Goal: Task Accomplishment & Management: Manage account settings

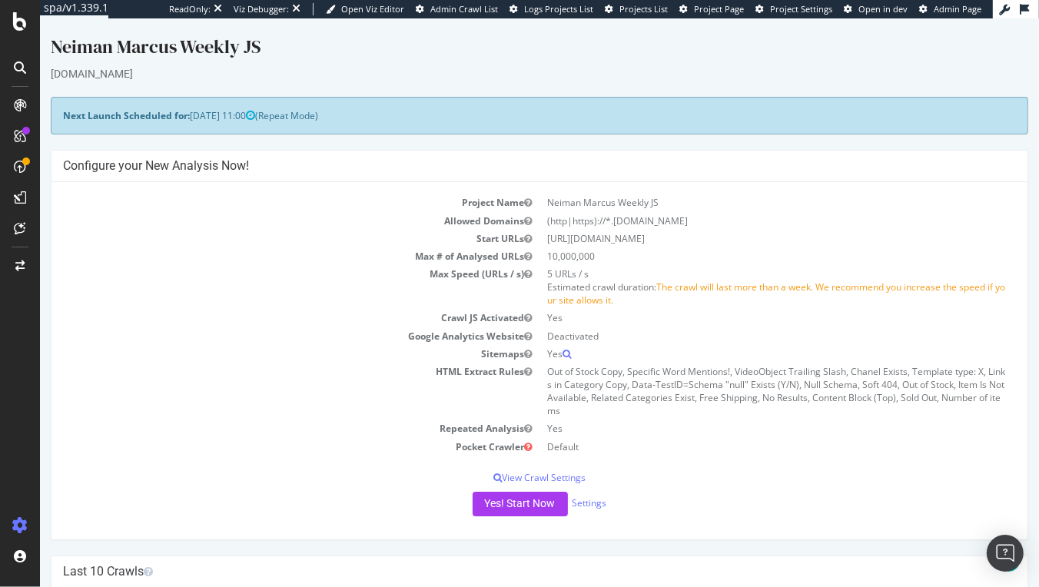
scroll to position [388, 0]
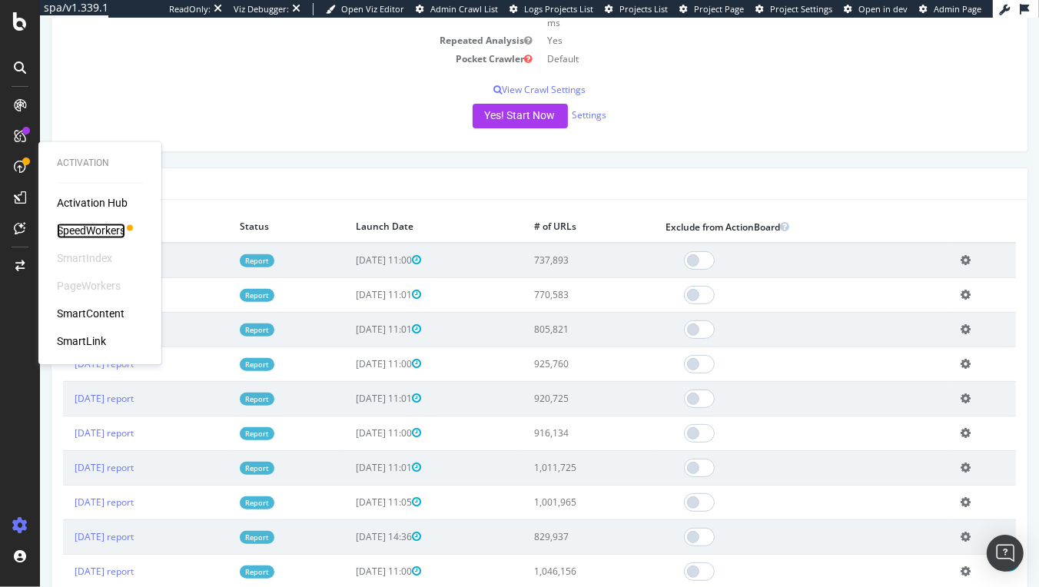
click at [79, 224] on div "SpeedWorkers" at bounding box center [91, 231] width 68 height 15
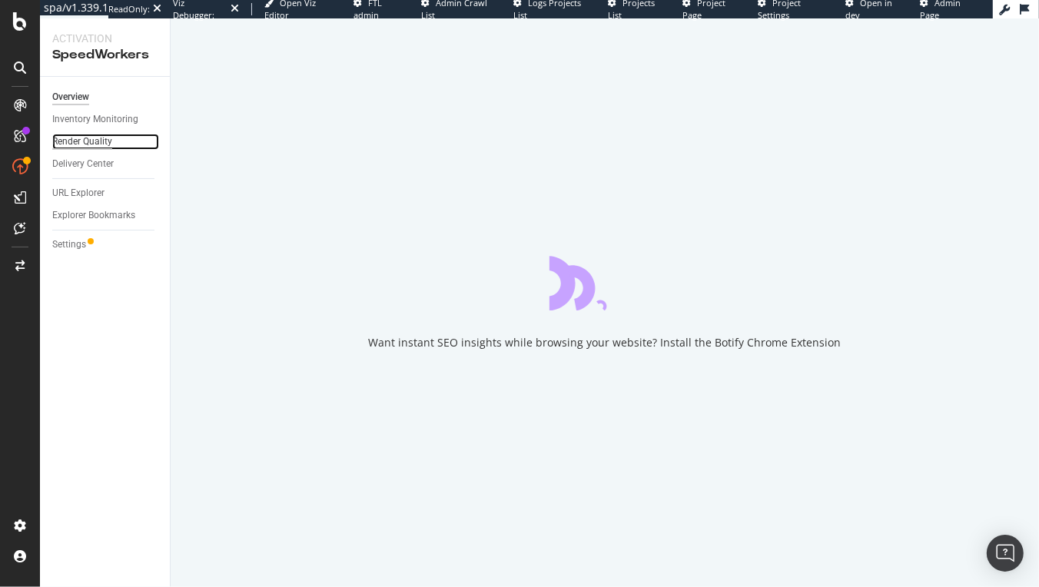
click at [80, 141] on div "Render Quality" at bounding box center [82, 142] width 60 height 16
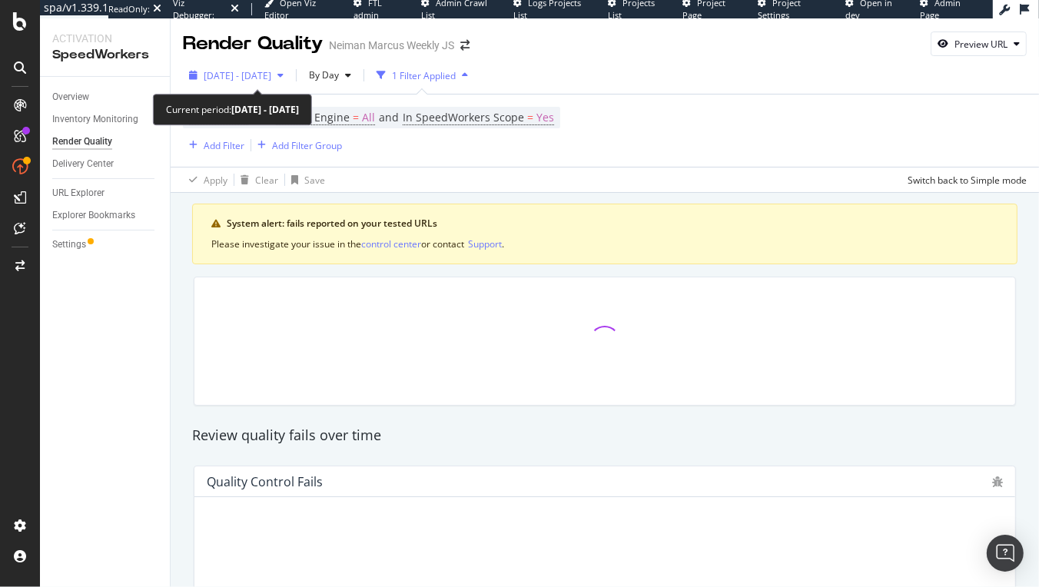
click at [271, 76] on span "2025 Sep. 16th - Oct. 13th" at bounding box center [238, 75] width 68 height 13
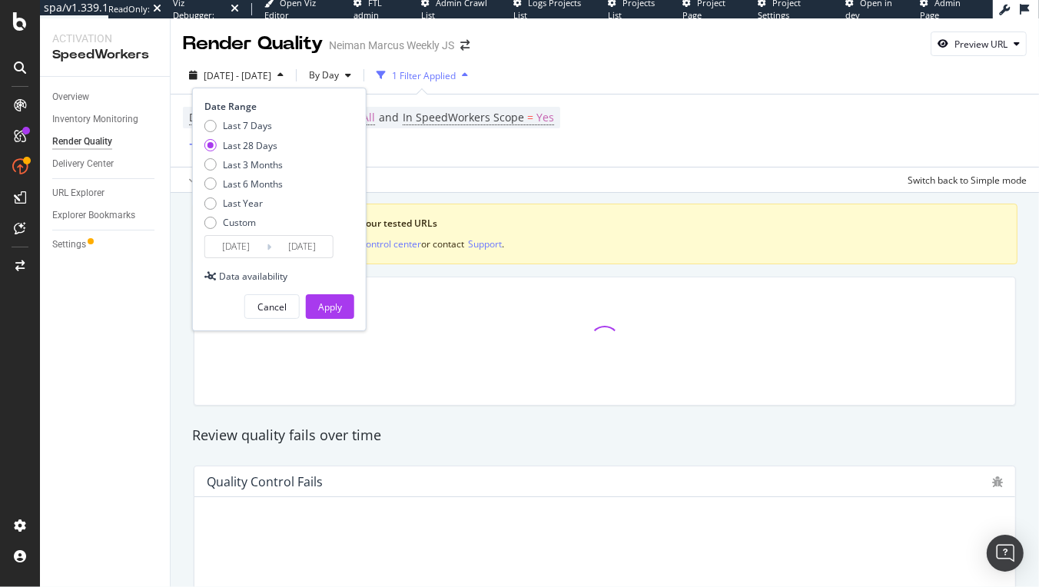
click at [728, 68] on div "2025 Sep. 16th - Oct. 13th By Day 1 Filter Applied Date Range Last 7 Days Last …" at bounding box center [605, 78] width 868 height 31
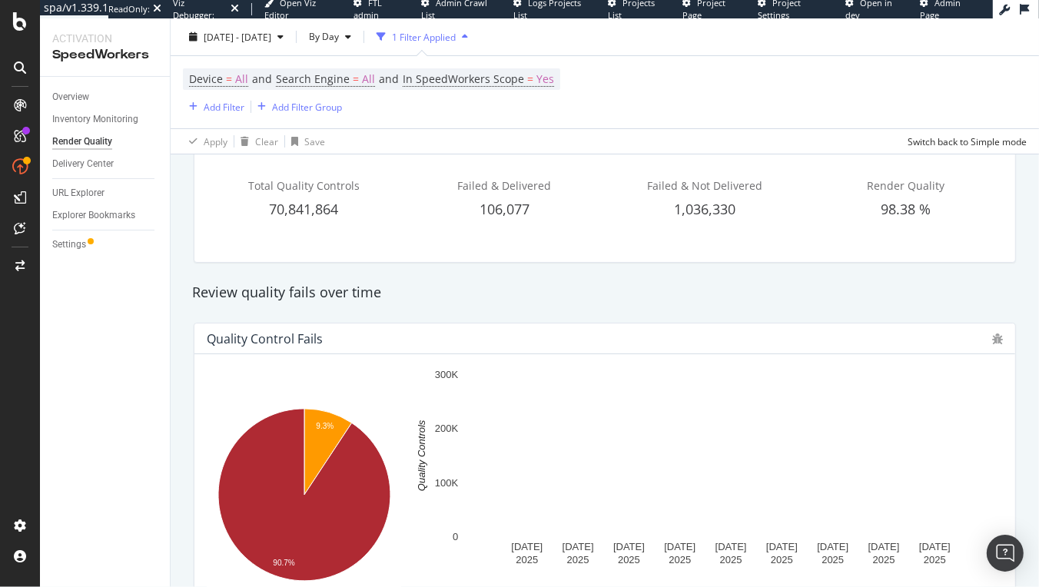
scroll to position [160, 0]
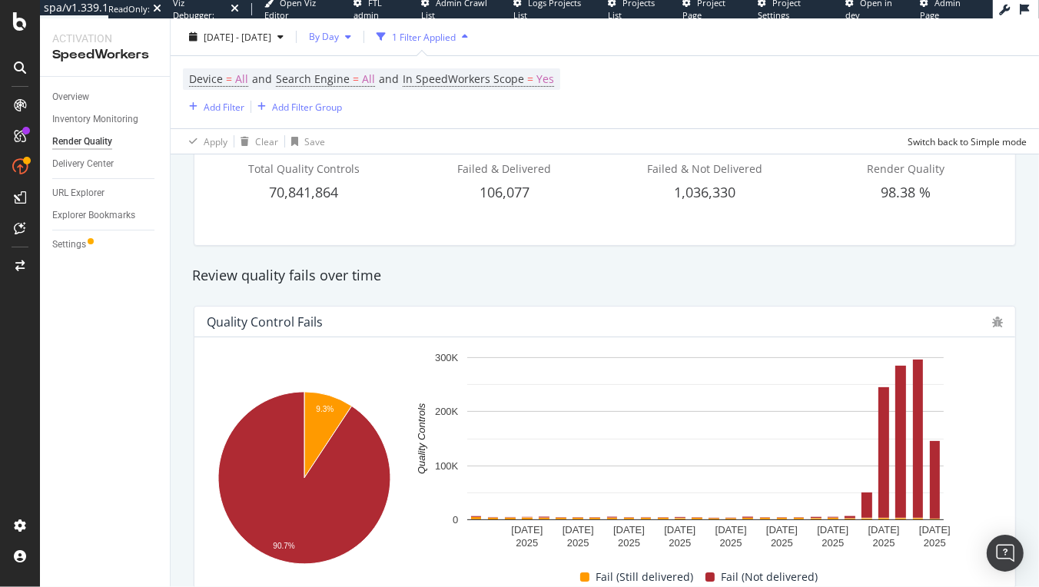
click at [339, 31] on span "By Day" at bounding box center [321, 36] width 36 height 13
click at [382, 65] on span "By Hour" at bounding box center [366, 68] width 41 height 14
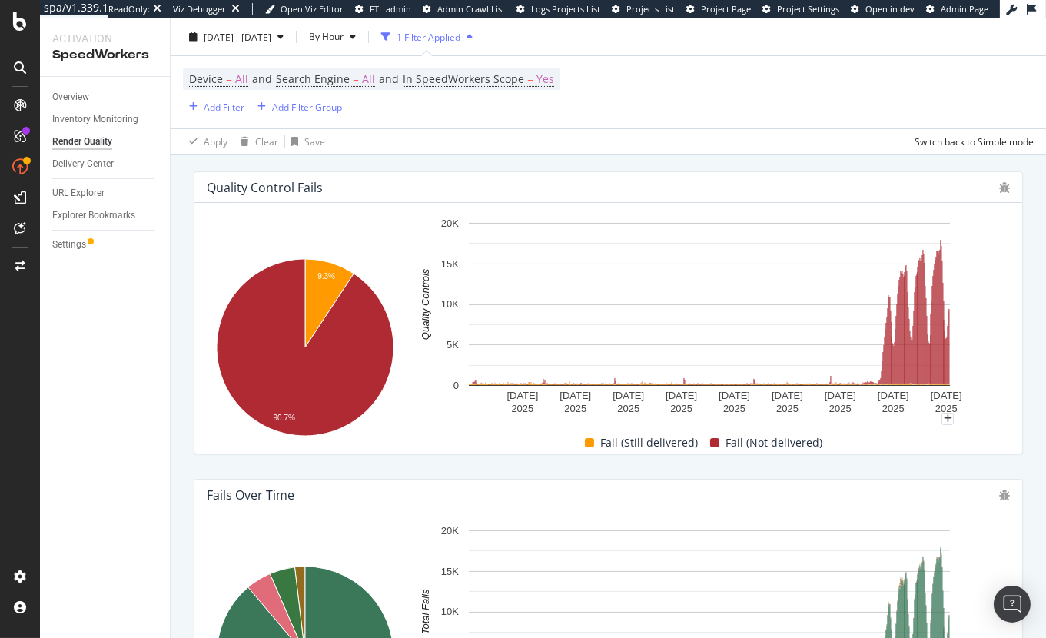
scroll to position [295, 0]
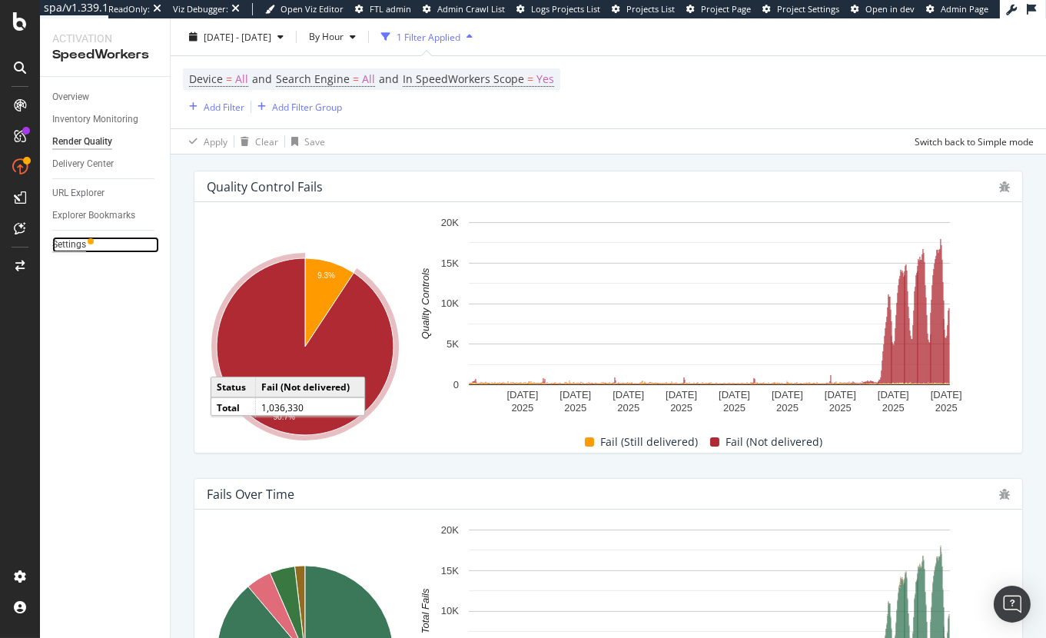
click at [61, 240] on div "Settings" at bounding box center [69, 245] width 34 height 16
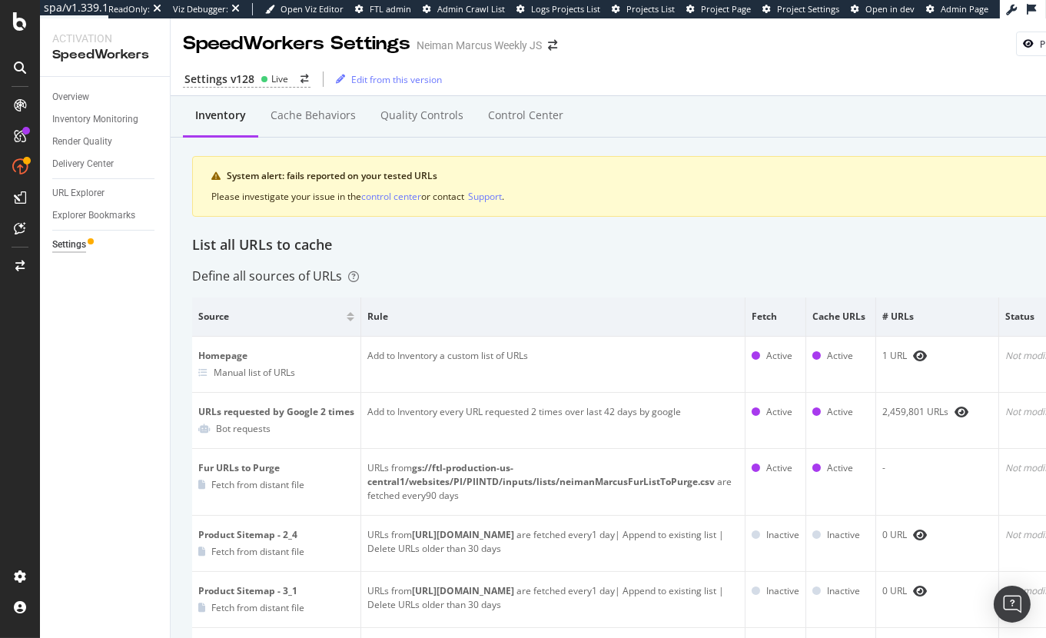
click at [308, 89] on div "Settings v128 Live Edit from this version" at bounding box center [648, 79] width 954 height 32
click at [306, 115] on div "Cache behaviors" at bounding box center [312, 115] width 85 height 15
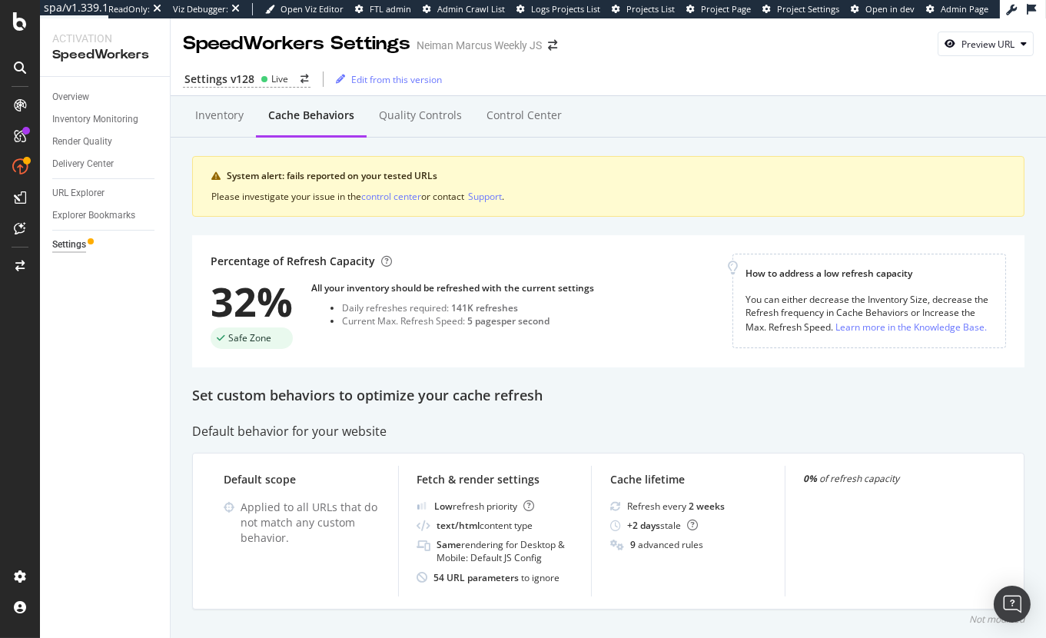
scroll to position [58, 0]
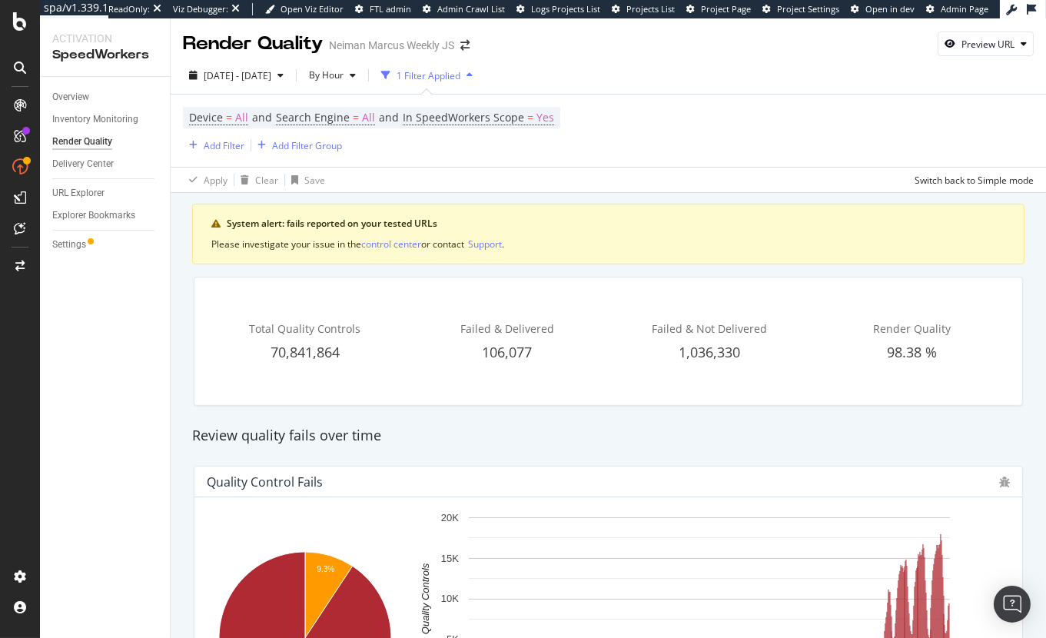
scroll to position [165, 0]
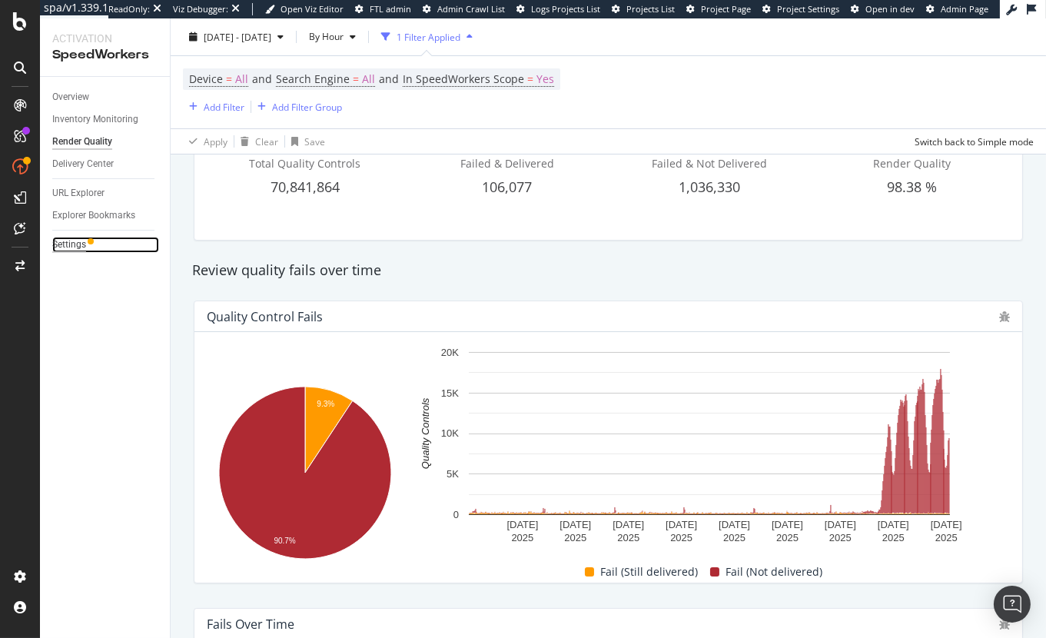
click at [73, 243] on div "Settings" at bounding box center [69, 245] width 34 height 16
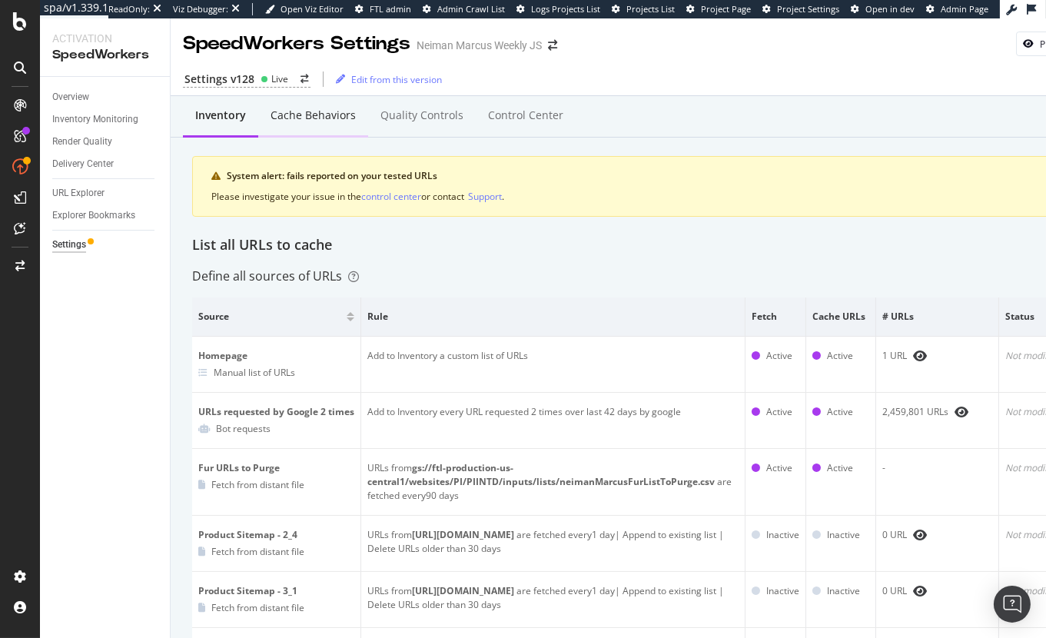
click at [282, 115] on div "Cache behaviors" at bounding box center [312, 115] width 85 height 15
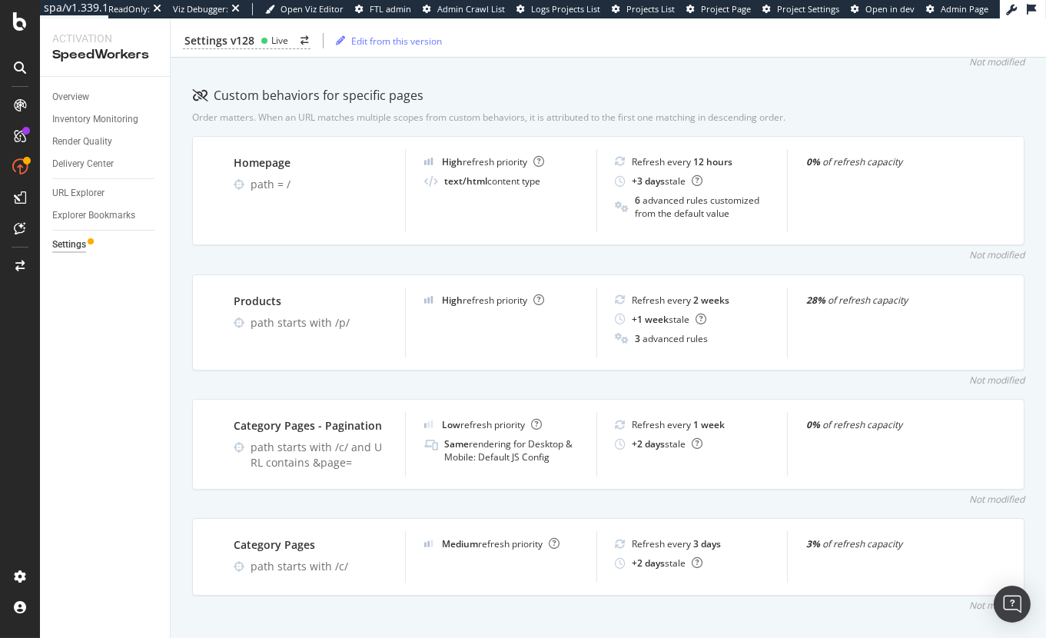
scroll to position [564, 0]
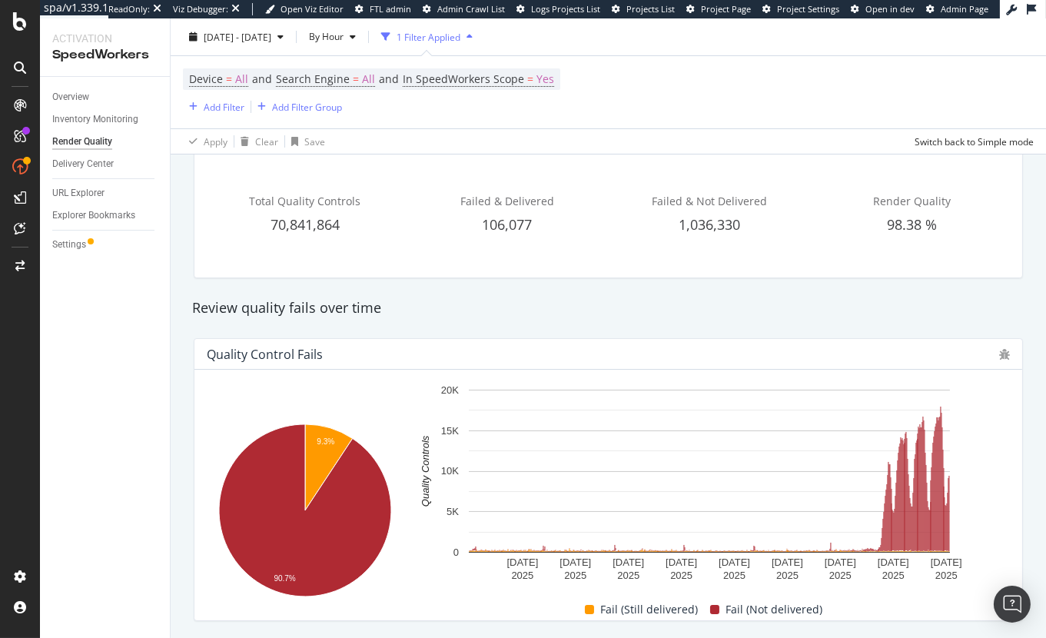
scroll to position [134, 0]
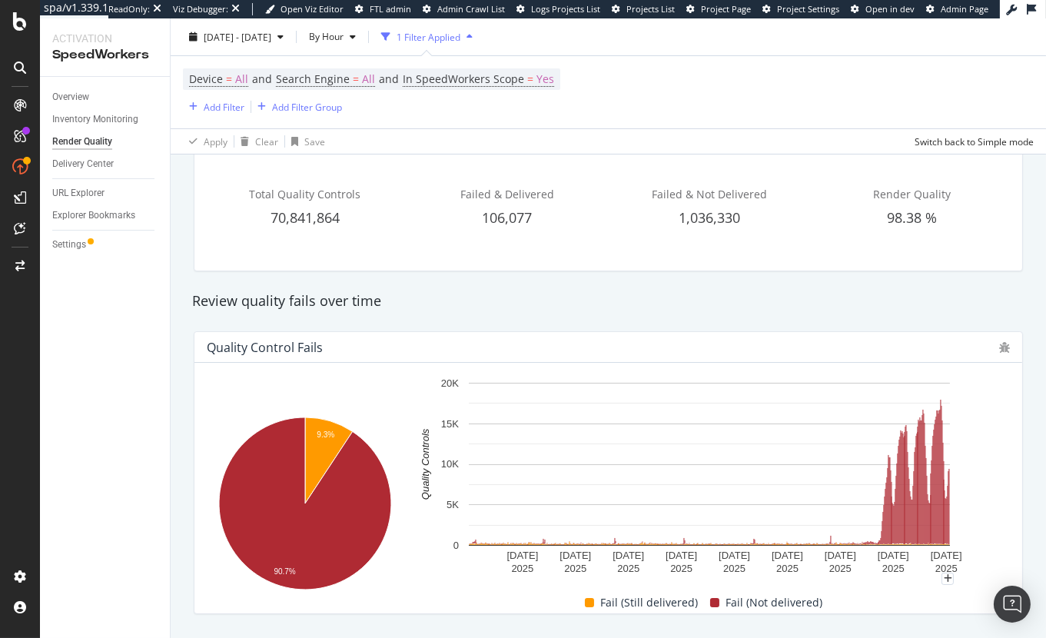
click at [949, 489] on rect "A chart." at bounding box center [709, 464] width 481 height 163
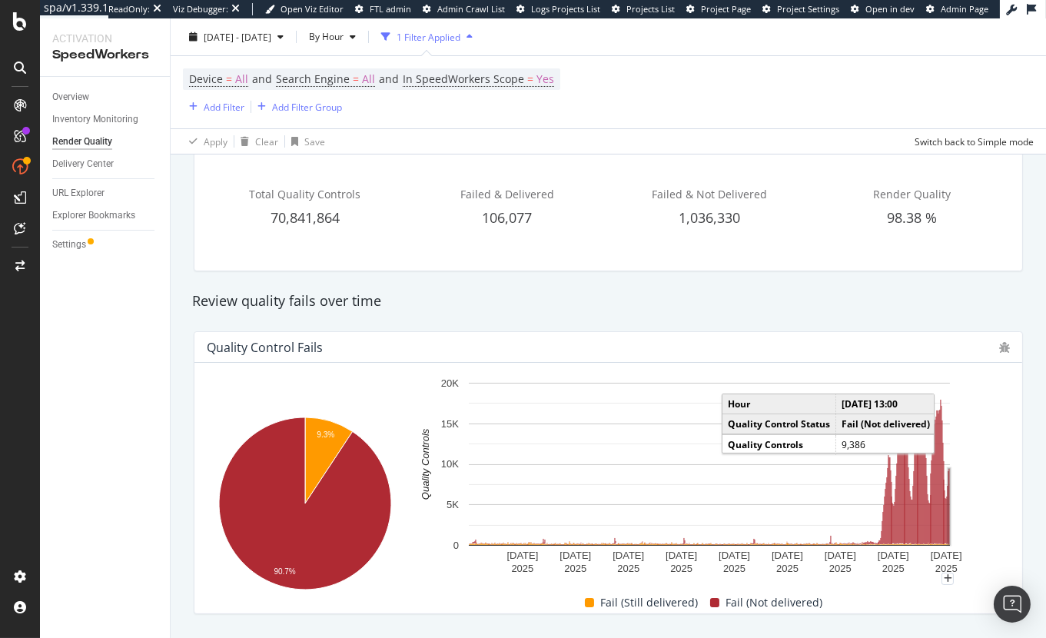
click at [949, 503] on rect "A chart." at bounding box center [949, 507] width 2 height 76
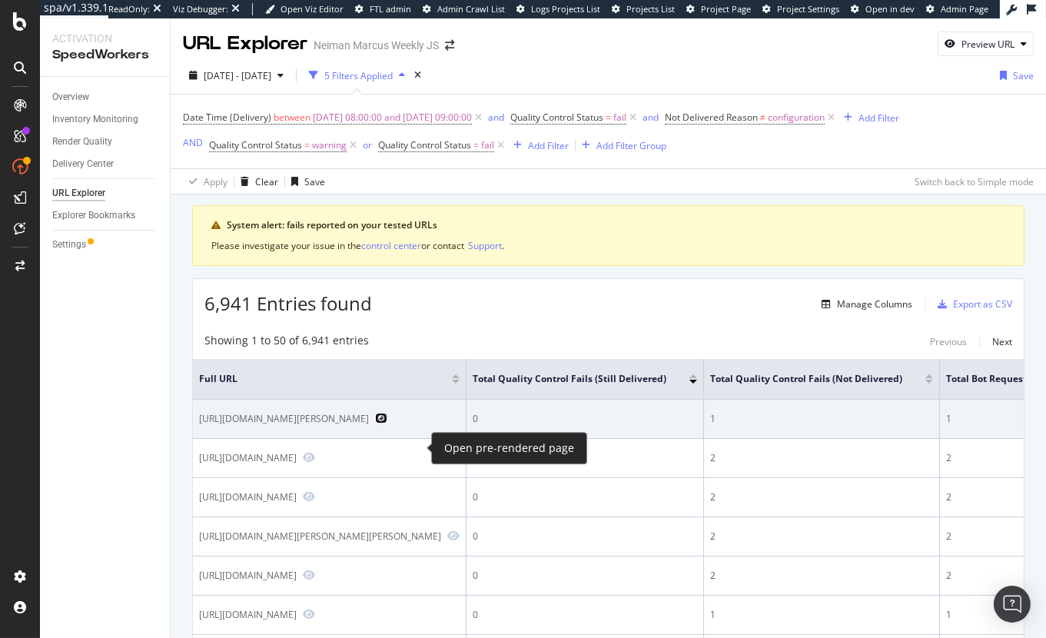
click at [387, 423] on icon "Preview https://www.neimanmarcus.com/p/michael-michael-kors-mk-charm-bifold-poc…" at bounding box center [381, 418] width 12 height 11
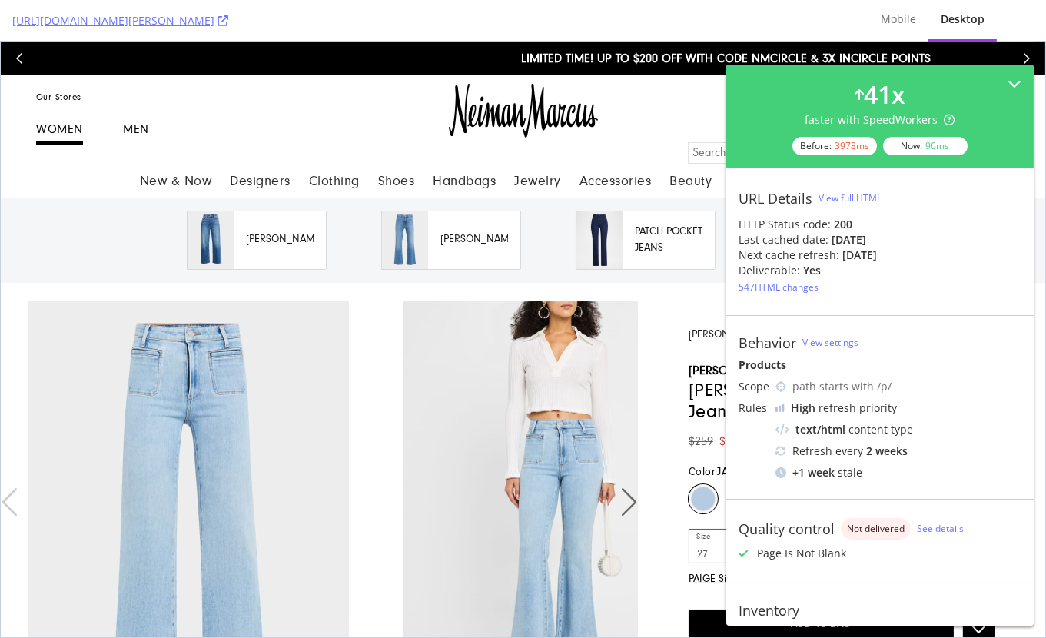
scroll to position [124, 0]
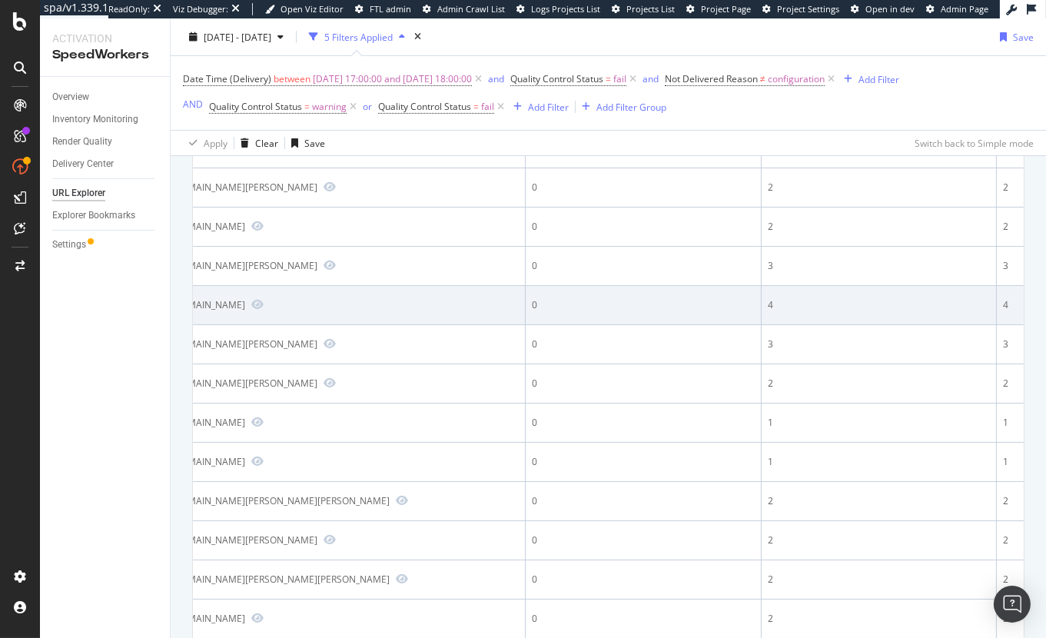
scroll to position [467, 0]
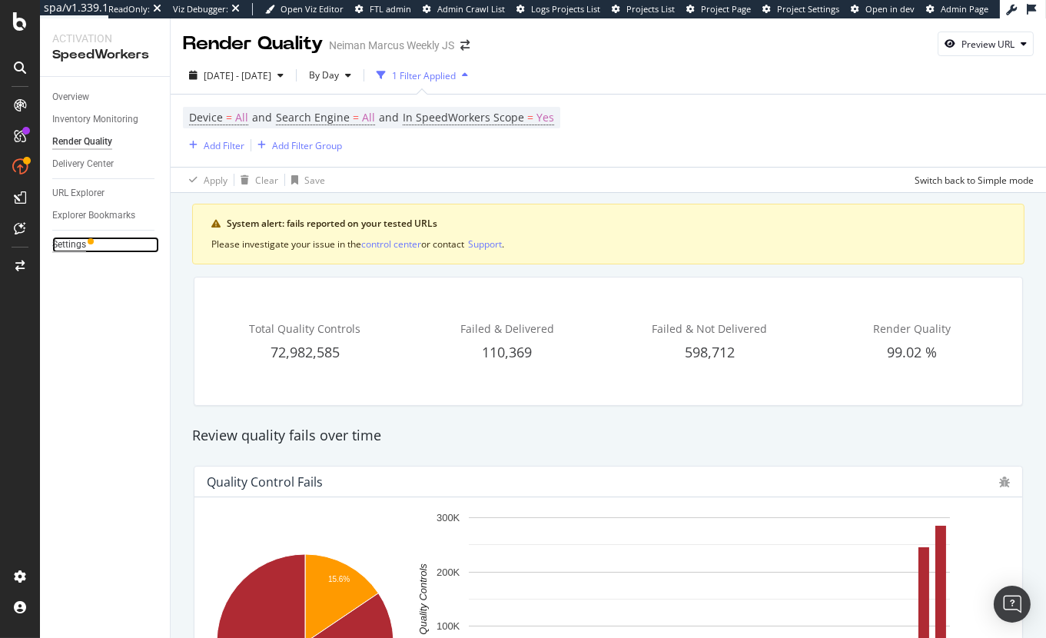
click at [77, 246] on div "Settings" at bounding box center [69, 245] width 34 height 16
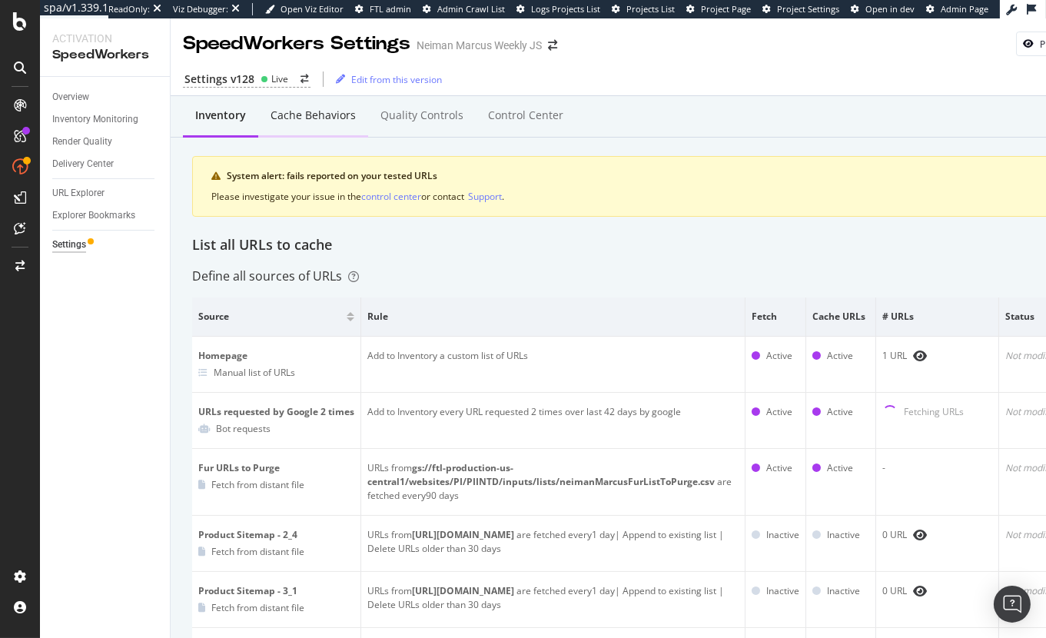
click at [297, 111] on div "Cache behaviors" at bounding box center [312, 115] width 85 height 15
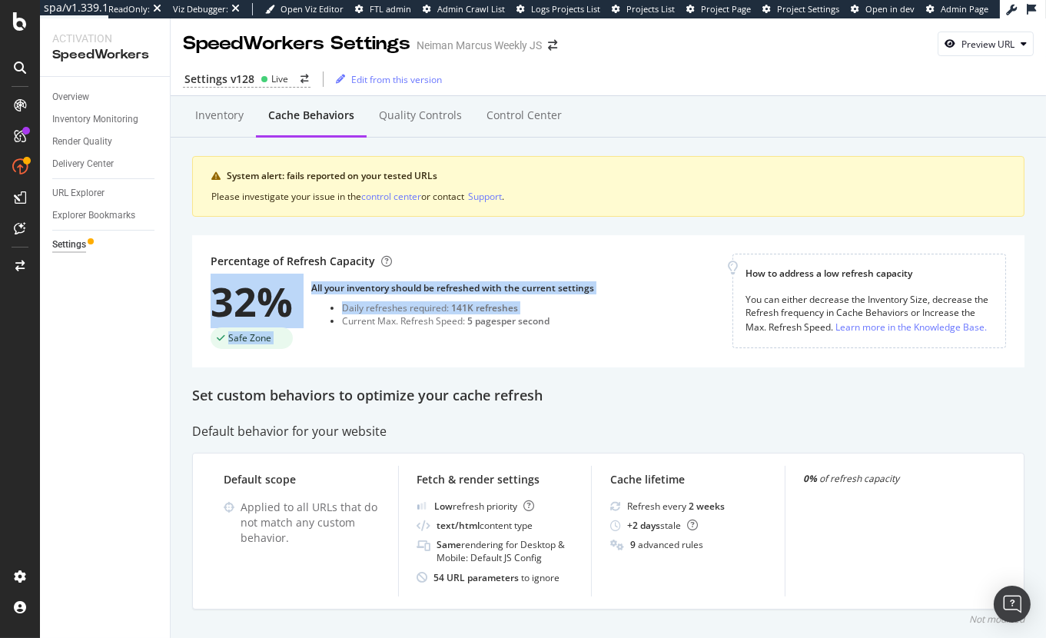
drag, startPoint x: 211, startPoint y: 271, endPoint x: 328, endPoint y: 318, distance: 125.8
click at [327, 318] on div "Percentage of Refresh Capacity 32% Safe Zone All your inventory should be refre…" at bounding box center [472, 301] width 522 height 95
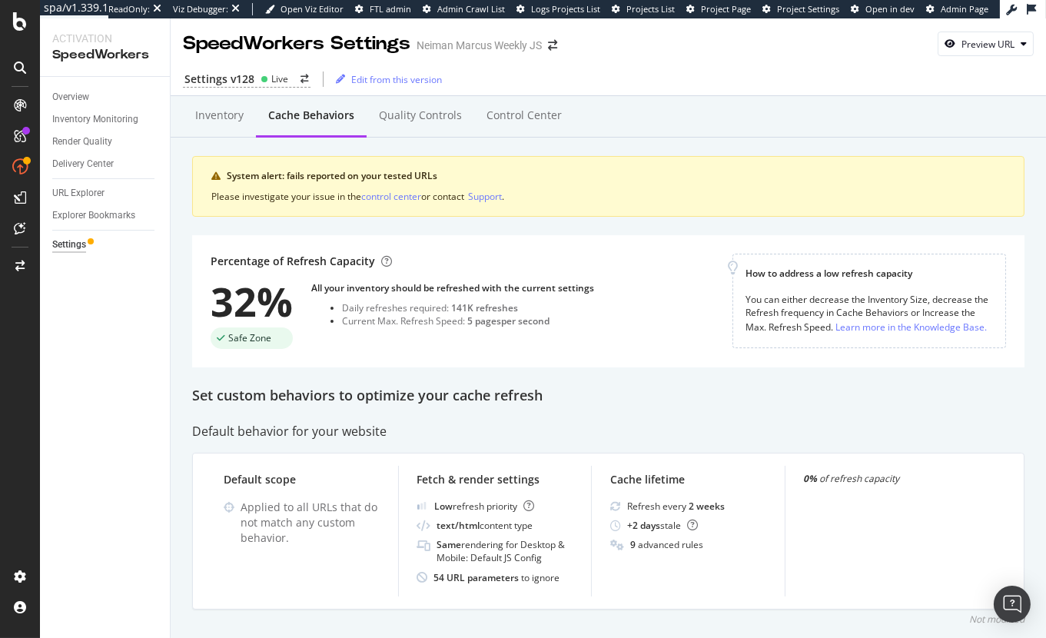
click at [344, 360] on div "Percentage of Refresh Capacity 32% Safe Zone All your inventory should be refre…" at bounding box center [608, 301] width 832 height 132
drag, startPoint x: 300, startPoint y: 308, endPoint x: 206, endPoint y: 309, distance: 94.5
click at [207, 308] on div "Percentage of Refresh Capacity 32% Safe Zone All your inventory should be refre…" at bounding box center [608, 301] width 832 height 132
click at [70, 245] on div "Settings" at bounding box center [69, 245] width 34 height 16
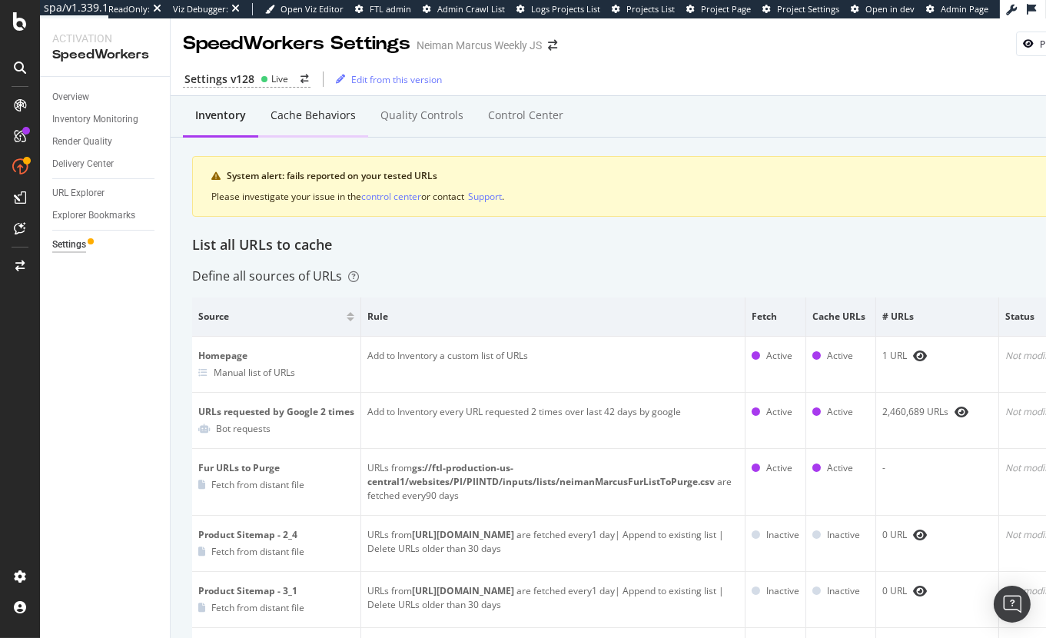
click at [321, 108] on div "Cache behaviors" at bounding box center [312, 115] width 85 height 15
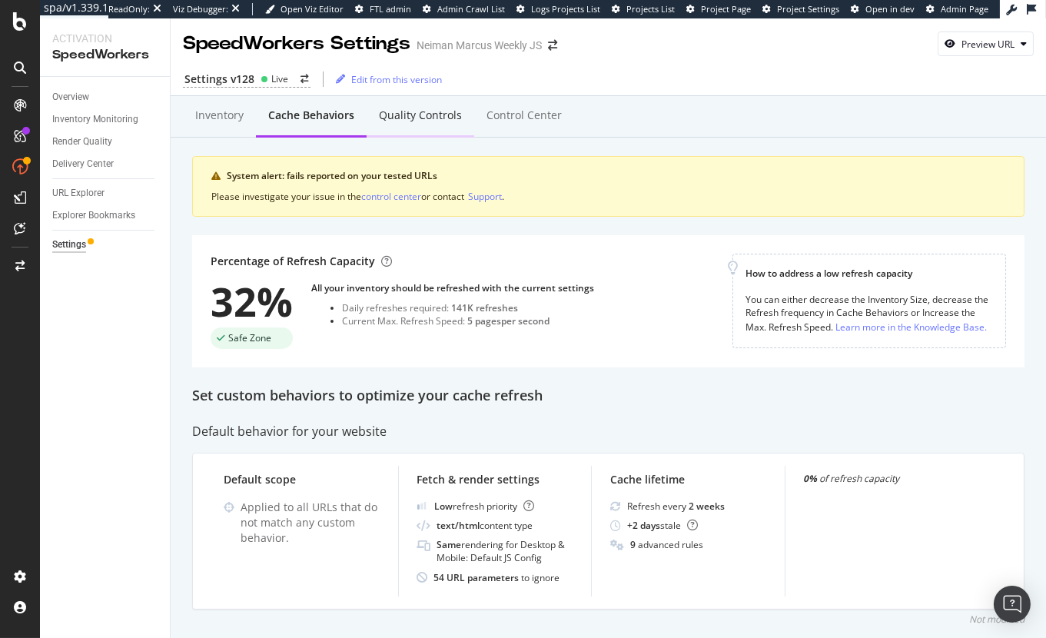
click at [406, 110] on div "Quality Controls" at bounding box center [420, 115] width 83 height 15
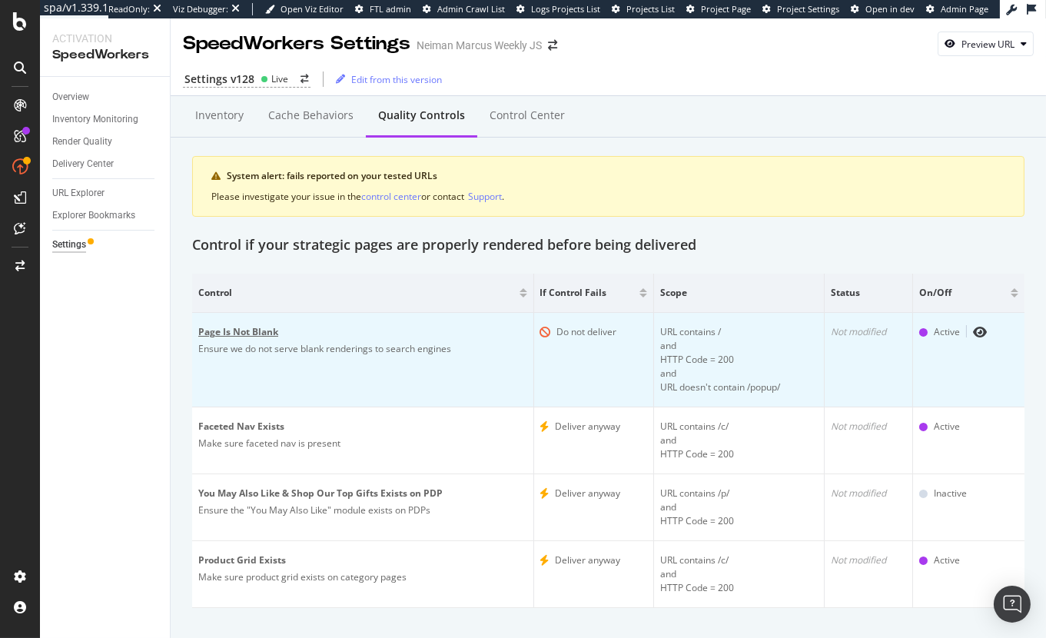
scroll to position [24, 0]
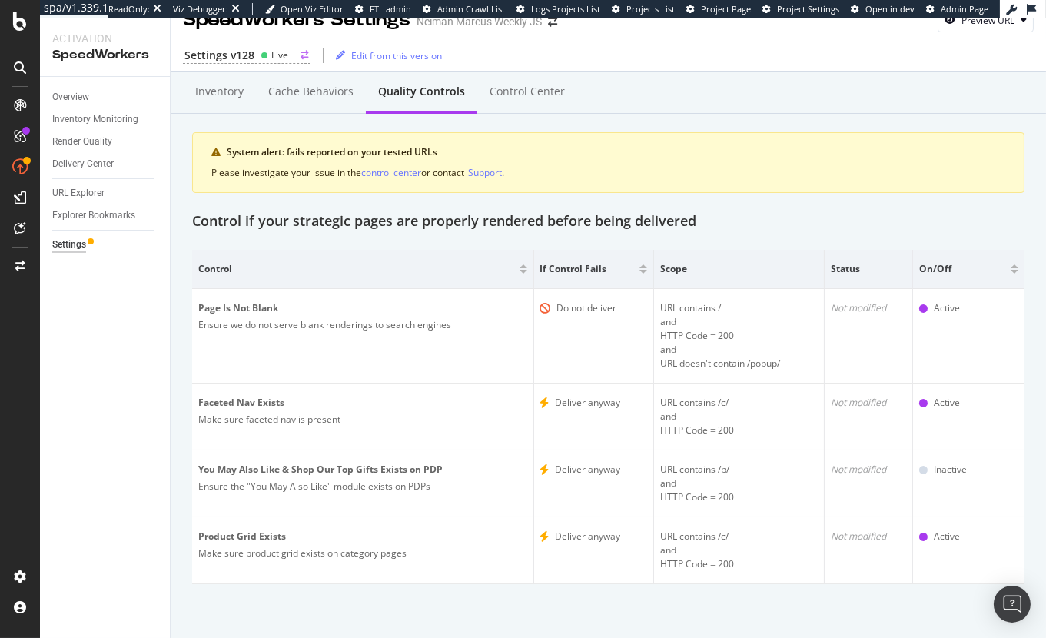
click at [265, 56] on icon at bounding box center [264, 55] width 8 height 8
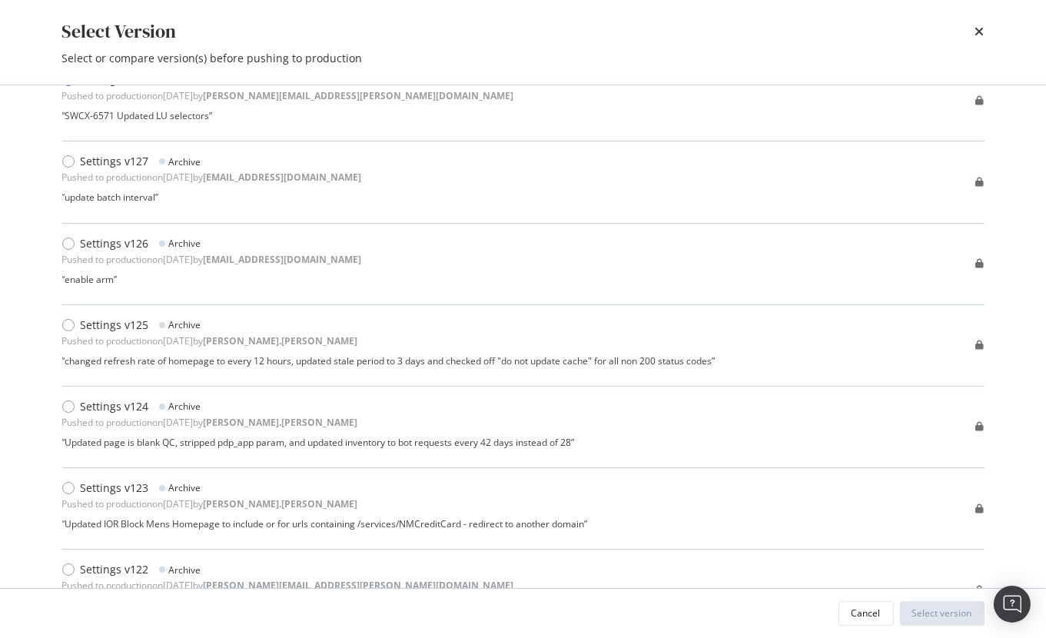
scroll to position [0, 0]
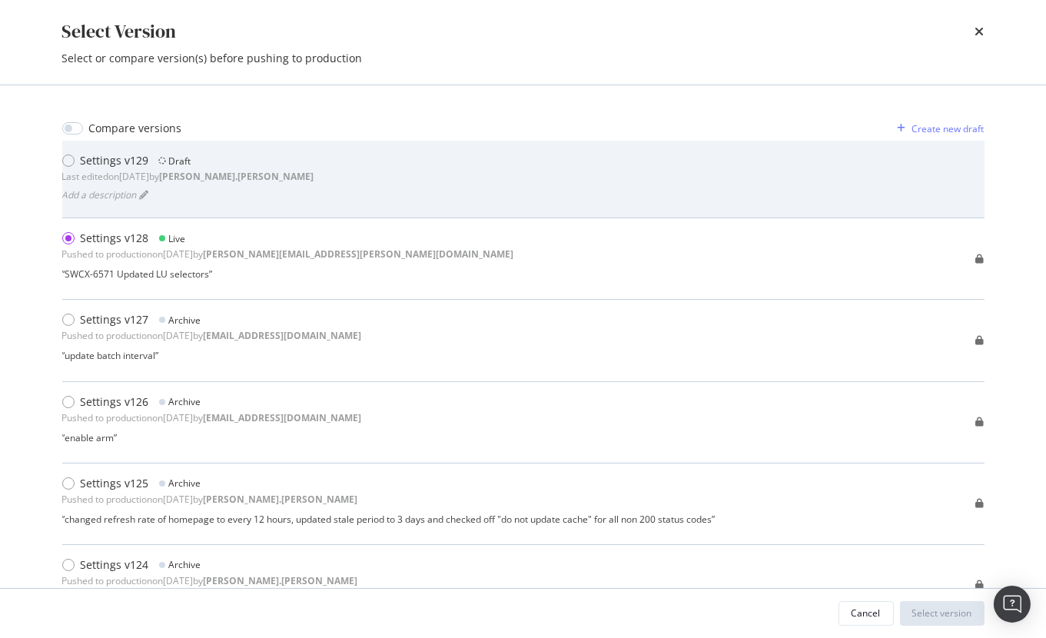
click at [274, 167] on div "Settings v129 Draft Last edited on 2025 Oct 10th by heidi.noonan Add a descript…" at bounding box center [523, 179] width 922 height 52
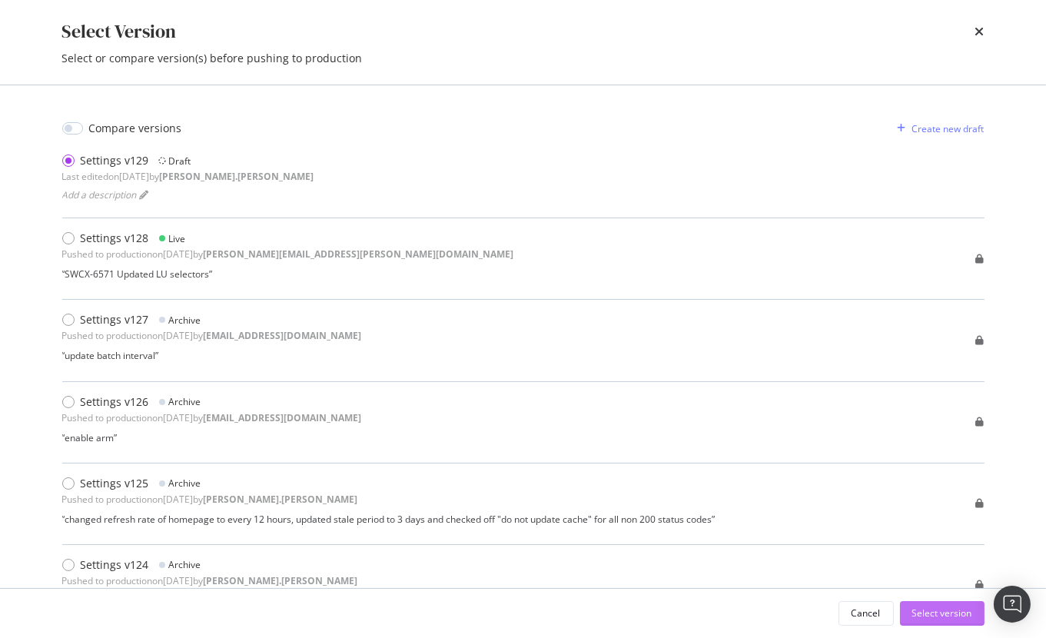
click at [927, 618] on div "Select version" at bounding box center [942, 612] width 60 height 13
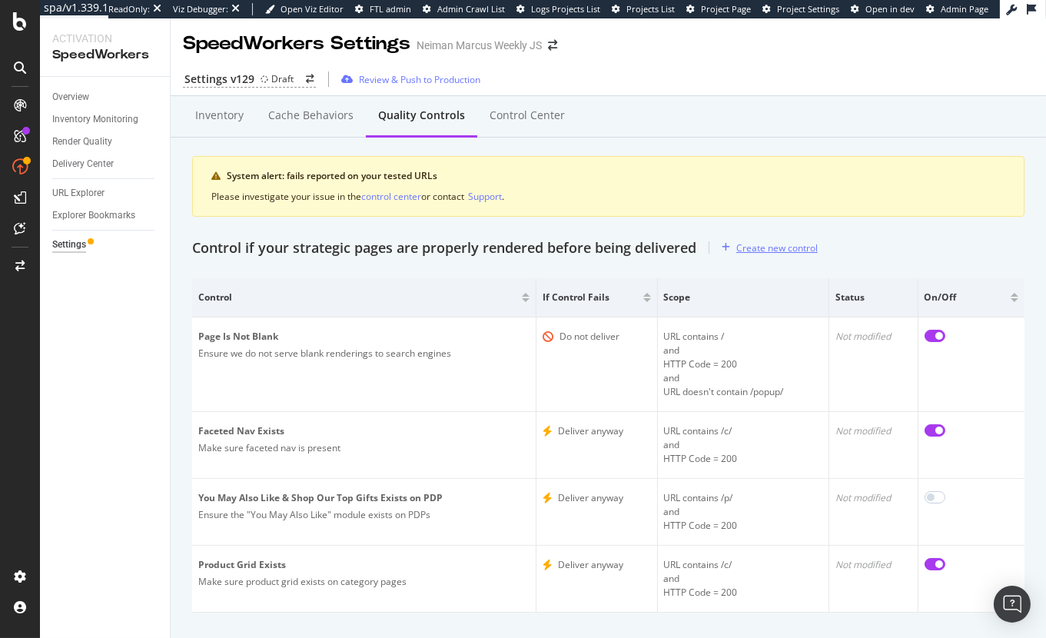
click at [794, 240] on div "Create new control" at bounding box center [766, 247] width 102 height 23
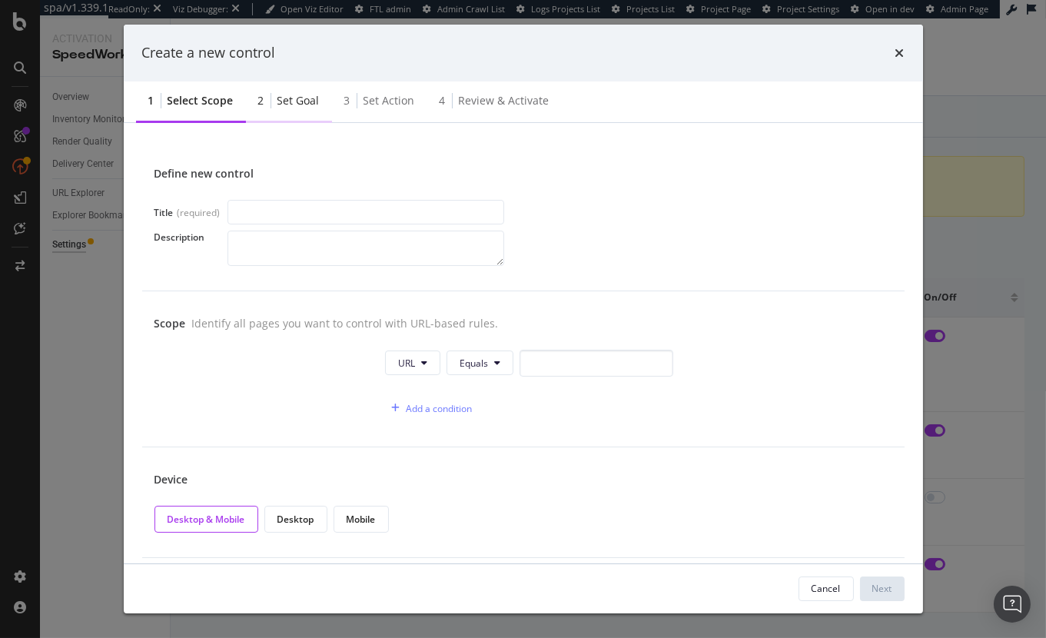
click at [298, 101] on div "Set goal" at bounding box center [298, 100] width 42 height 15
click at [903, 48] on icon "times" at bounding box center [899, 53] width 9 height 12
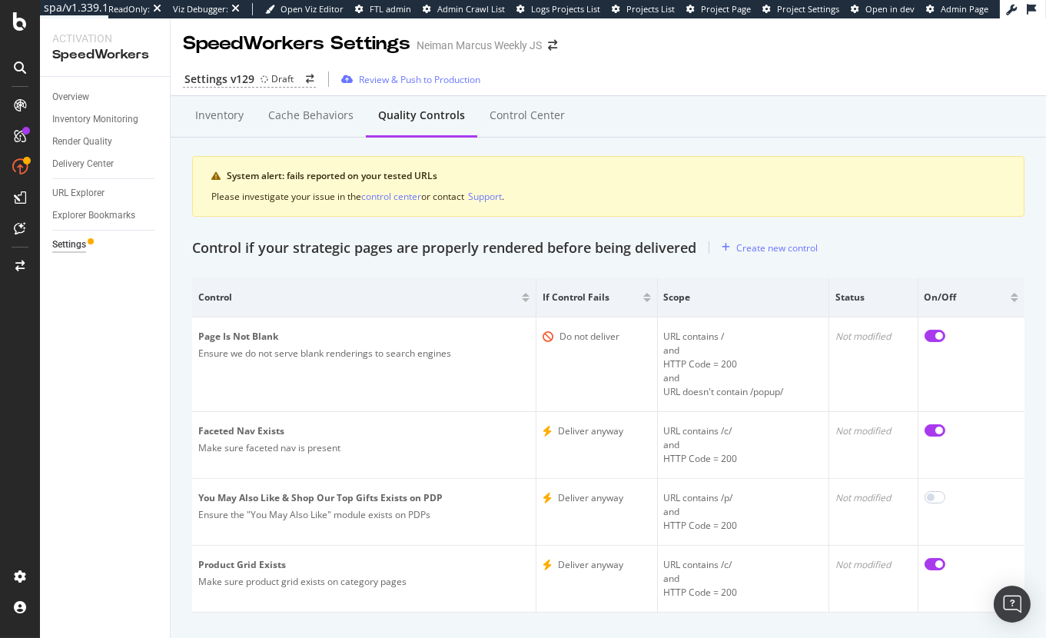
click at [444, 268] on div "Inventory Cache behaviors Quality Controls Control Center System alert: fails r…" at bounding box center [608, 381] width 875 height 570
click at [88, 175] on div "Overview Inventory Monitoring Render Quality Delivery Center URL Explorer Explo…" at bounding box center [105, 357] width 130 height 561
click at [88, 190] on div "URL Explorer" at bounding box center [78, 193] width 52 height 16
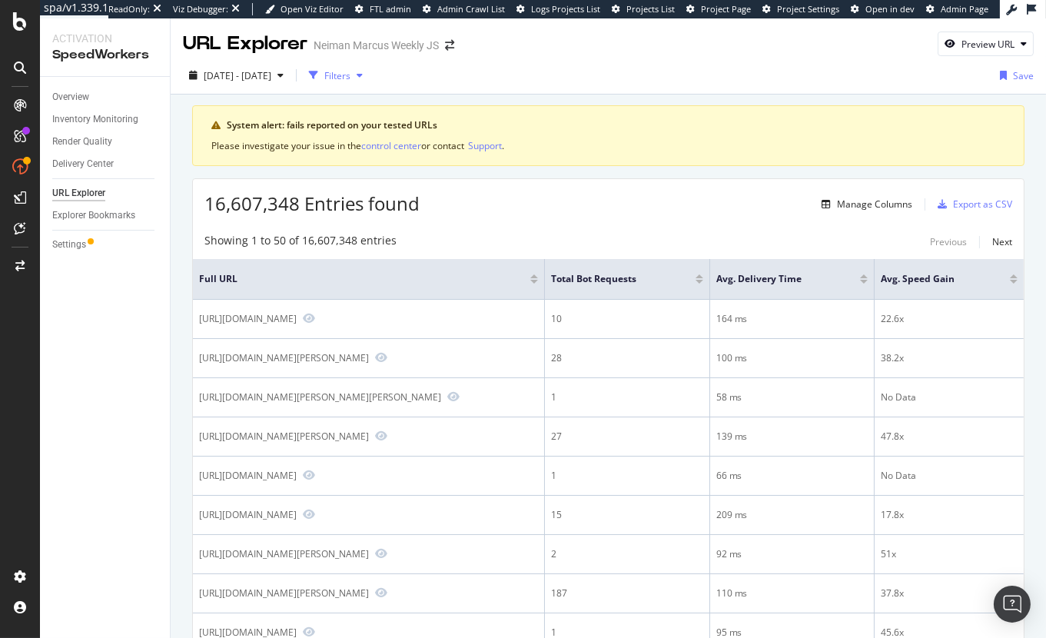
click at [369, 83] on div "Filters" at bounding box center [336, 75] width 66 height 23
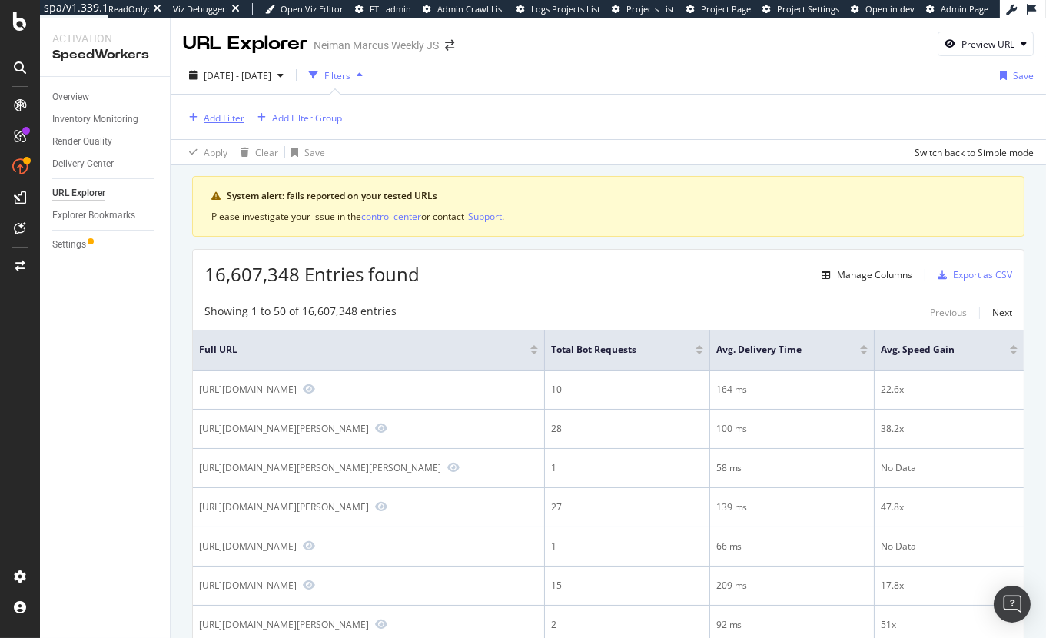
click at [238, 118] on div "Add Filter" at bounding box center [224, 117] width 41 height 13
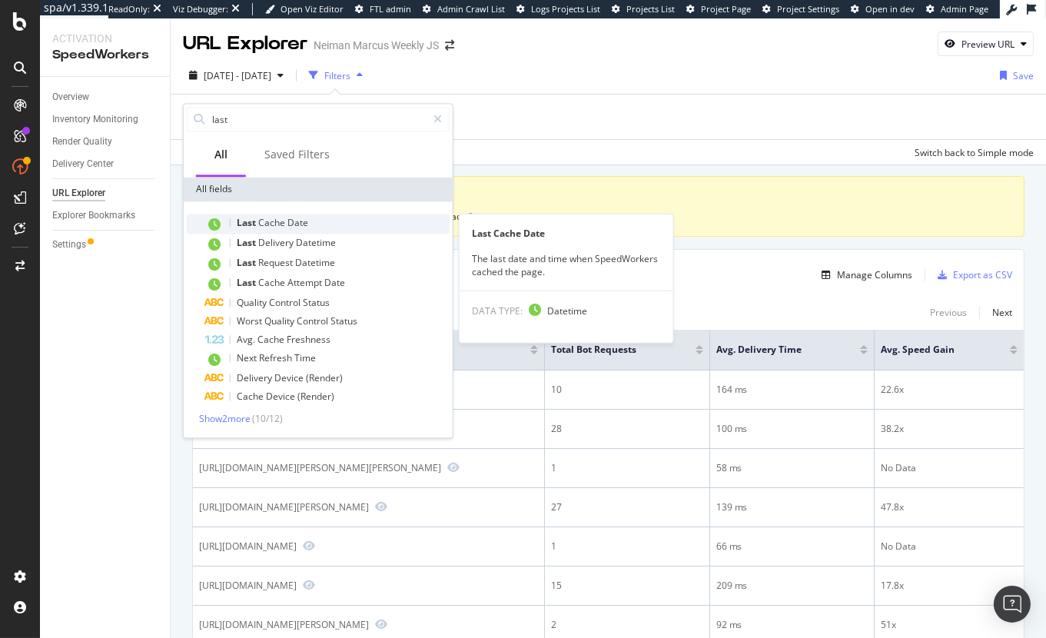
type input "last"
click at [274, 228] on div "Last Cache Date" at bounding box center [327, 224] width 244 height 20
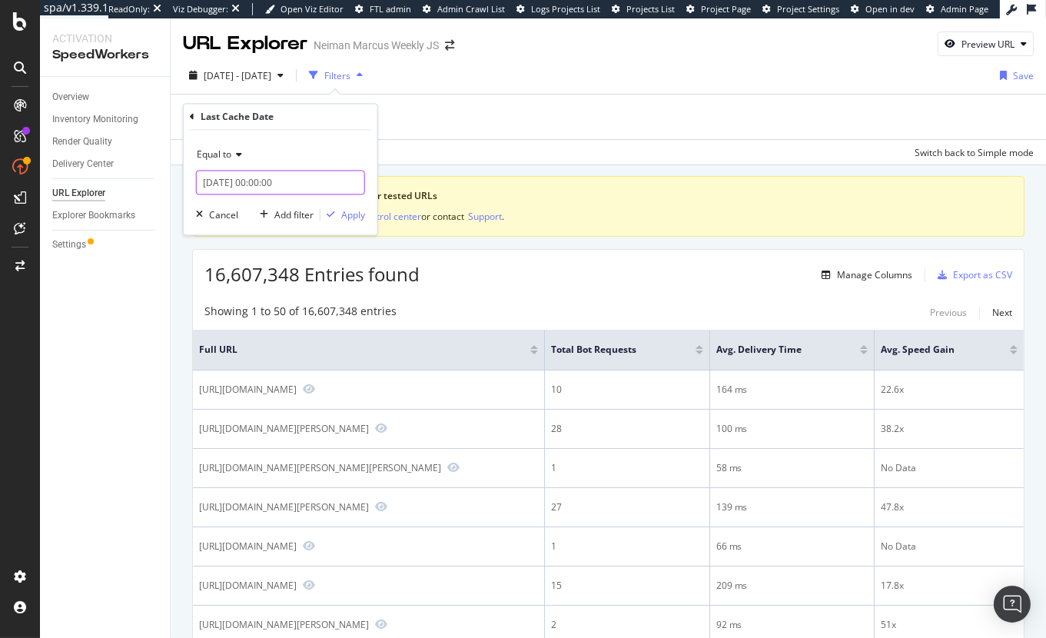
click at [323, 186] on input "2025-10-13 00:00:00" at bounding box center [280, 183] width 169 height 25
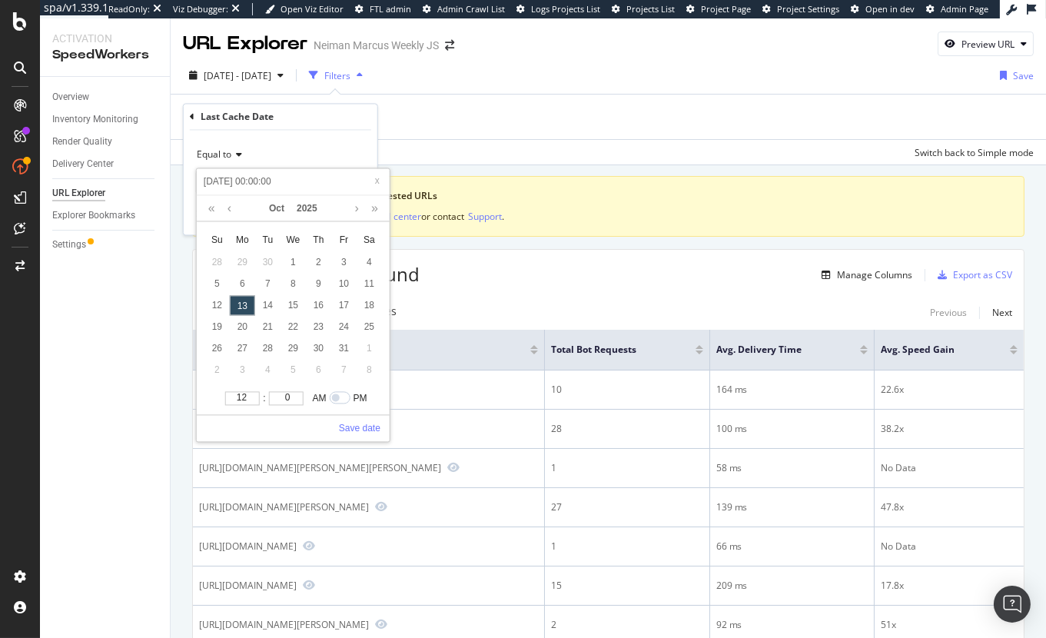
click at [230, 161] on div "Equal to" at bounding box center [280, 155] width 169 height 25
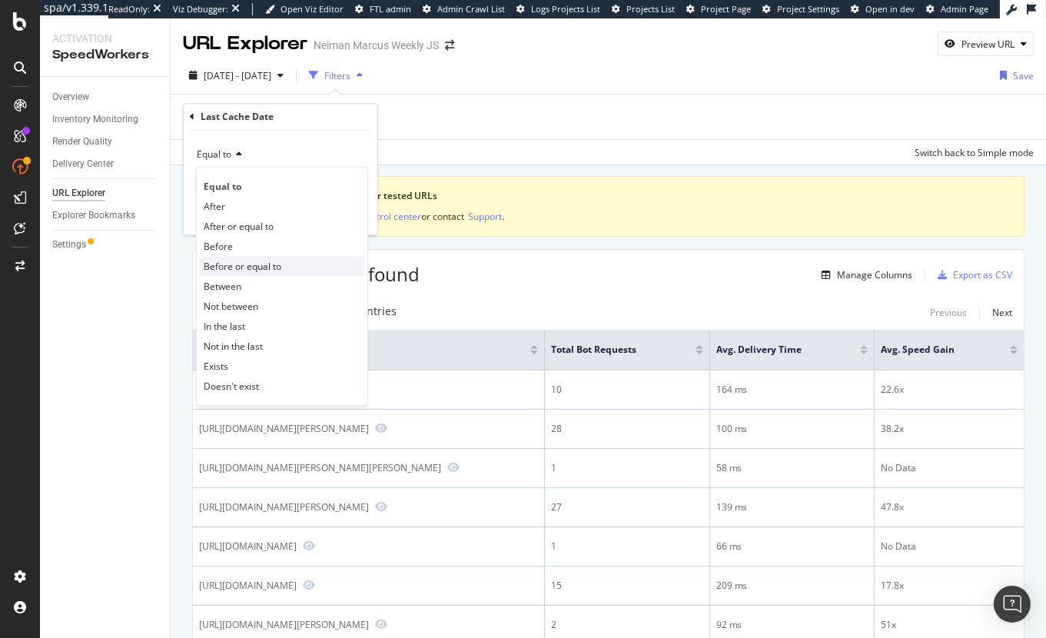
click at [249, 263] on span "Before or equal to" at bounding box center [243, 266] width 78 height 13
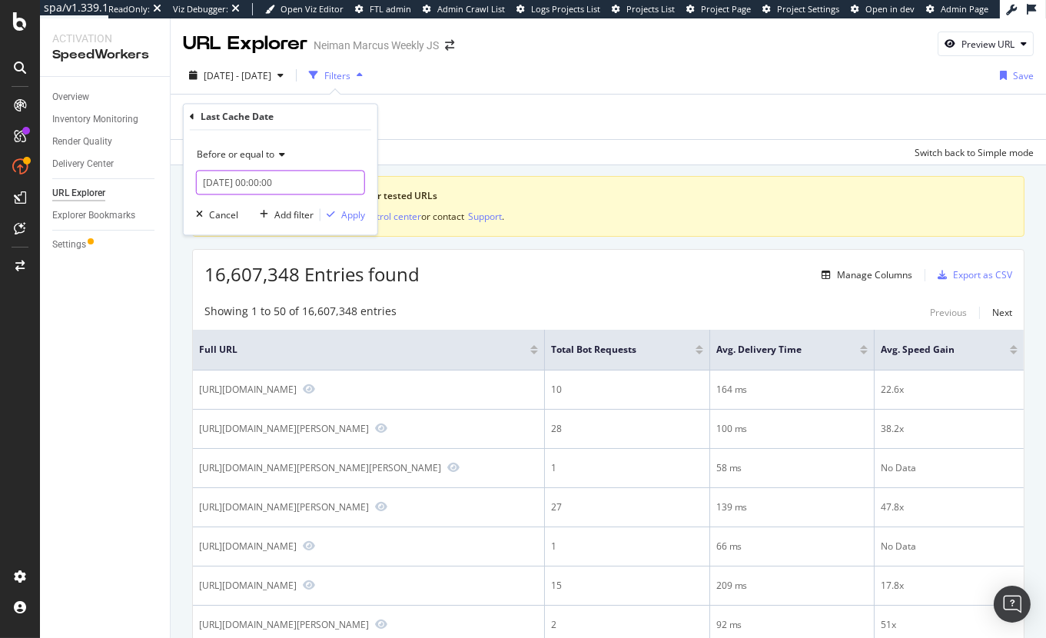
click at [253, 189] on input "2025-10-13 00:00:00" at bounding box center [280, 183] width 169 height 25
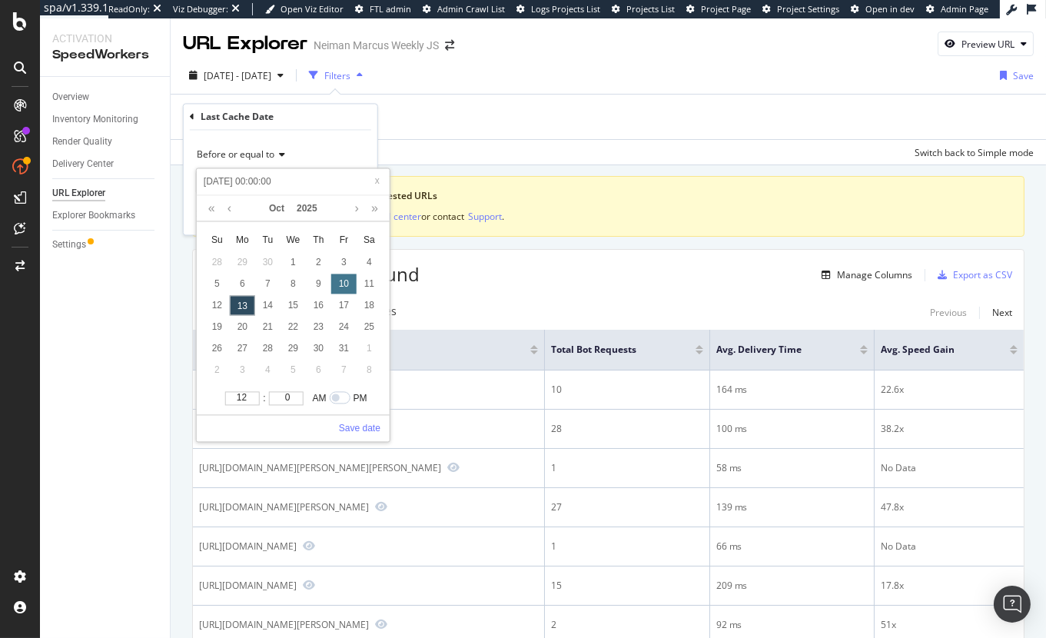
click at [337, 281] on div "10" at bounding box center [343, 284] width 25 height 20
type input "2025-10-10 00:00:00"
click at [340, 399] on input "checkbox" at bounding box center [347, 398] width 35 height 12
checkbox input "true"
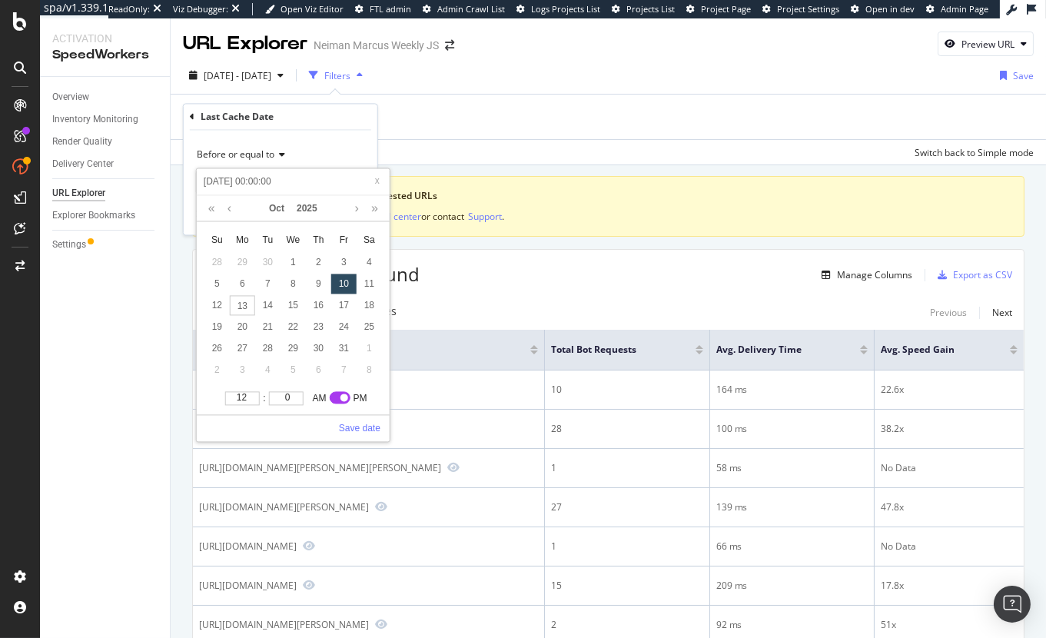
type input "2025-10-10 12:00:00"
click at [241, 398] on input "12" at bounding box center [242, 399] width 35 height 14
drag, startPoint x: 237, startPoint y: 400, endPoint x: 250, endPoint y: 400, distance: 12.3
click at [250, 400] on input "12" at bounding box center [242, 399] width 35 height 14
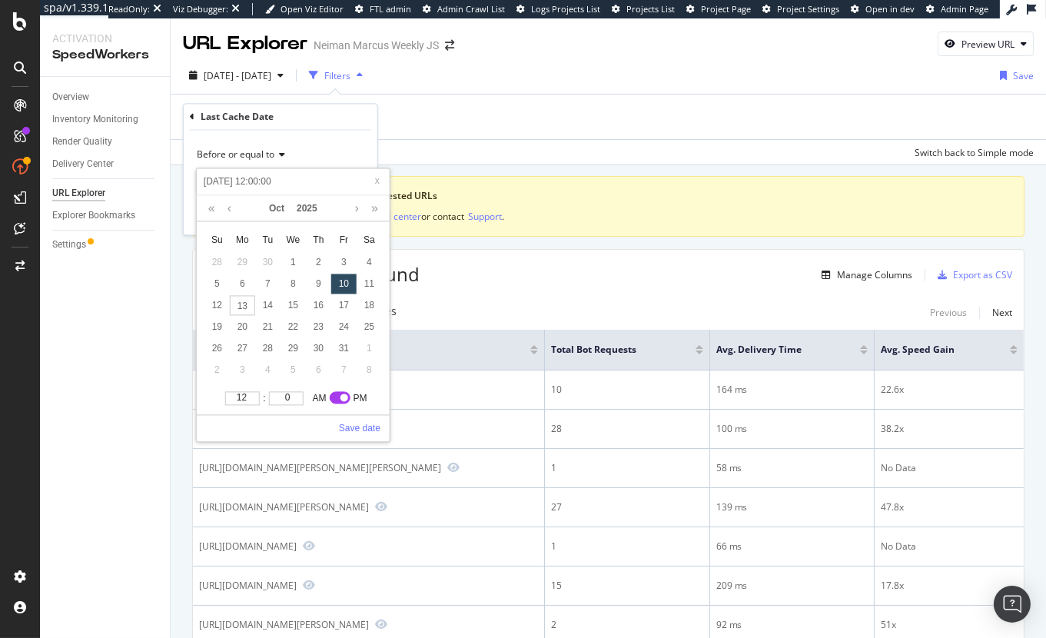
click at [300, 416] on div "12 : 0 AM PM Save date" at bounding box center [293, 415] width 193 height 53
click at [357, 427] on link "Save date" at bounding box center [359, 429] width 41 height 14
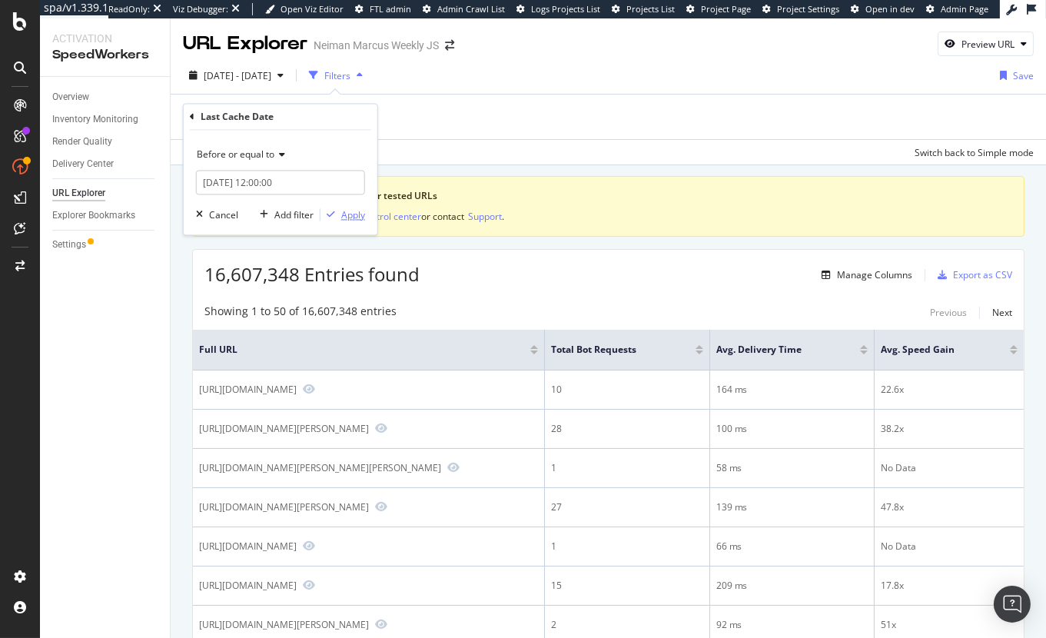
click at [341, 215] on div "Apply" at bounding box center [353, 214] width 24 height 13
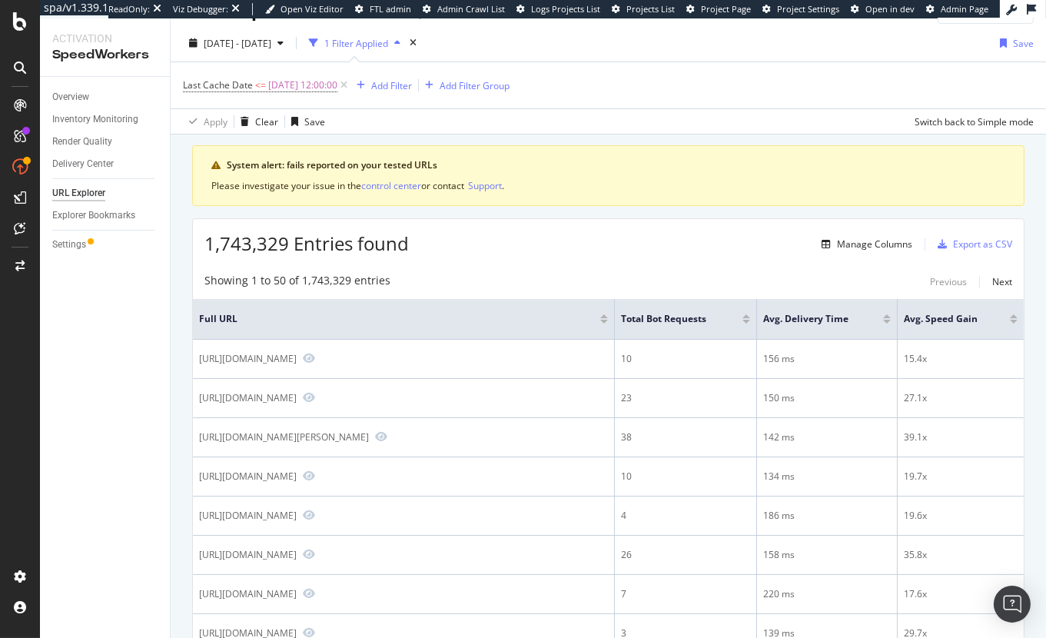
scroll to position [33, 0]
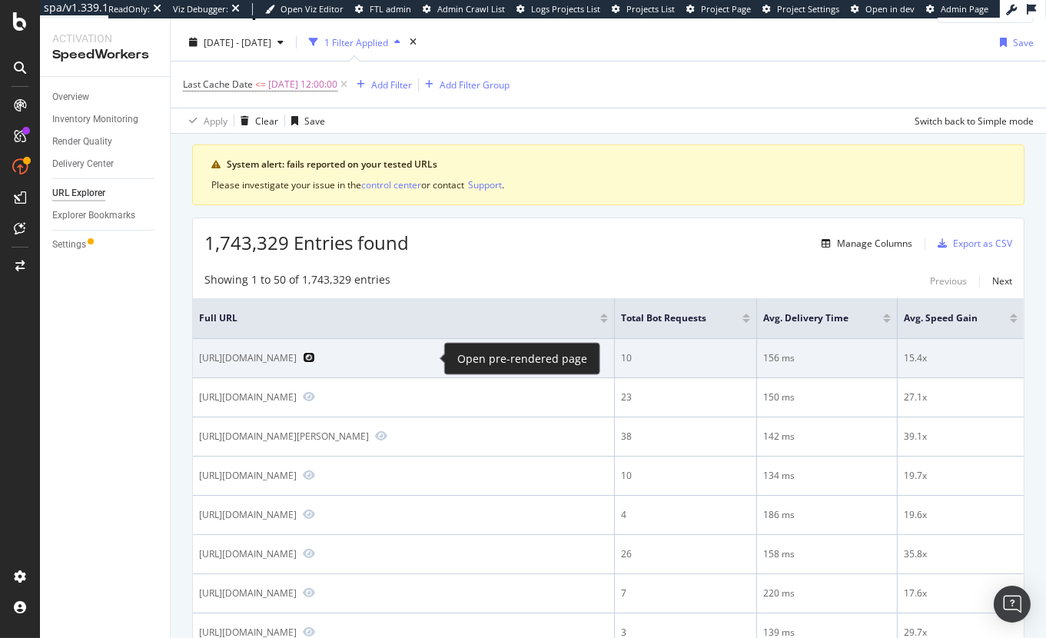
click at [315, 360] on icon "Preview https://www.neimanmarcus.com/p/prod242410197" at bounding box center [309, 357] width 12 height 11
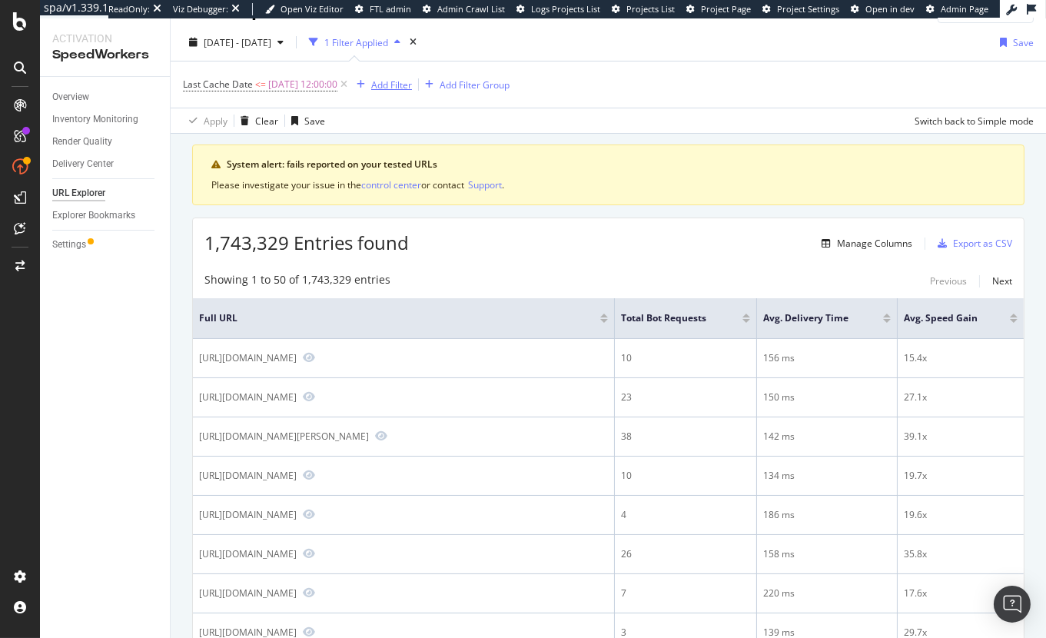
click at [403, 81] on div "Add Filter" at bounding box center [391, 84] width 41 height 13
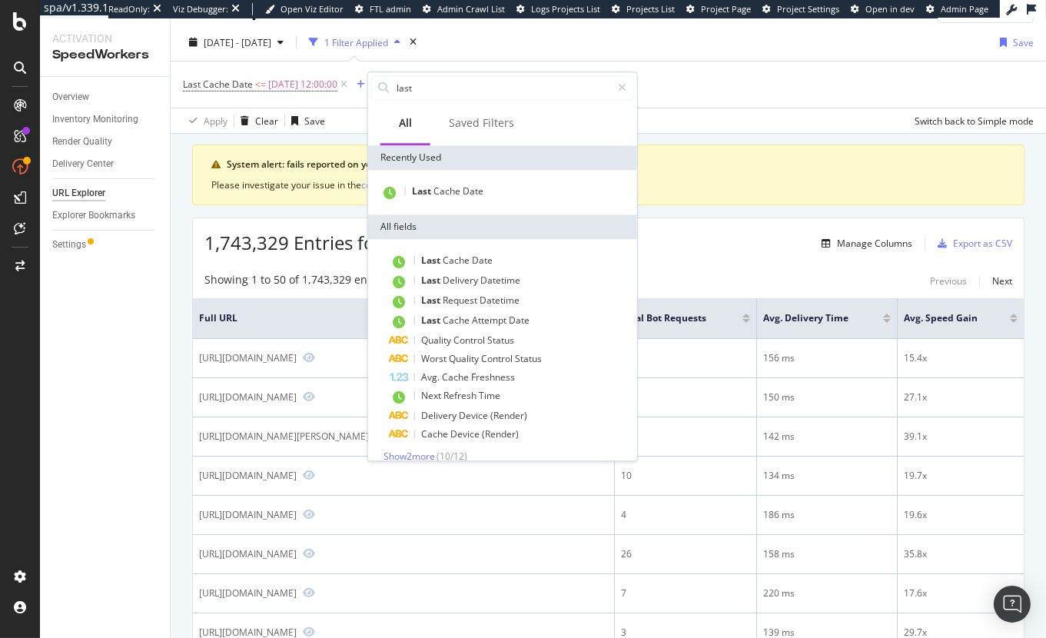
type input "n"
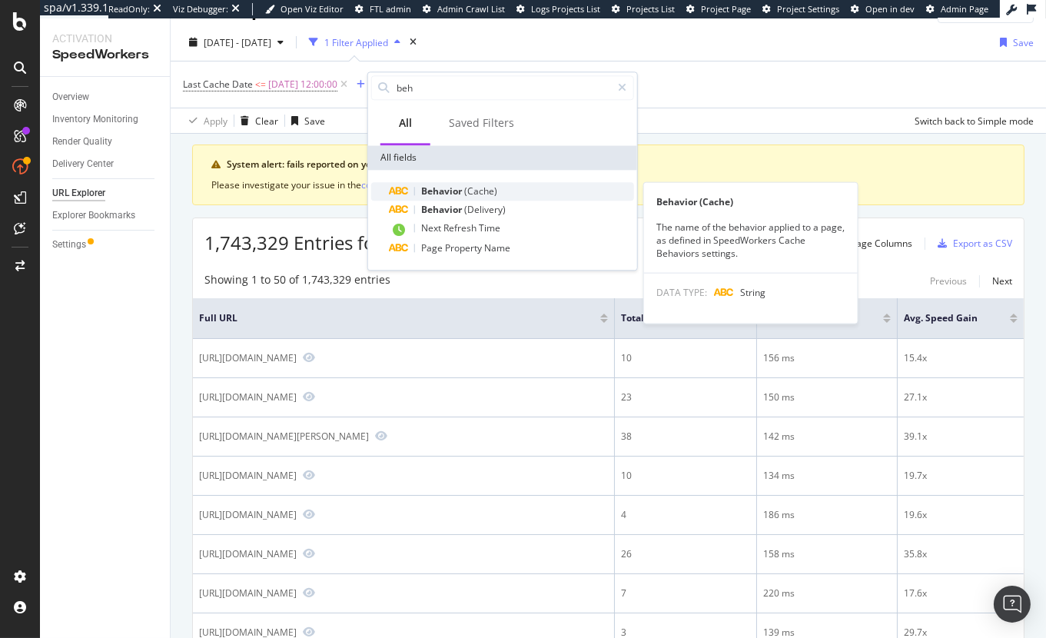
type input "beh"
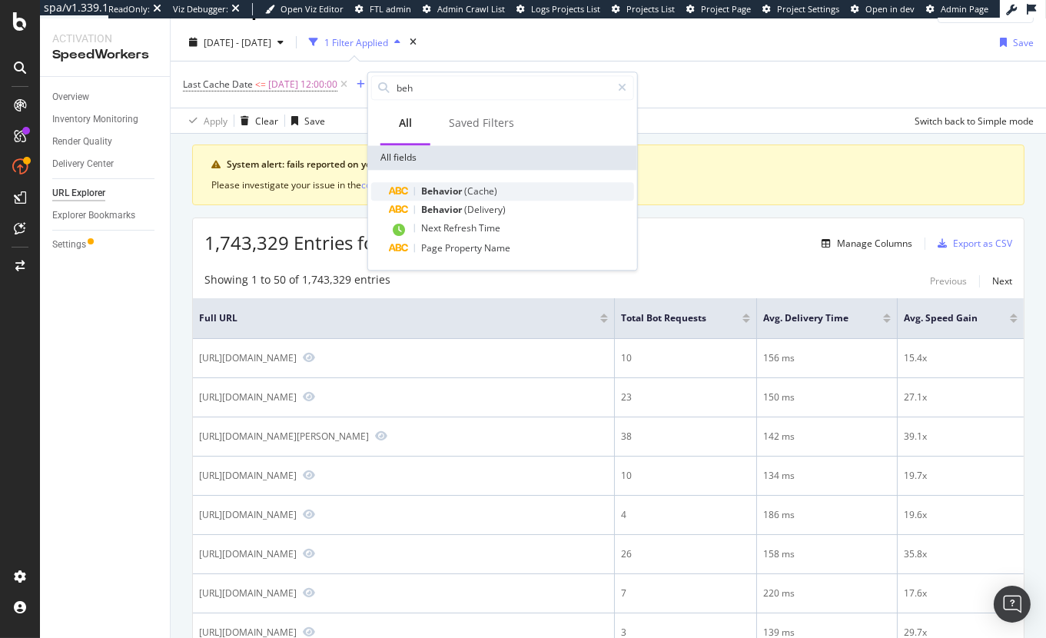
click at [473, 187] on span "(Cache)" at bounding box center [480, 190] width 33 height 13
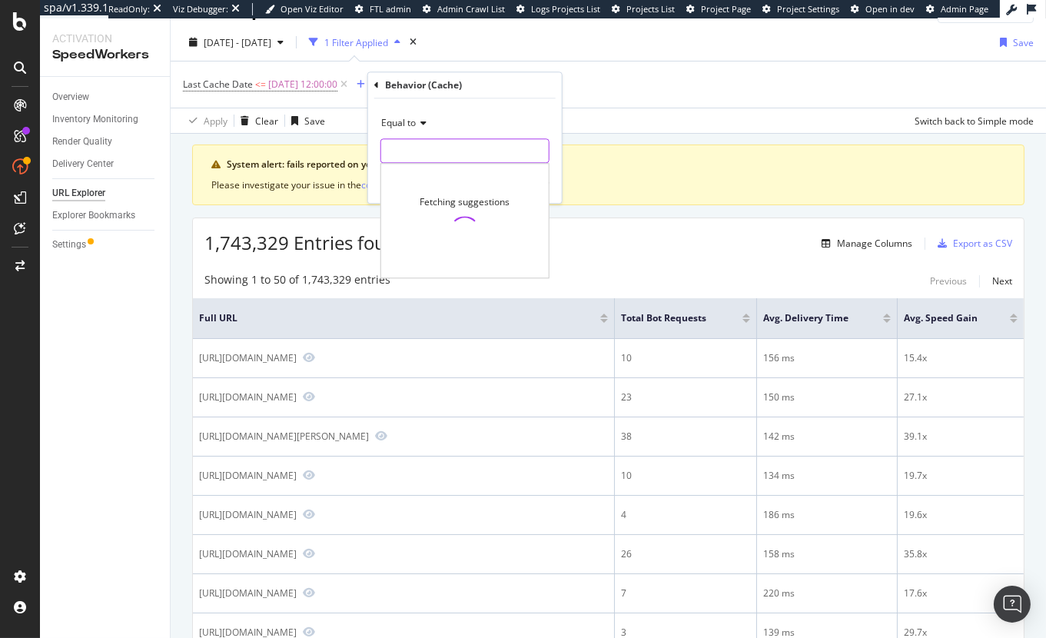
click at [459, 144] on input "text" at bounding box center [465, 150] width 168 height 25
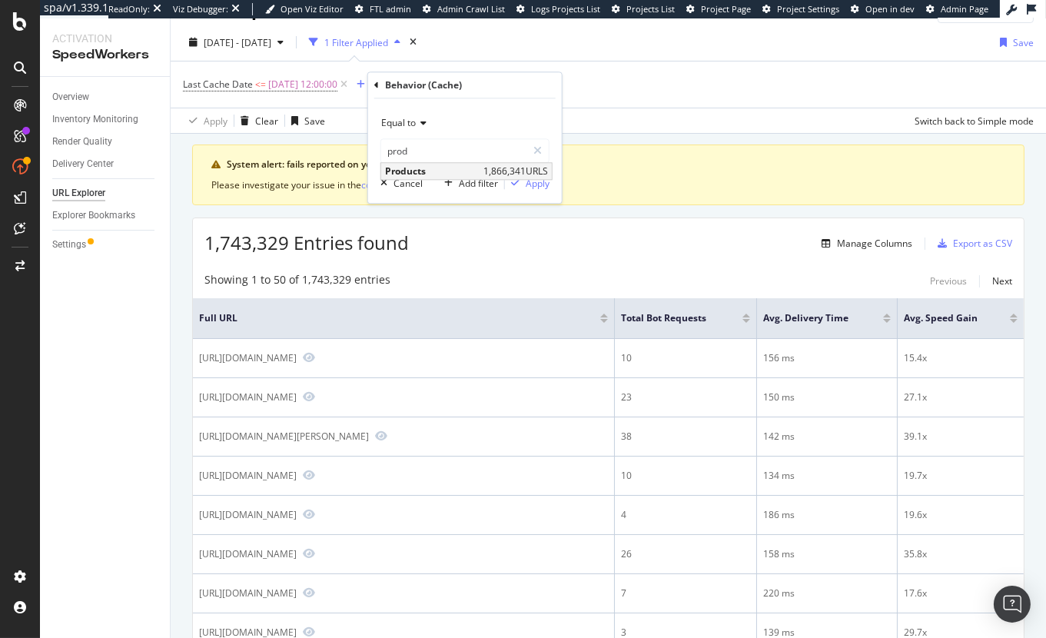
click at [466, 173] on span "Products" at bounding box center [432, 170] width 95 height 13
type input "Products"
click at [532, 184] on div "Apply" at bounding box center [538, 183] width 24 height 13
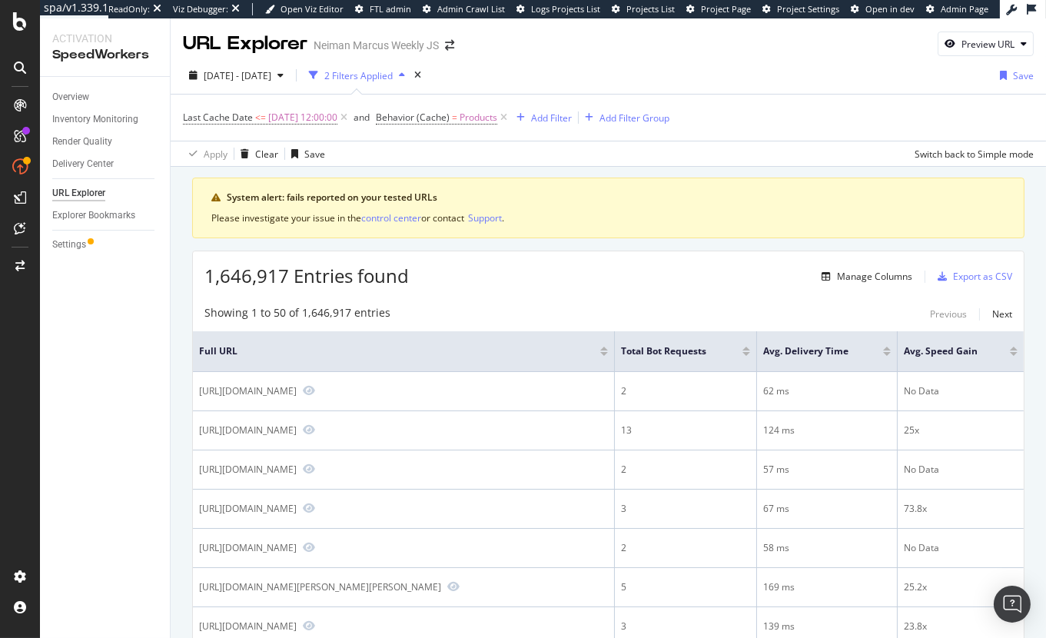
click at [857, 259] on div "1,646,917 Entries found Manage Columns Export as CSV" at bounding box center [608, 270] width 831 height 38
click at [857, 278] on div "Manage Columns" at bounding box center [874, 276] width 75 height 13
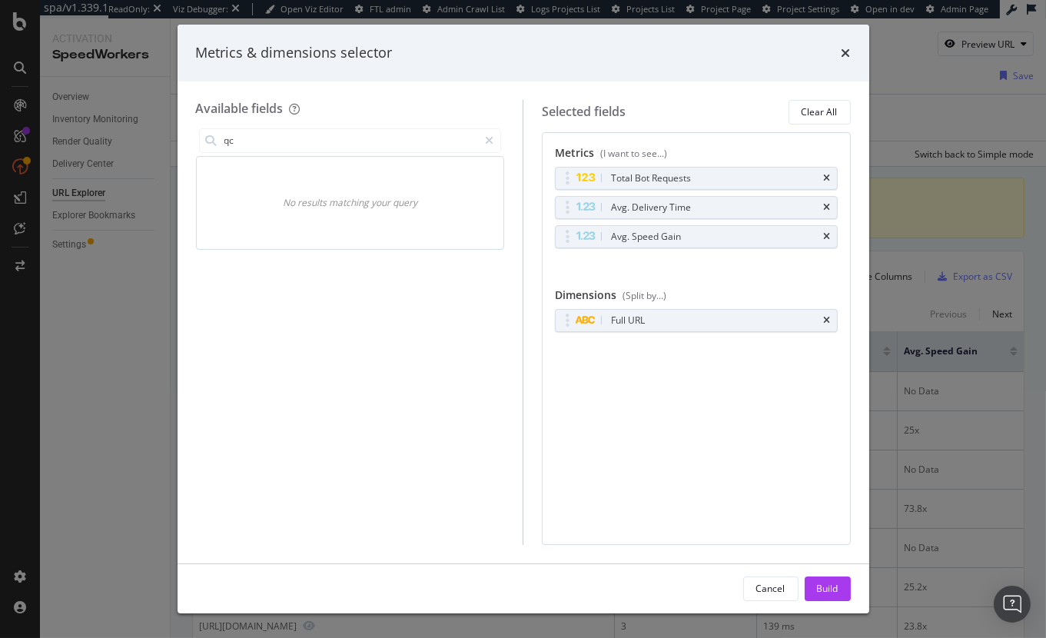
type input "q"
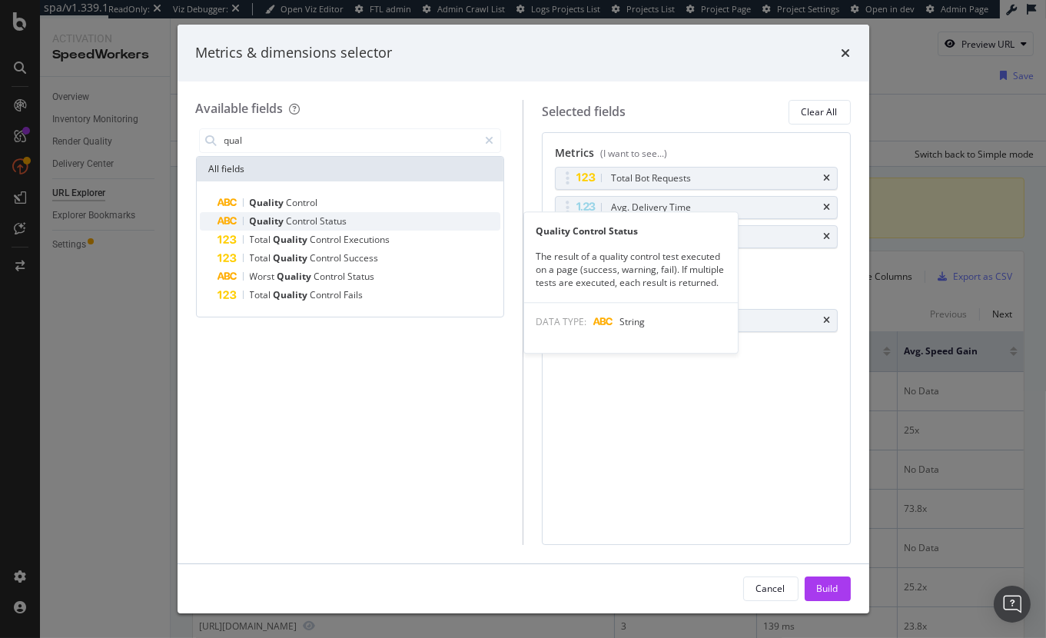
type input "qual"
click at [320, 217] on span "Status" at bounding box center [333, 220] width 27 height 13
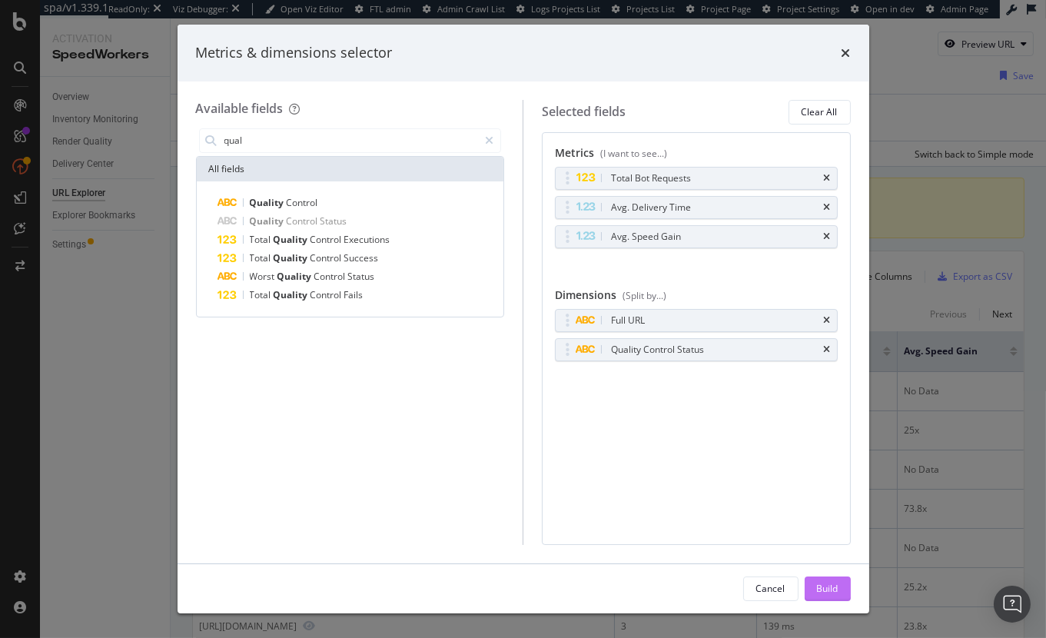
click at [835, 586] on div "Build" at bounding box center [828, 588] width 22 height 13
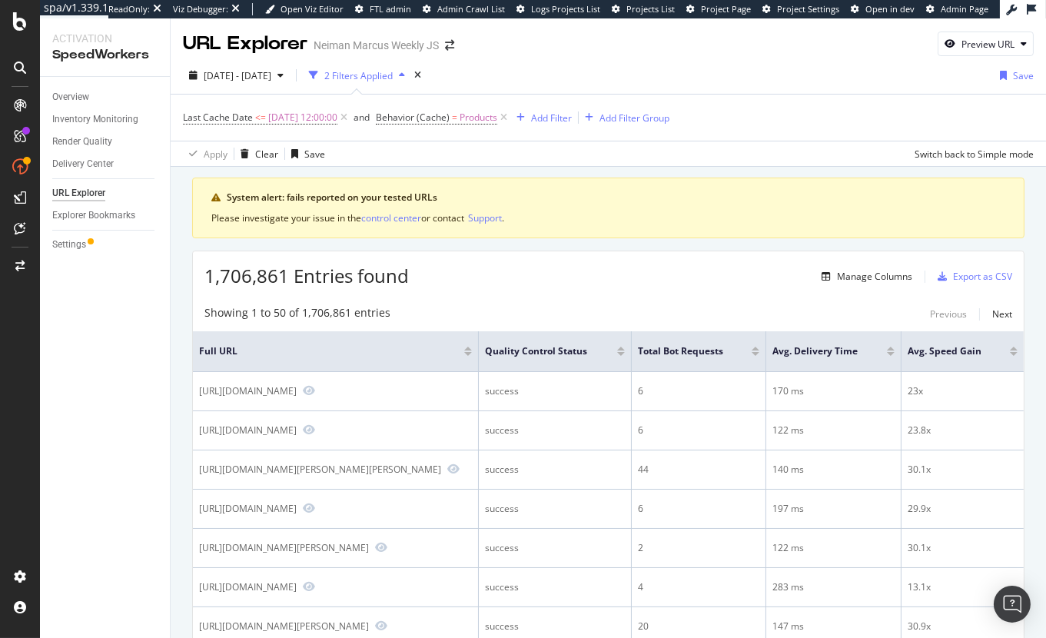
click at [695, 289] on div "1,706,861 Entries found Manage Columns Export as CSV" at bounding box center [608, 270] width 831 height 38
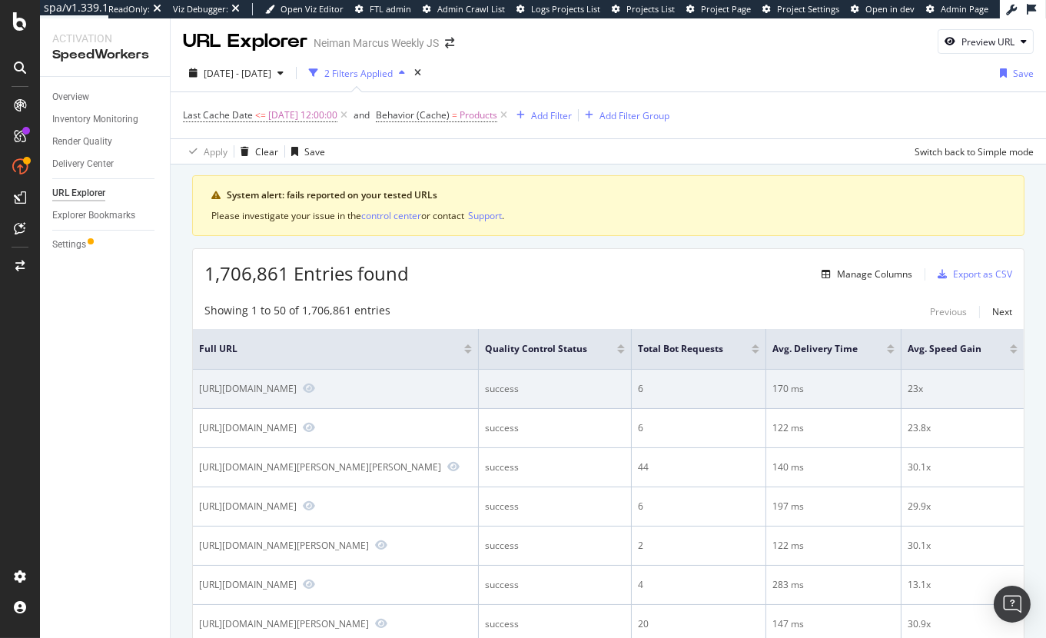
scroll to position [0, 1]
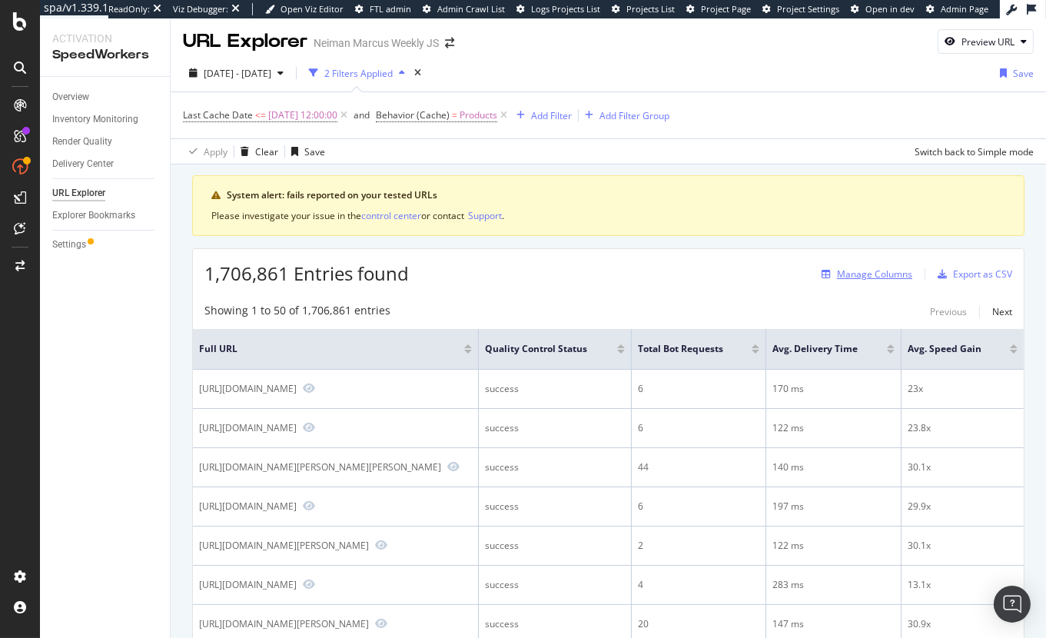
click at [872, 282] on div "Manage Columns" at bounding box center [863, 274] width 97 height 17
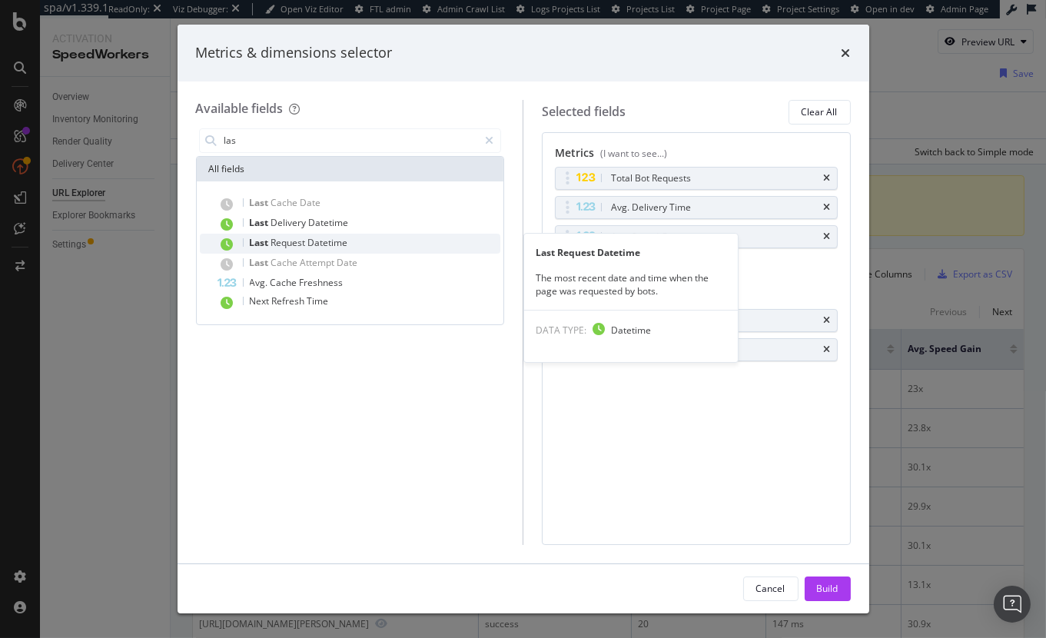
type input "las"
click at [373, 237] on div "Last Request Datetime" at bounding box center [359, 244] width 283 height 20
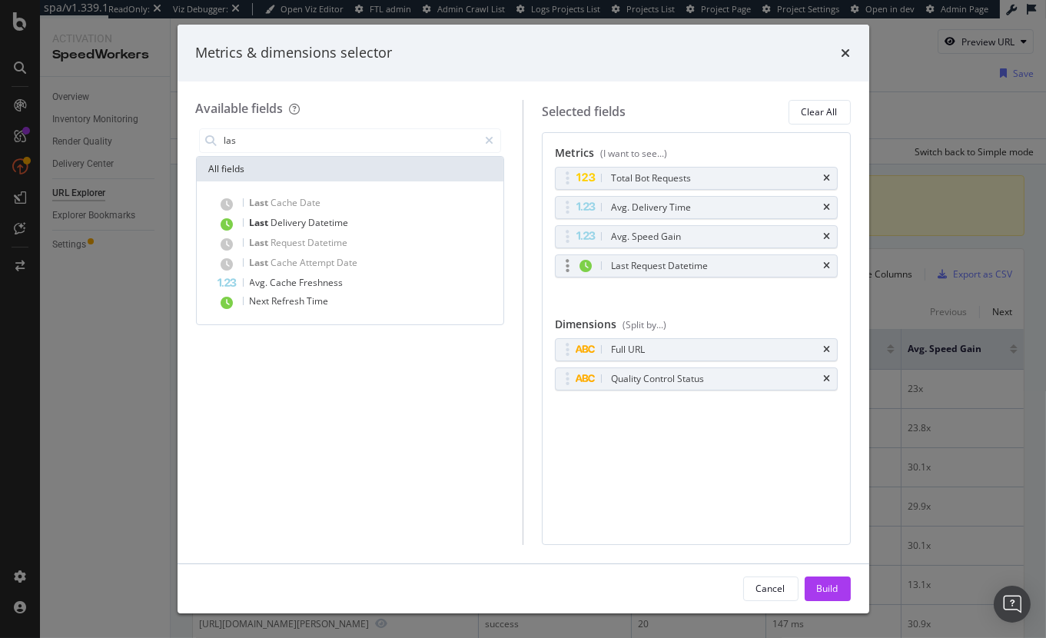
click at [831, 270] on div "Last Request Datetime" at bounding box center [696, 266] width 281 height 22
click at [842, 48] on icon "times" at bounding box center [845, 53] width 9 height 12
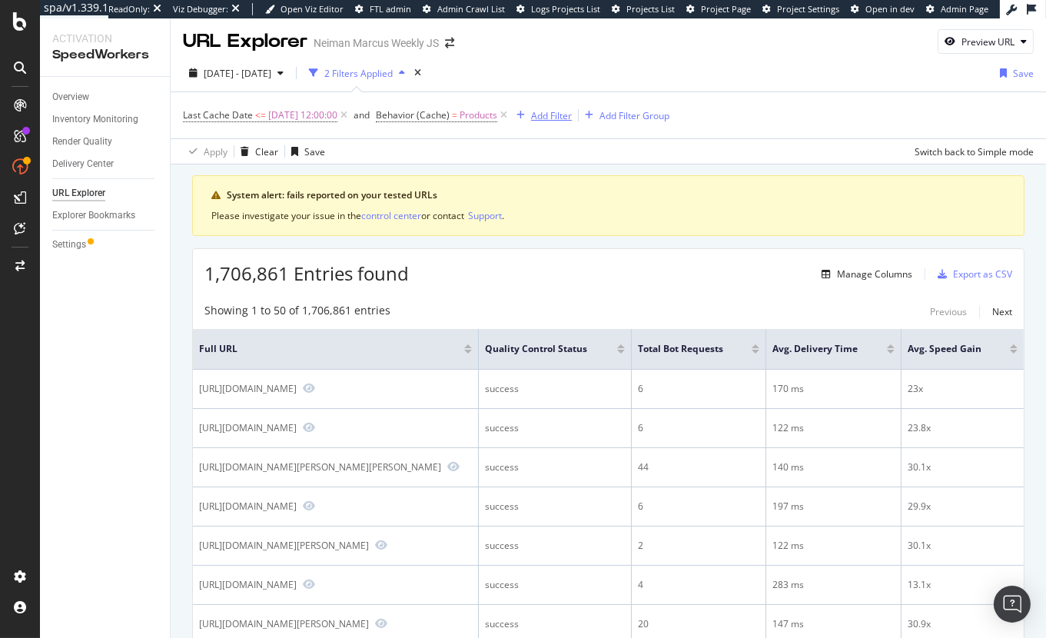
click at [569, 117] on div "Add Filter" at bounding box center [551, 115] width 41 height 13
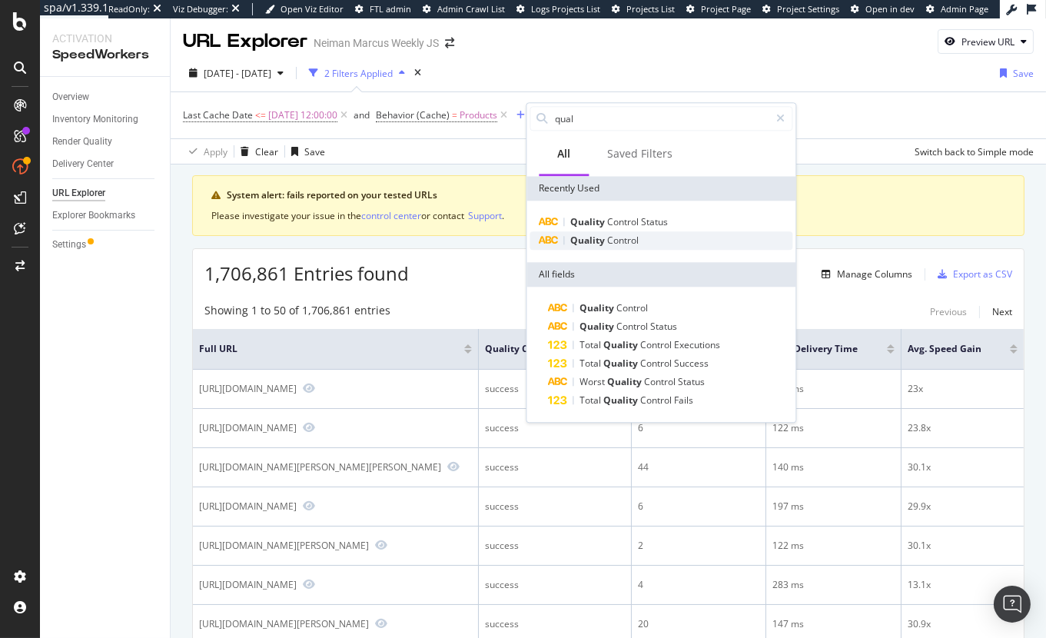
type input "qual"
click at [628, 238] on span "Control" at bounding box center [623, 240] width 32 height 13
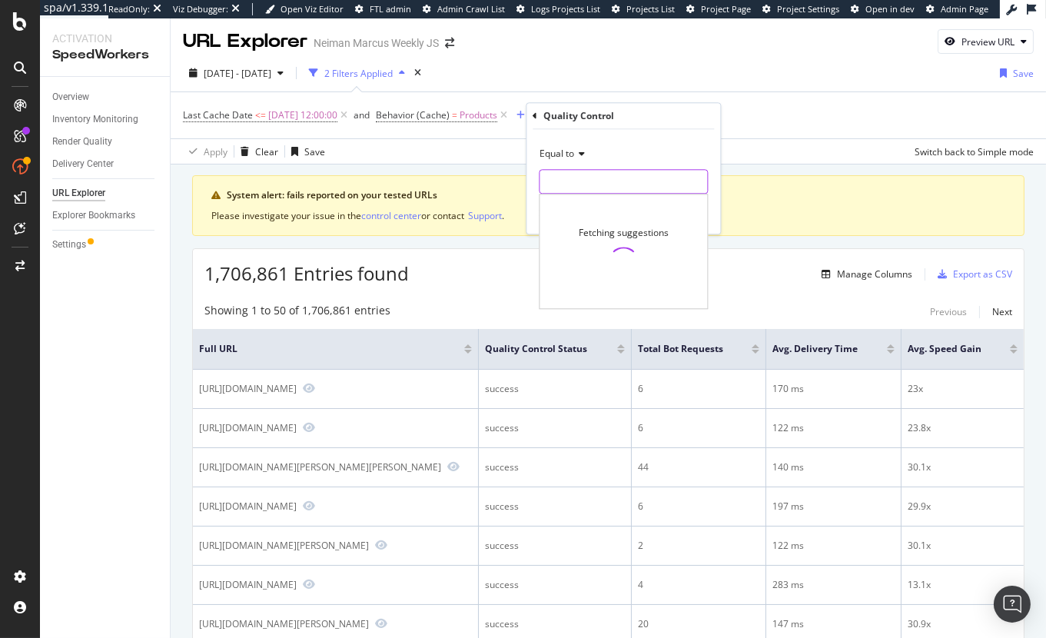
click at [594, 181] on input "text" at bounding box center [623, 181] width 168 height 25
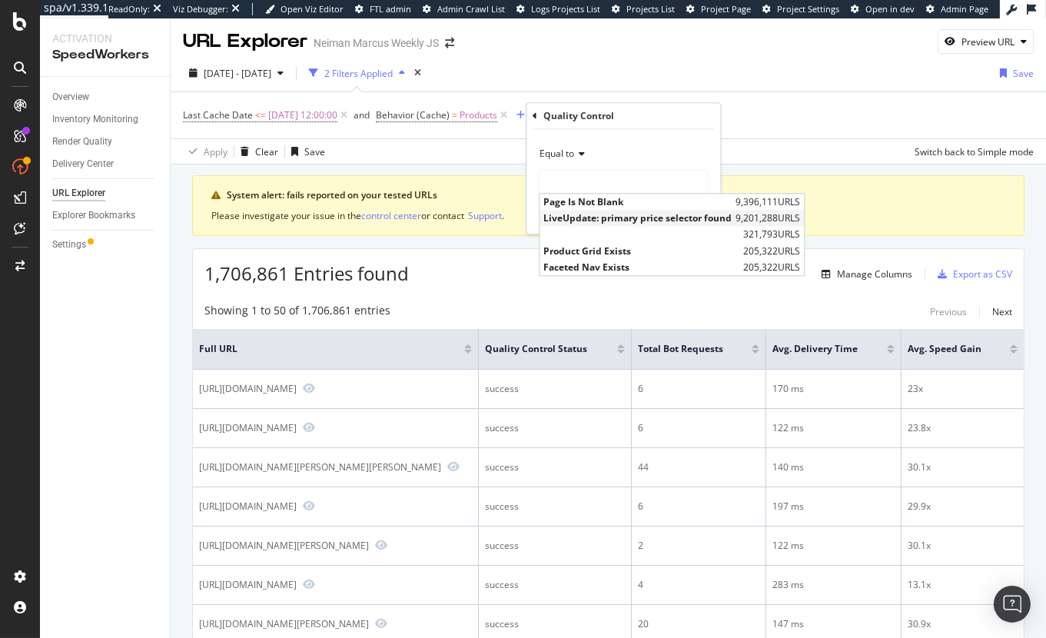
click at [615, 213] on span "LiveUpdate: primary price selector found" at bounding box center [637, 218] width 188 height 13
type input "LiveUpdate: primary price selector found"
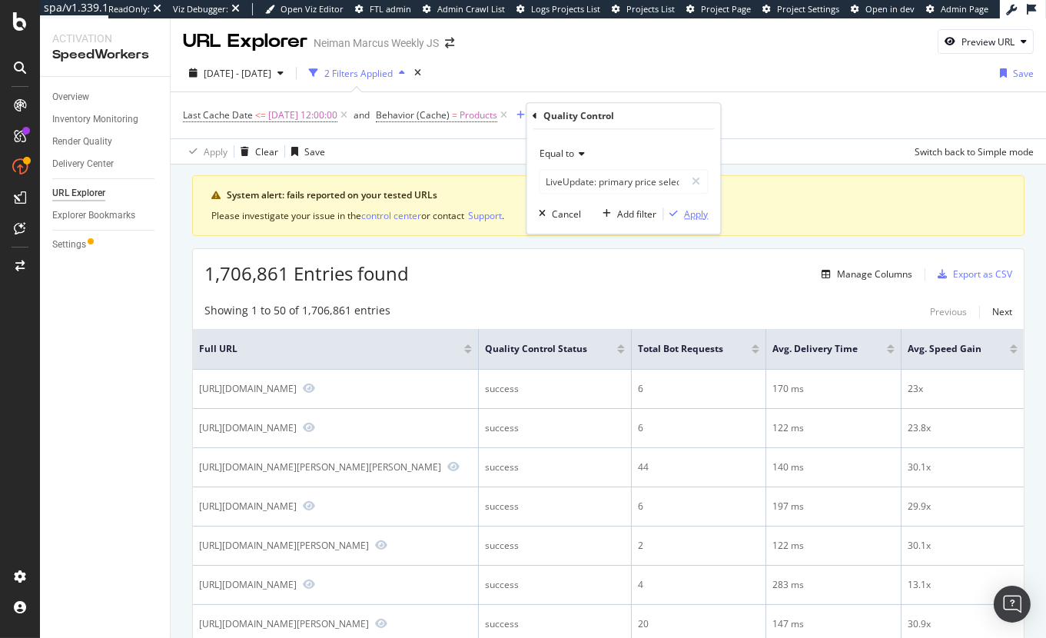
click at [705, 215] on div "Apply" at bounding box center [696, 213] width 24 height 13
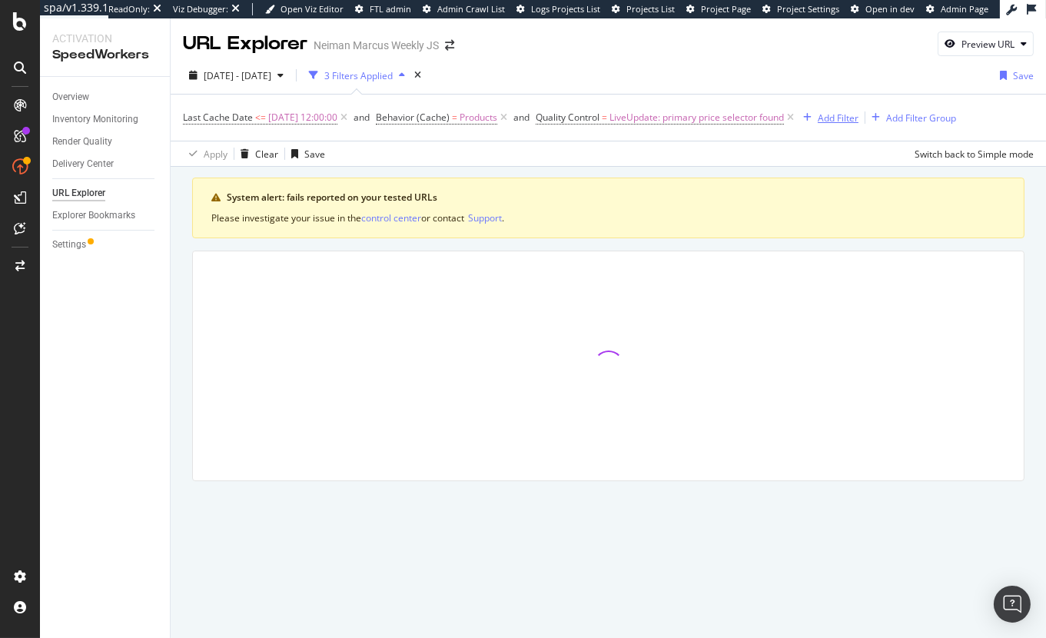
click at [858, 114] on div "Add Filter" at bounding box center [838, 117] width 41 height 13
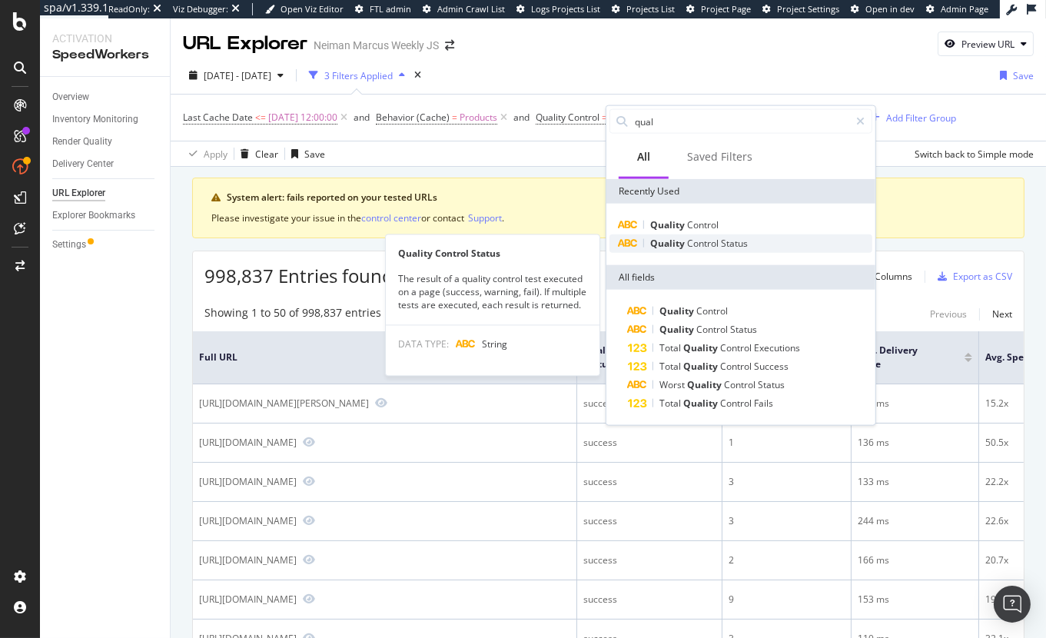
click at [775, 241] on div "Quality Control Status" at bounding box center [740, 243] width 263 height 18
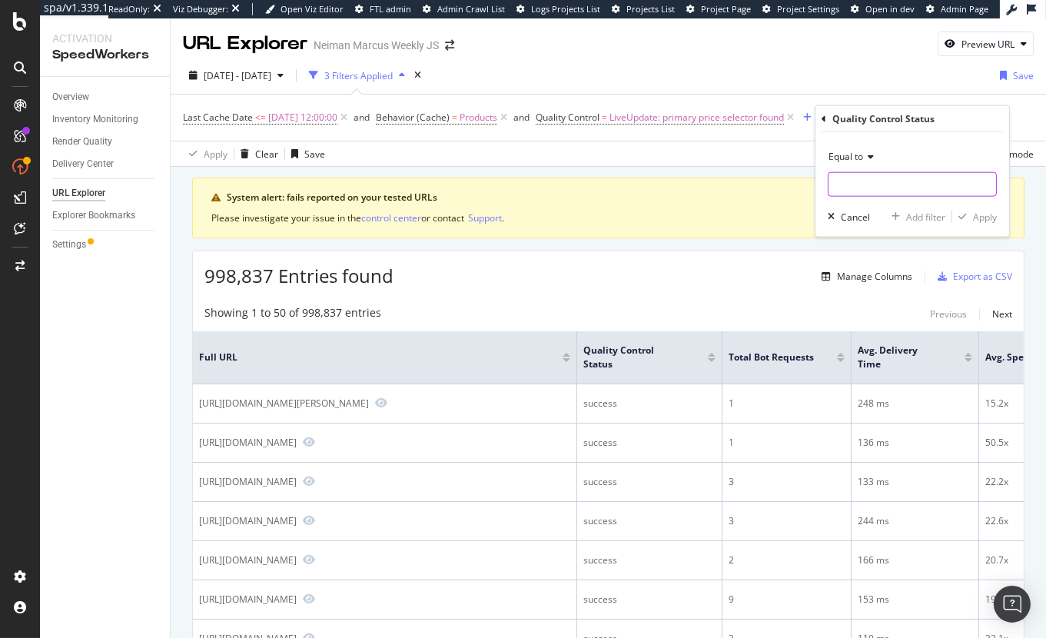
click at [867, 184] on input "text" at bounding box center [912, 184] width 168 height 25
type input "fail"
click at [870, 202] on span "fail" at bounding box center [911, 204] width 158 height 13
click at [990, 221] on div "Apply" at bounding box center [985, 216] width 24 height 13
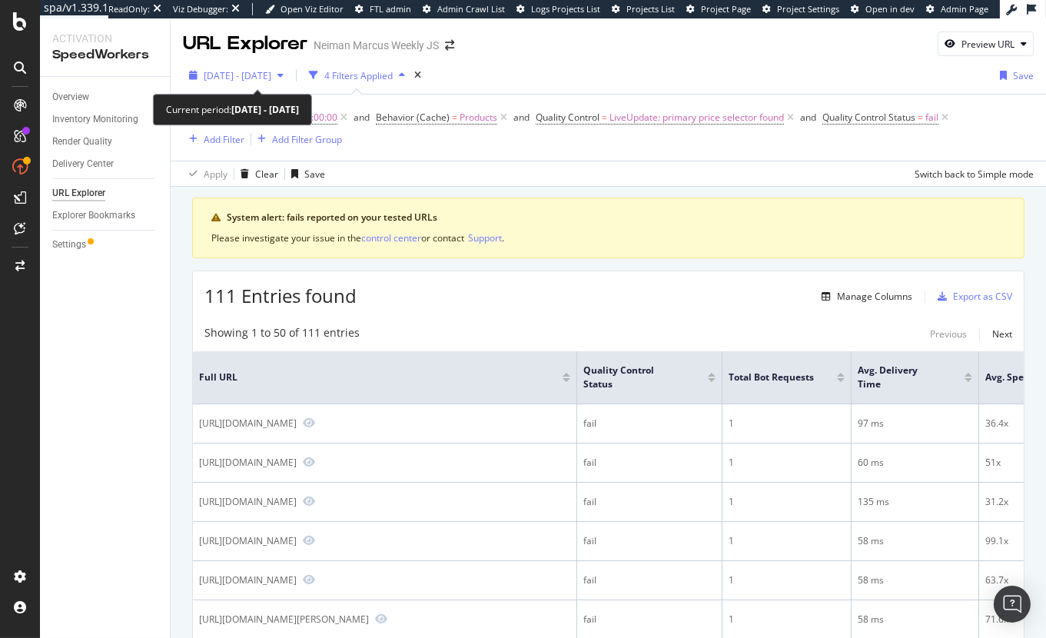
click at [271, 71] on span "2025 Sep. 14th - Oct. 11th" at bounding box center [238, 75] width 68 height 13
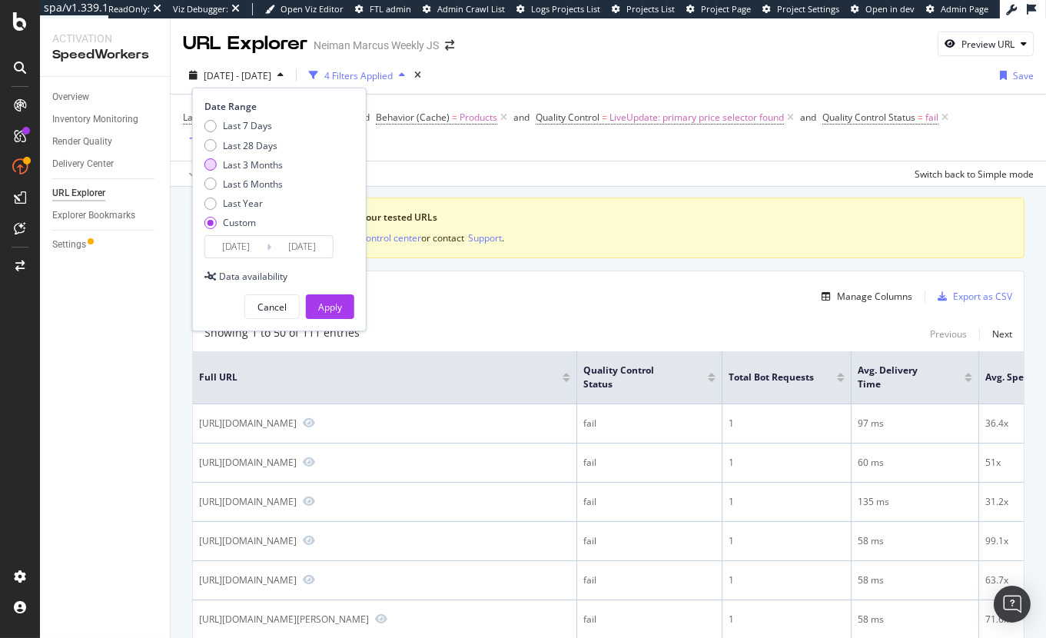
click at [277, 164] on div "Last 3 Months" at bounding box center [253, 164] width 60 height 13
type input "2025/07/13"
type input "2025/10/12"
click at [324, 301] on div "Apply" at bounding box center [330, 306] width 24 height 13
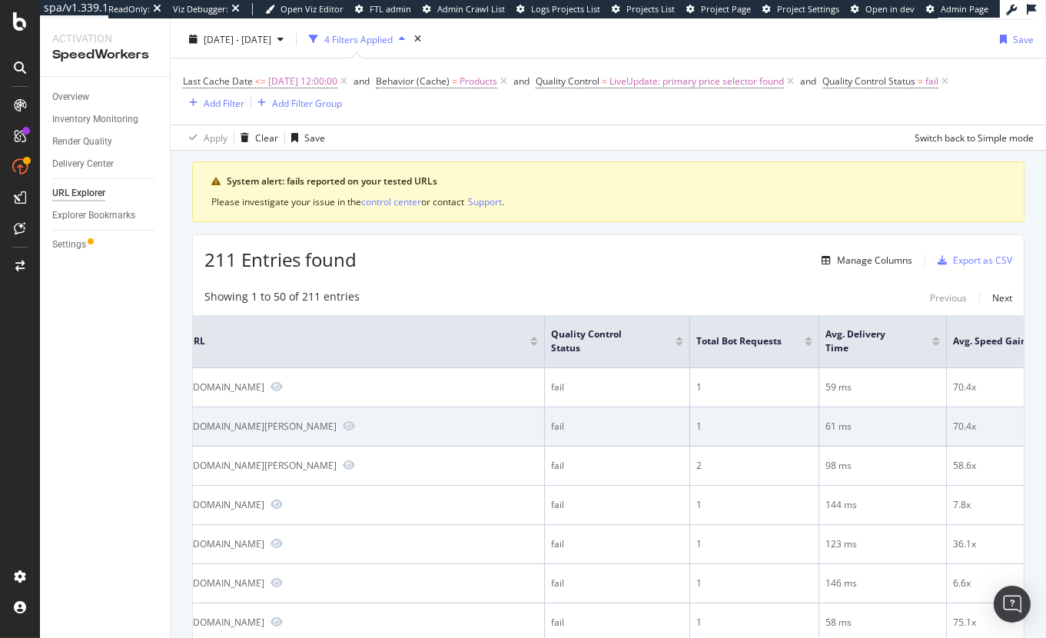
scroll to position [0, 28]
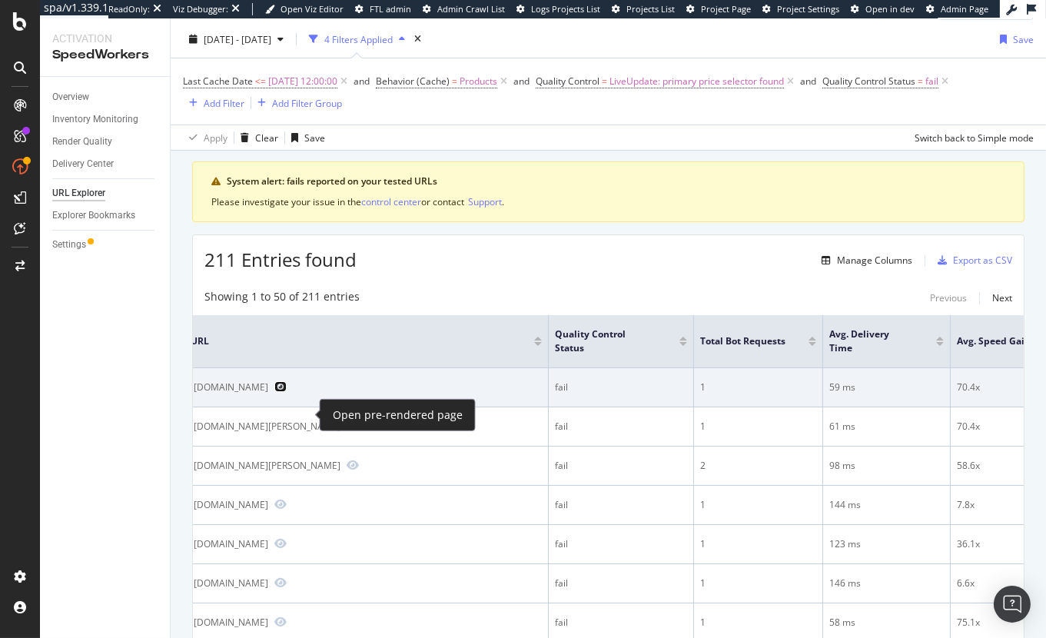
click at [287, 392] on icon "Preview https://www.neimanmarcus.com/p/brunello-cucinelli-mens-american-pima-it…" at bounding box center [280, 386] width 12 height 11
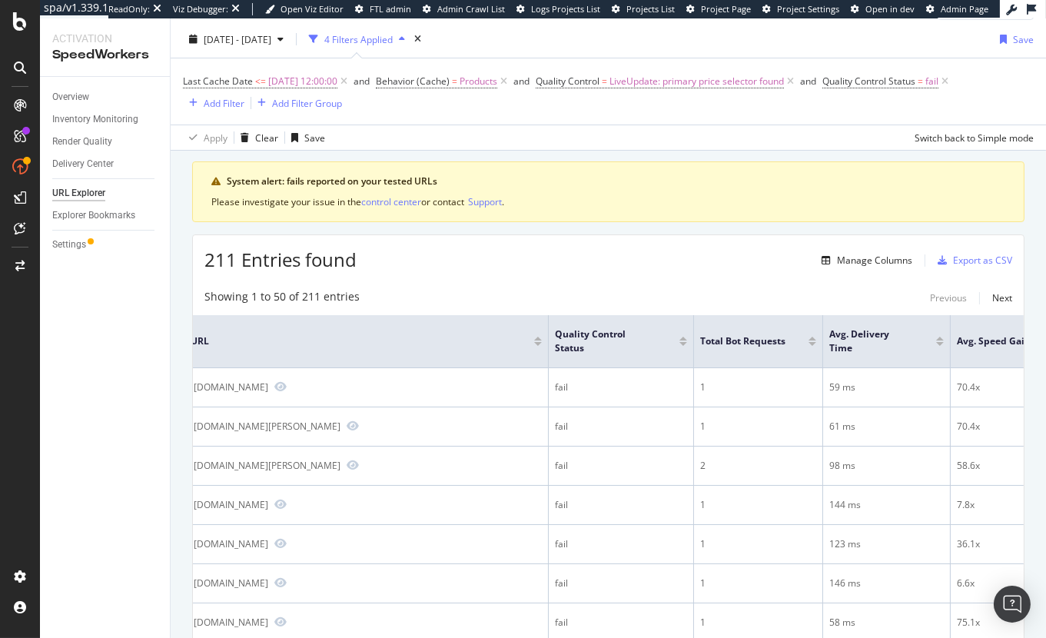
click at [64, 235] on div "Settings" at bounding box center [111, 245] width 118 height 22
click at [64, 242] on div "Settings" at bounding box center [69, 245] width 34 height 16
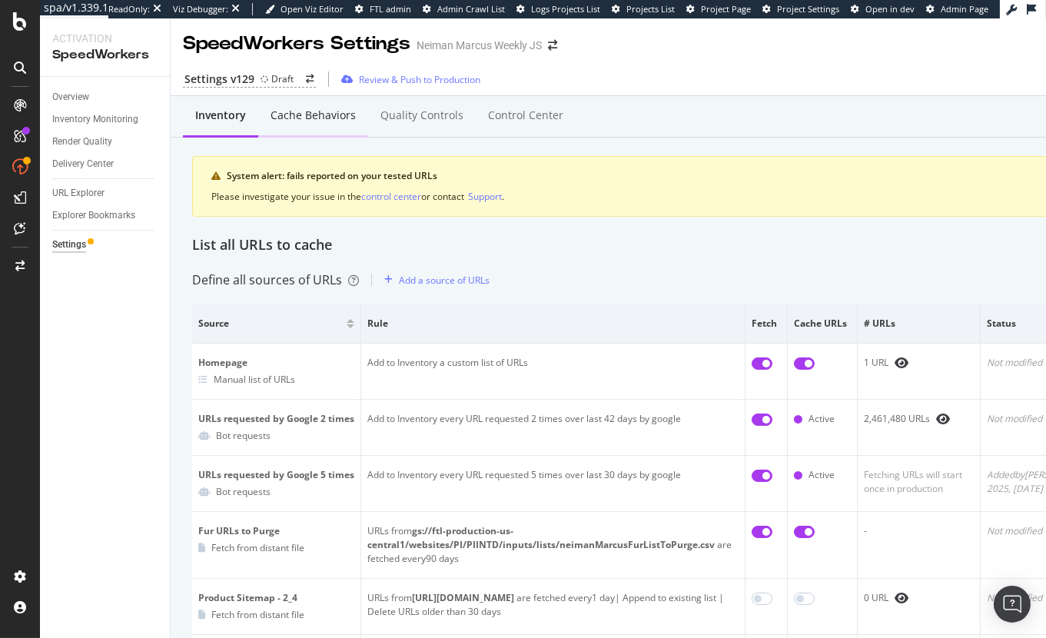
click at [321, 117] on div "Cache behaviors" at bounding box center [312, 115] width 85 height 15
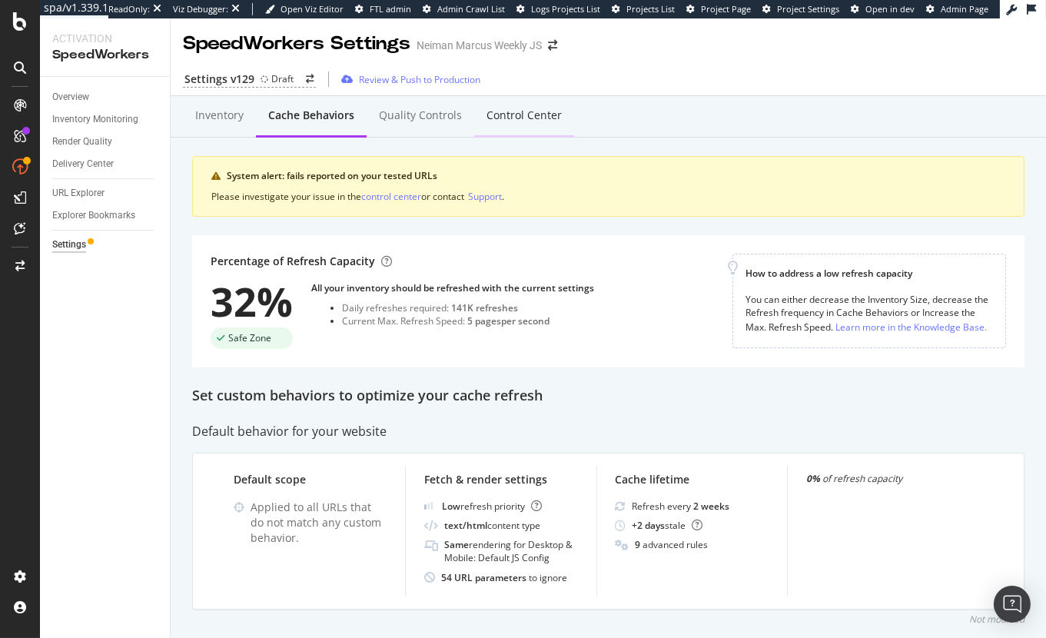
click at [522, 116] on div "Control Center" at bounding box center [523, 115] width 75 height 15
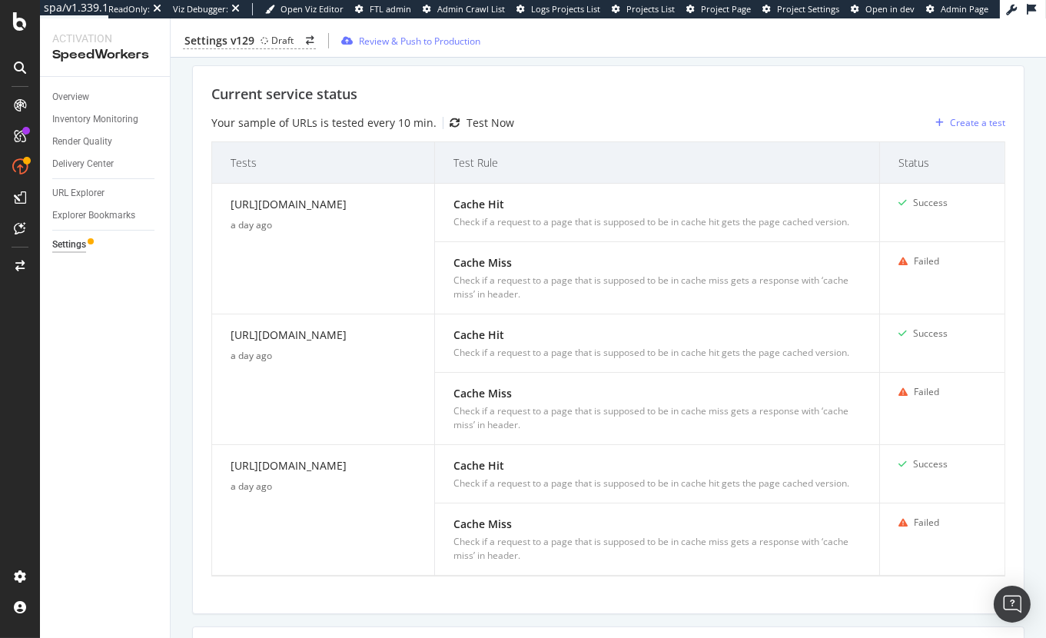
scroll to position [703, 0]
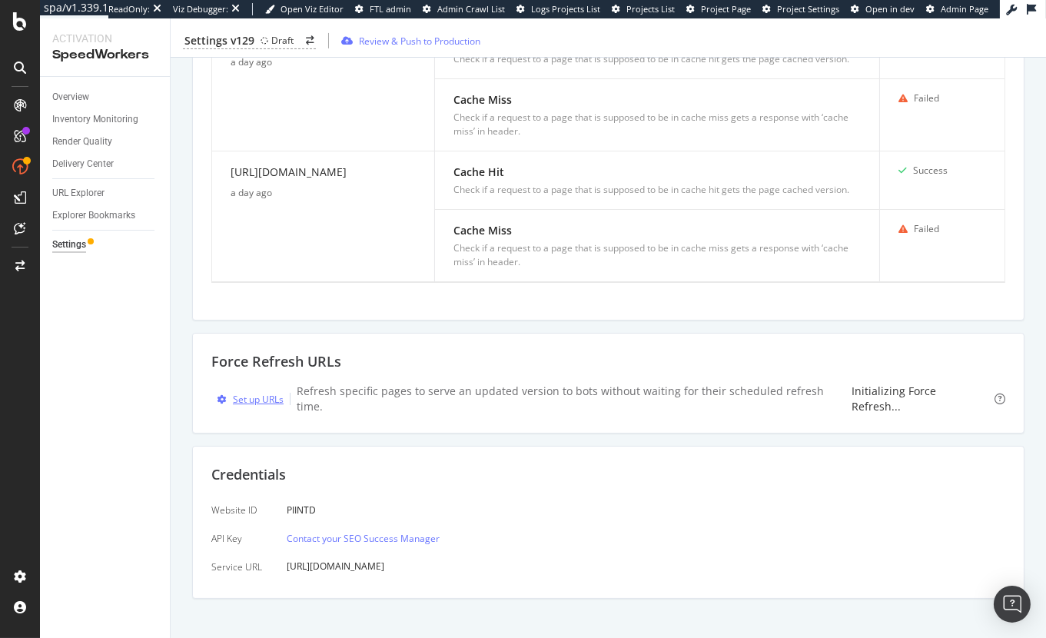
click at [270, 396] on div "Set up URLs" at bounding box center [258, 399] width 51 height 13
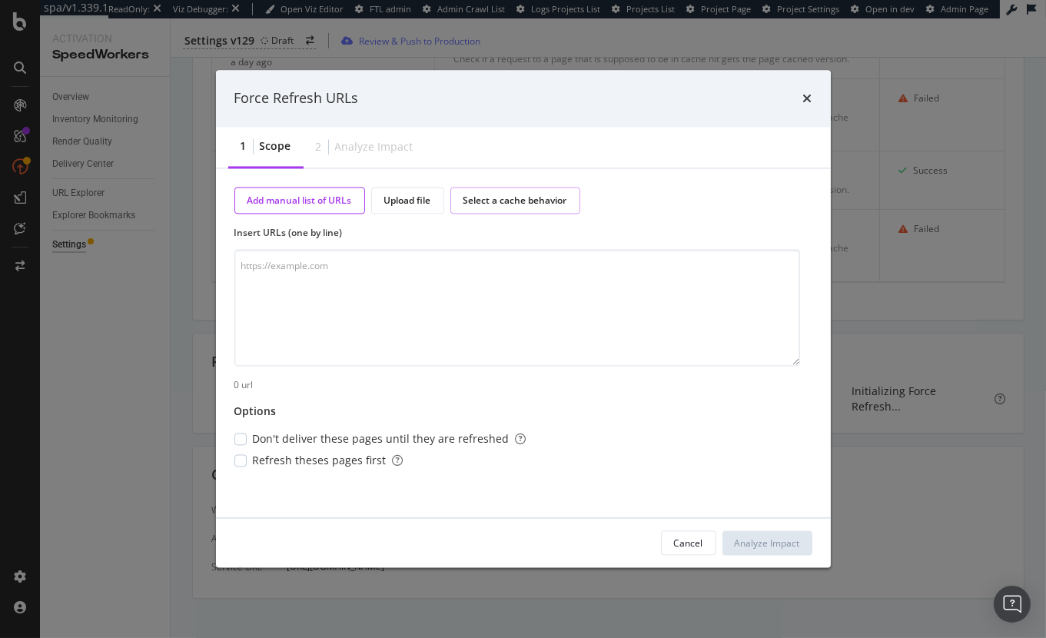
click at [481, 202] on div "Select a cache behavior" at bounding box center [515, 200] width 104 height 13
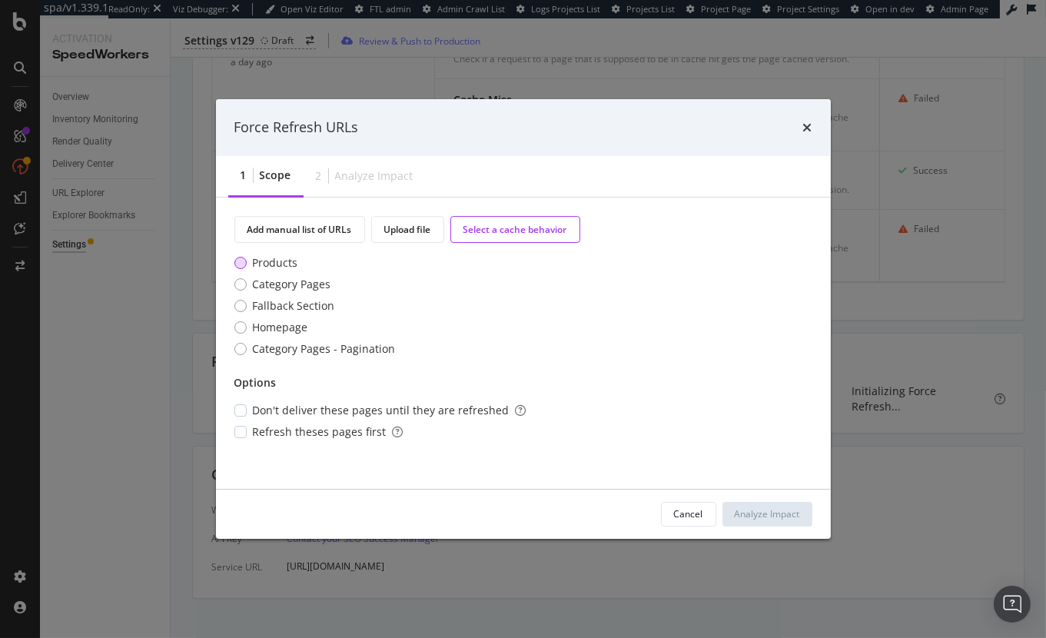
click at [276, 263] on div "Products" at bounding box center [275, 262] width 45 height 15
click at [471, 411] on span "Don't deliver these pages until they are refreshed" at bounding box center [390, 410] width 274 height 15
click at [767, 519] on div "Analyze Impact" at bounding box center [767, 513] width 65 height 13
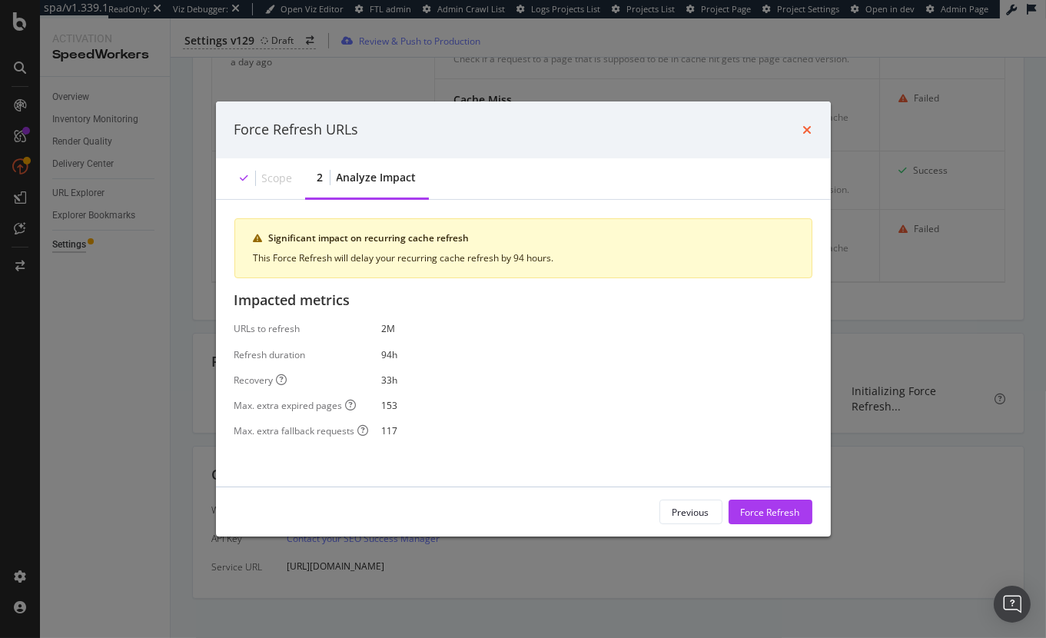
click at [804, 124] on icon "times" at bounding box center [807, 130] width 9 height 12
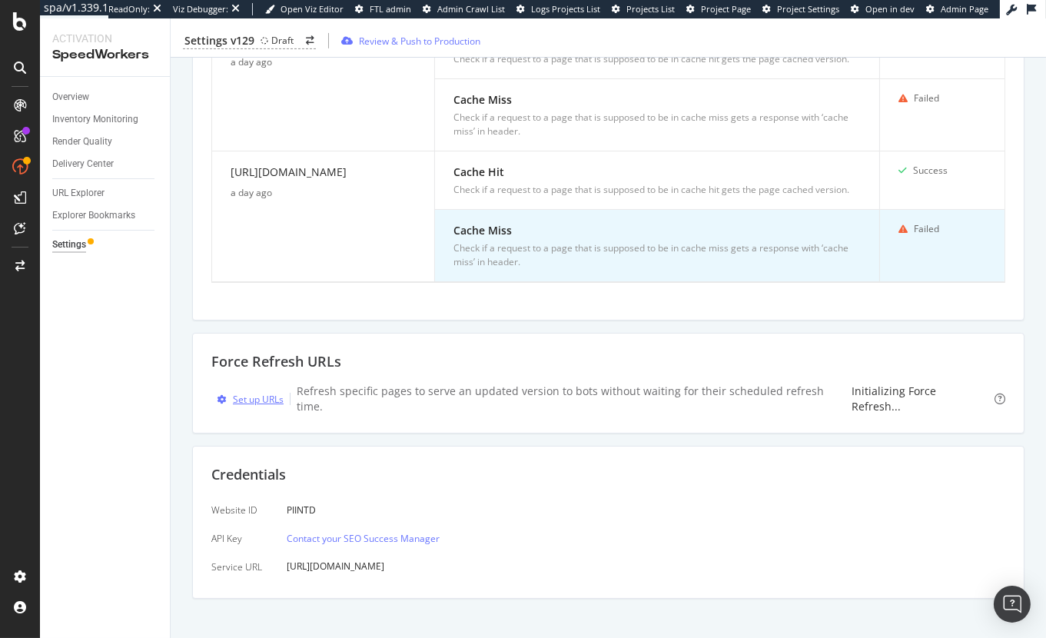
scroll to position [659, 0]
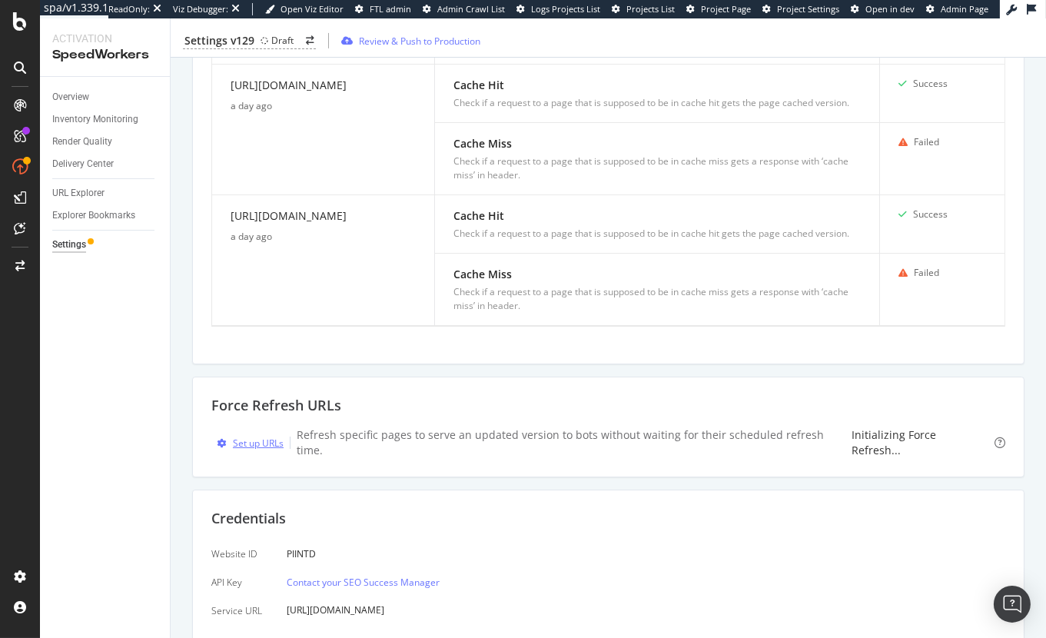
click at [277, 441] on div "Set up URLs" at bounding box center [258, 442] width 51 height 13
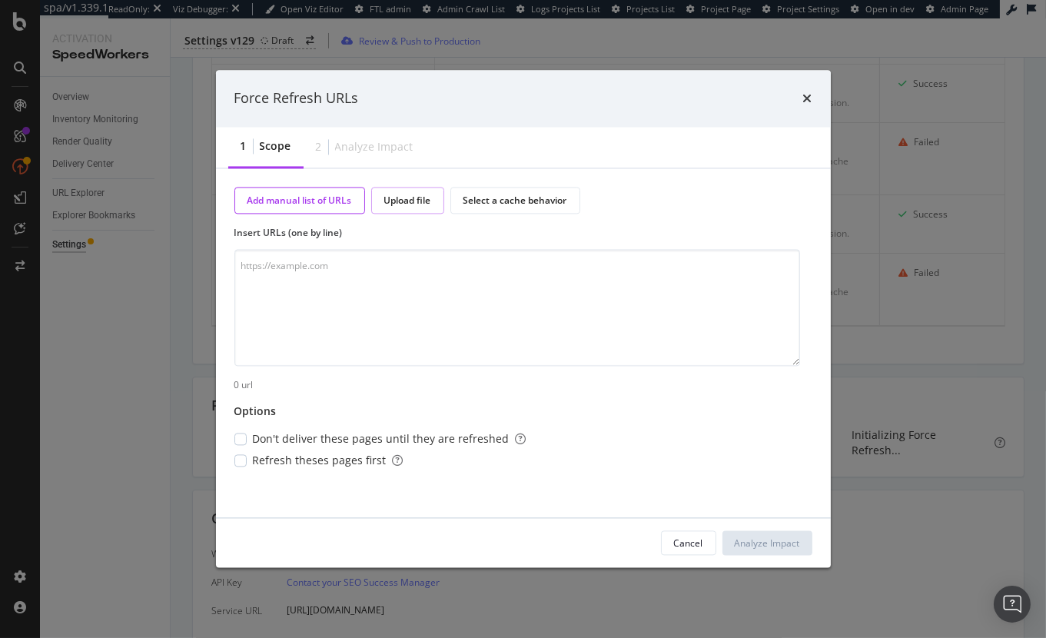
click at [397, 203] on div "Upload file" at bounding box center [407, 200] width 47 height 13
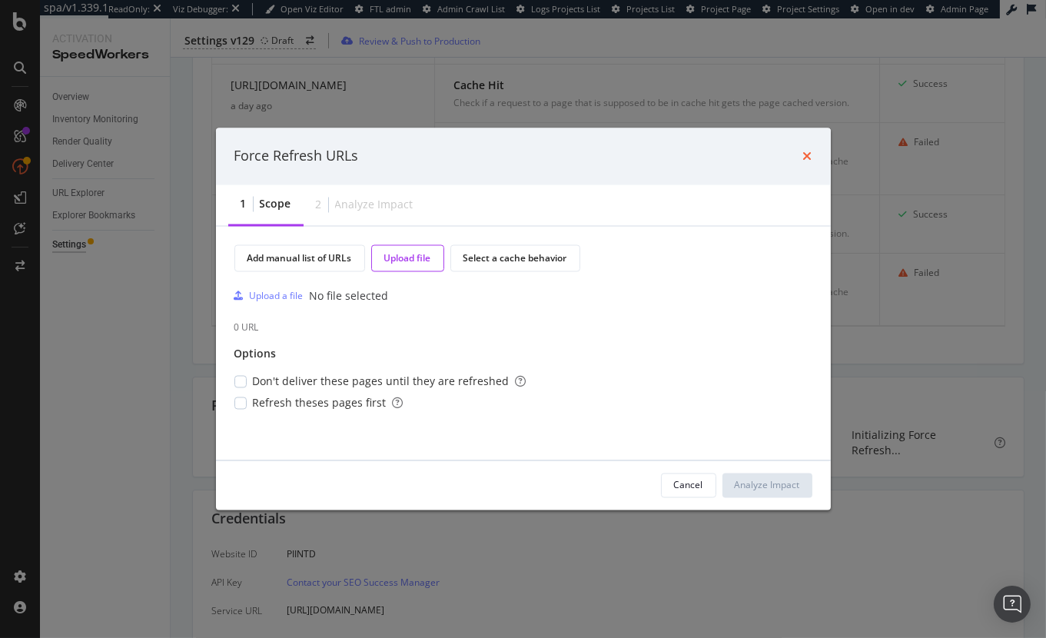
click at [810, 151] on icon "times" at bounding box center [807, 156] width 9 height 12
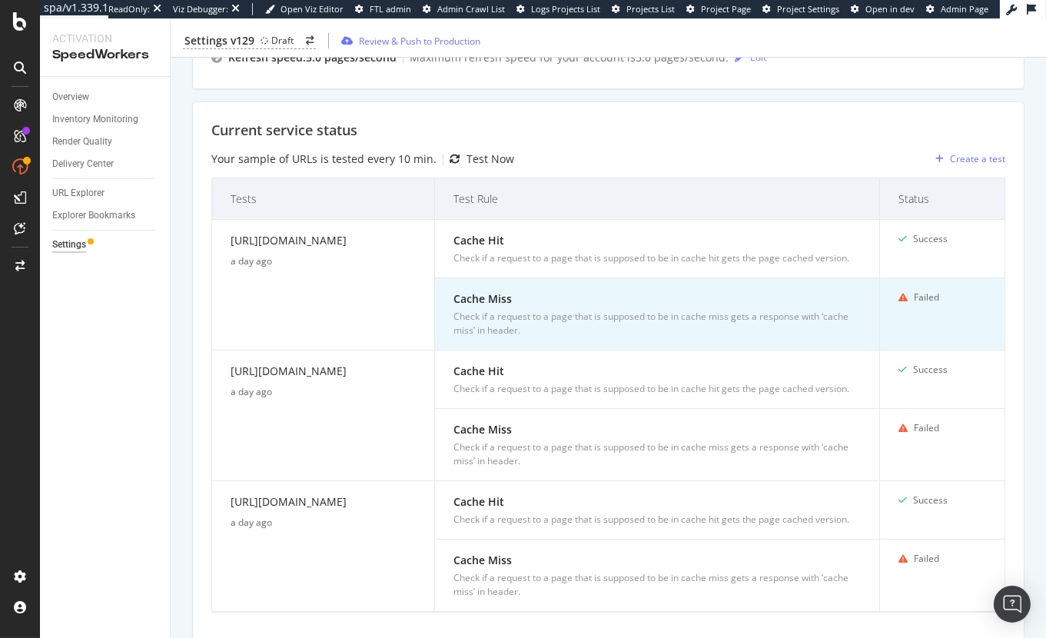
scroll to position [381, 0]
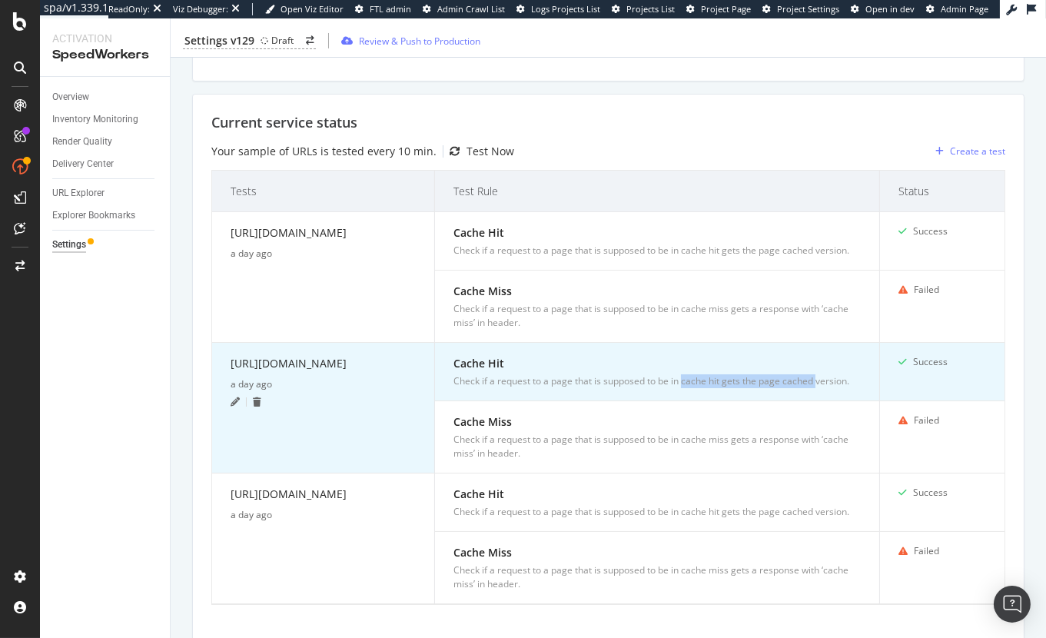
drag, startPoint x: 775, startPoint y: 379, endPoint x: 680, endPoint y: 380, distance: 94.5
click at [680, 380] on div "Check if a request to a page that is supposed to be in cache hit gets the page …" at bounding box center [656, 381] width 407 height 14
drag, startPoint x: 401, startPoint y: 360, endPoint x: 273, endPoint y: 356, distance: 128.4
click at [273, 356] on div "https://www.neimanmarcus.com" at bounding box center [323, 366] width 185 height 22
click at [639, 383] on div "Check if a request to a page that is supposed to be in cache hit gets the page …" at bounding box center [656, 381] width 407 height 14
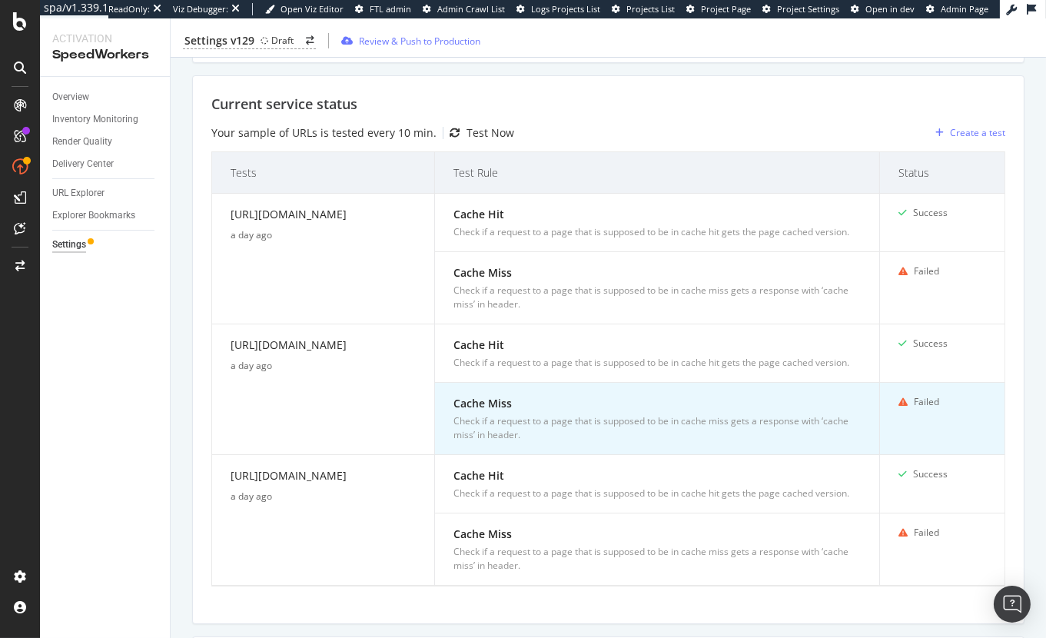
scroll to position [469, 0]
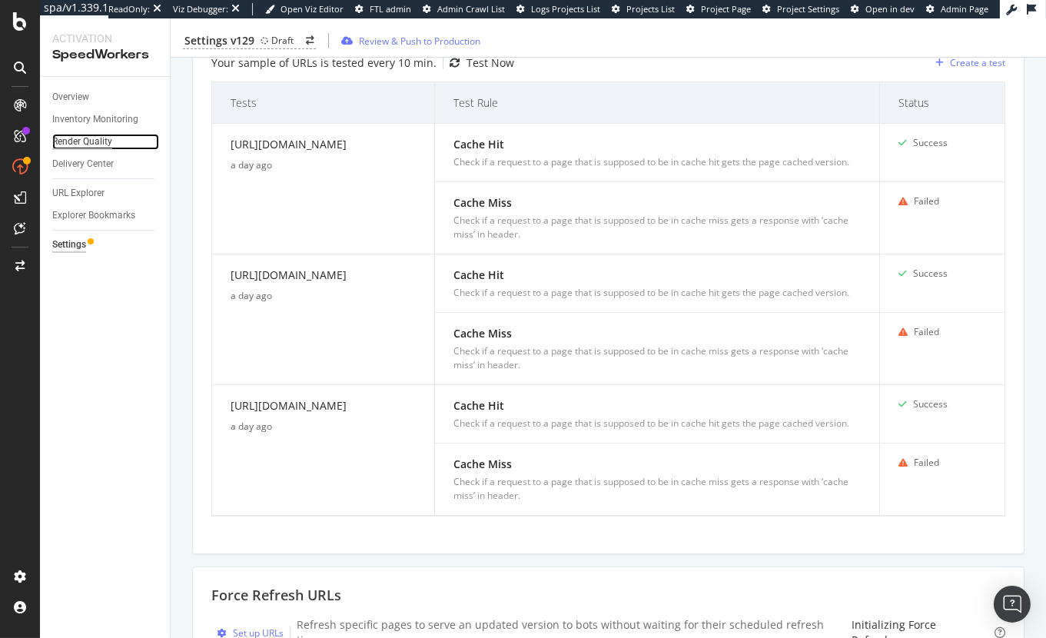
click at [95, 138] on div "Render Quality" at bounding box center [82, 142] width 60 height 16
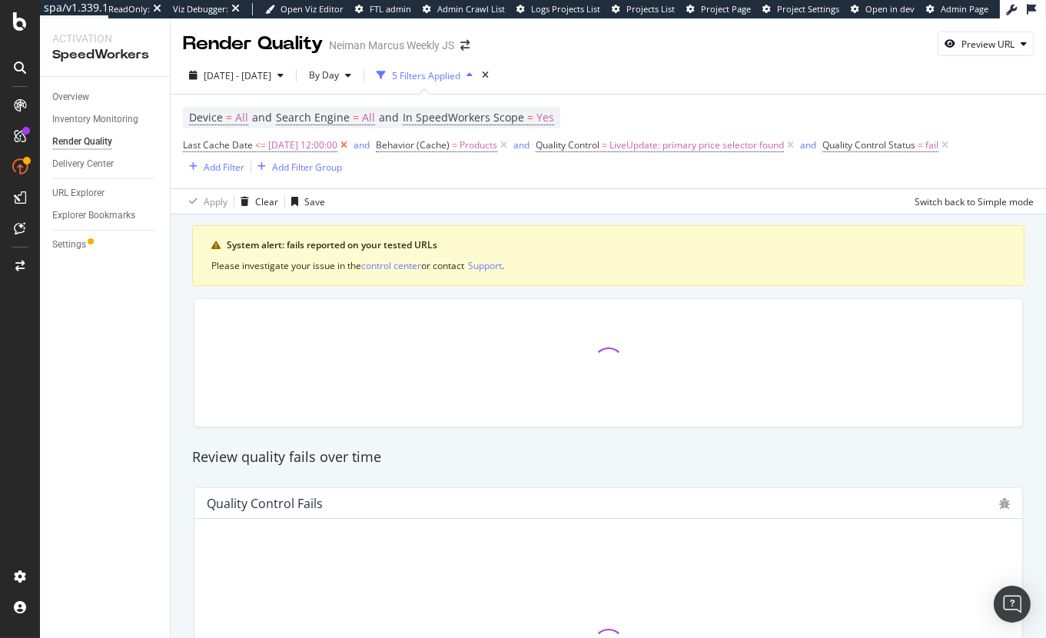
click at [350, 147] on icon at bounding box center [343, 145] width 13 height 15
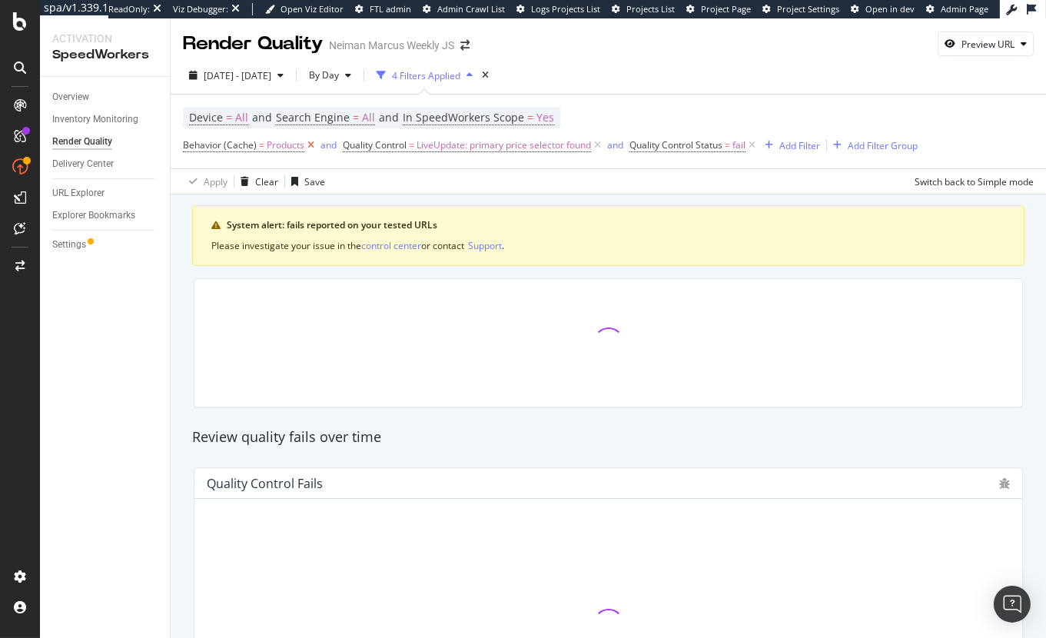
click at [307, 142] on icon at bounding box center [310, 145] width 13 height 15
click at [310, 147] on span "LiveUpdate: primary price selector found" at bounding box center [344, 145] width 174 height 22
click at [448, 146] on div "and" at bounding box center [455, 144] width 16 height 13
click at [440, 146] on icon at bounding box center [437, 145] width 13 height 15
click at [306, 146] on icon at bounding box center [305, 145] width 13 height 15
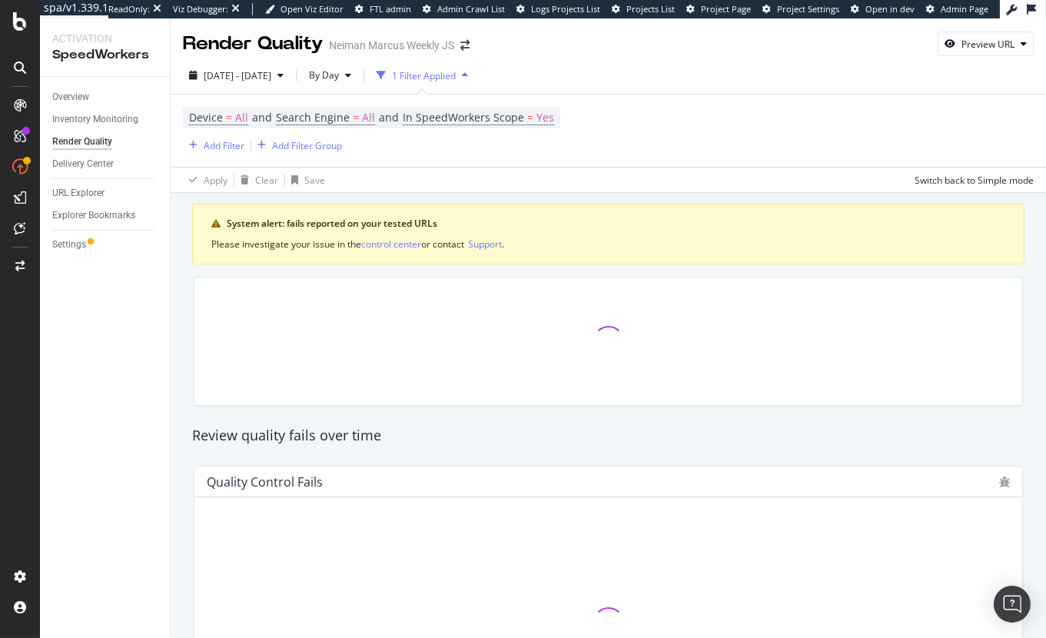
click at [582, 171] on div "Apply Clear Save Switch back to Simple mode" at bounding box center [608, 179] width 875 height 25
click at [300, 47] on div "Render Quality" at bounding box center [253, 44] width 140 height 26
click at [271, 77] on span "2025 Jul. 13th - Oct. 12th" at bounding box center [238, 75] width 68 height 13
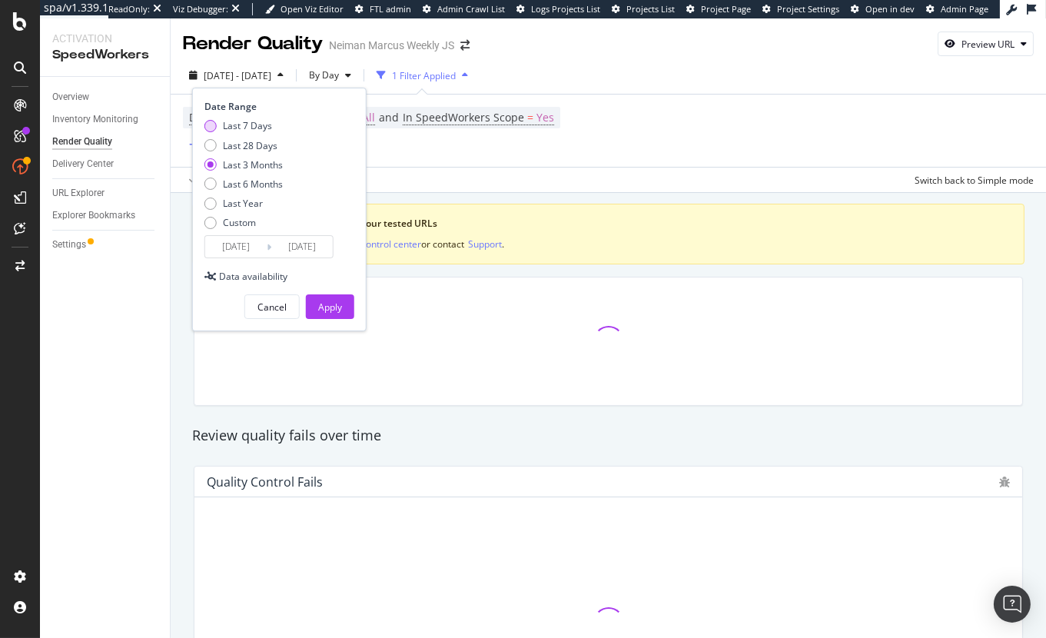
click at [257, 130] on div "Last 7 Days" at bounding box center [247, 125] width 49 height 13
type input "2025/10/06"
click at [336, 317] on div "Apply" at bounding box center [330, 306] width 24 height 23
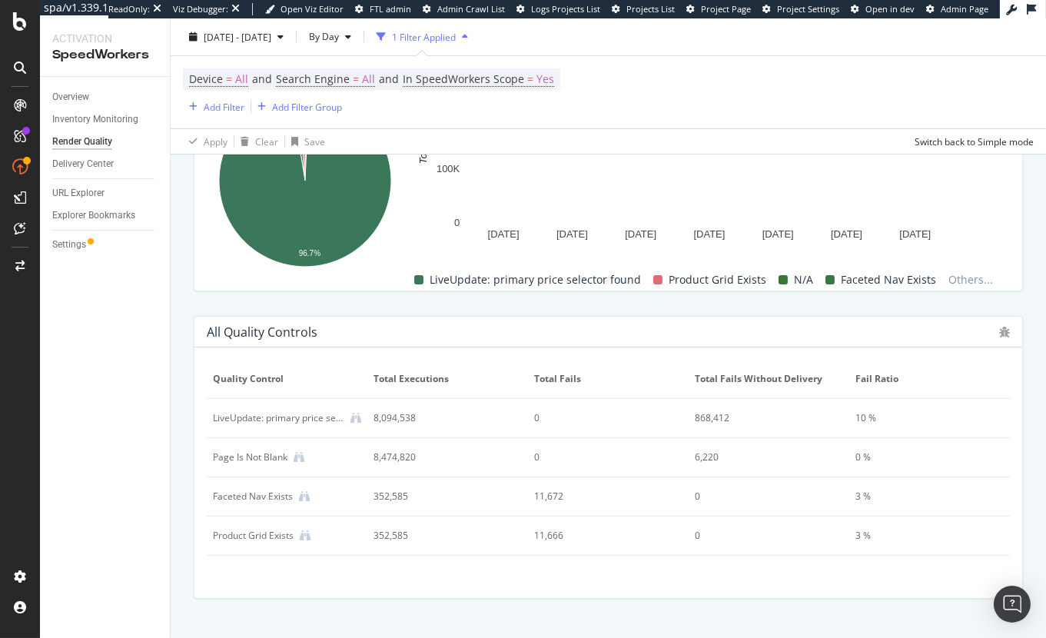
scroll to position [771, 0]
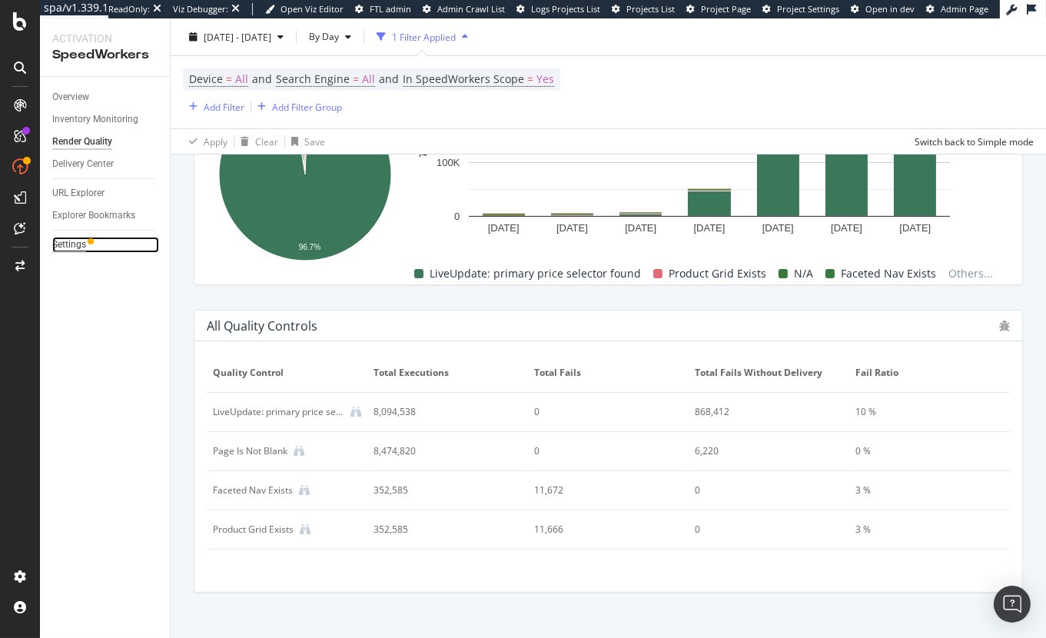
click at [70, 249] on div "Settings" at bounding box center [69, 245] width 34 height 16
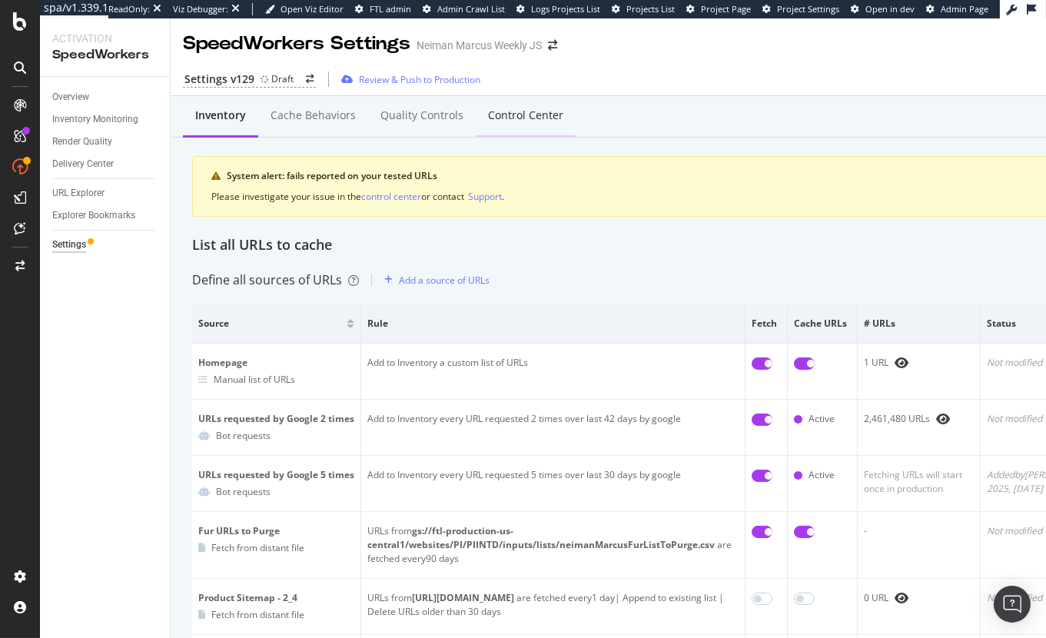
click at [521, 126] on div "Control Center" at bounding box center [526, 116] width 100 height 42
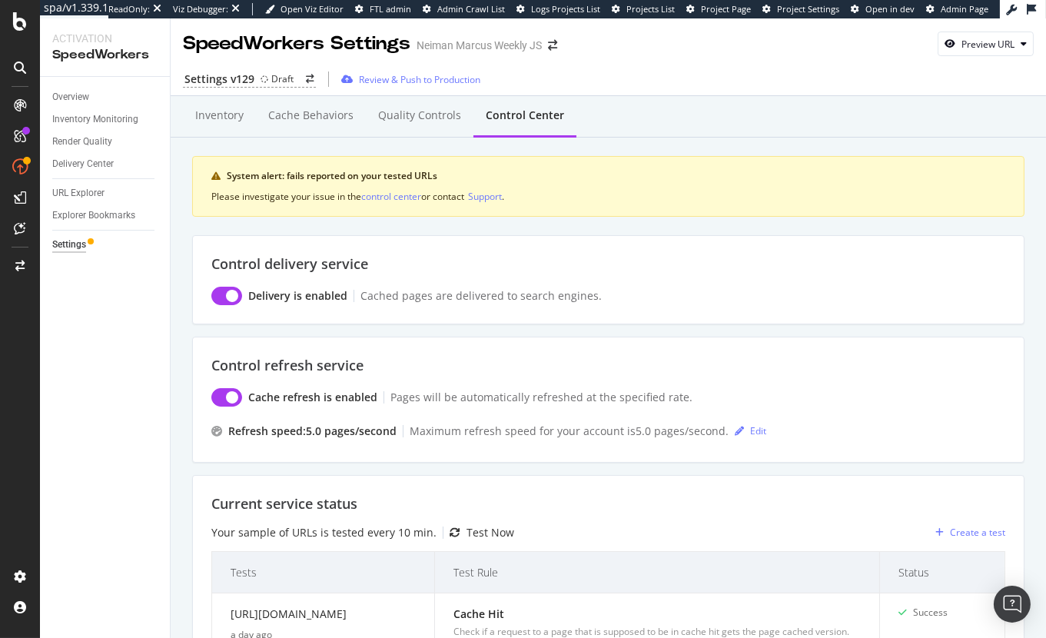
scroll to position [156, 0]
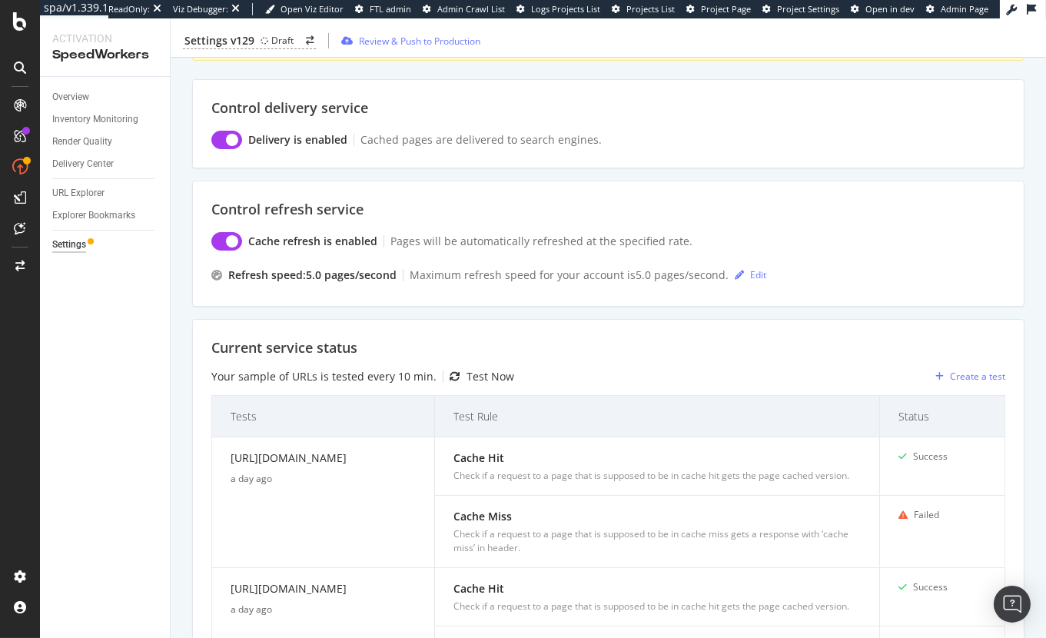
click at [672, 170] on div "Control delivery service Delivery is enabled Cached pages are delivered to sear…" at bounding box center [608, 612] width 832 height 1066
click at [260, 45] on div "Draft" at bounding box center [276, 40] width 33 height 13
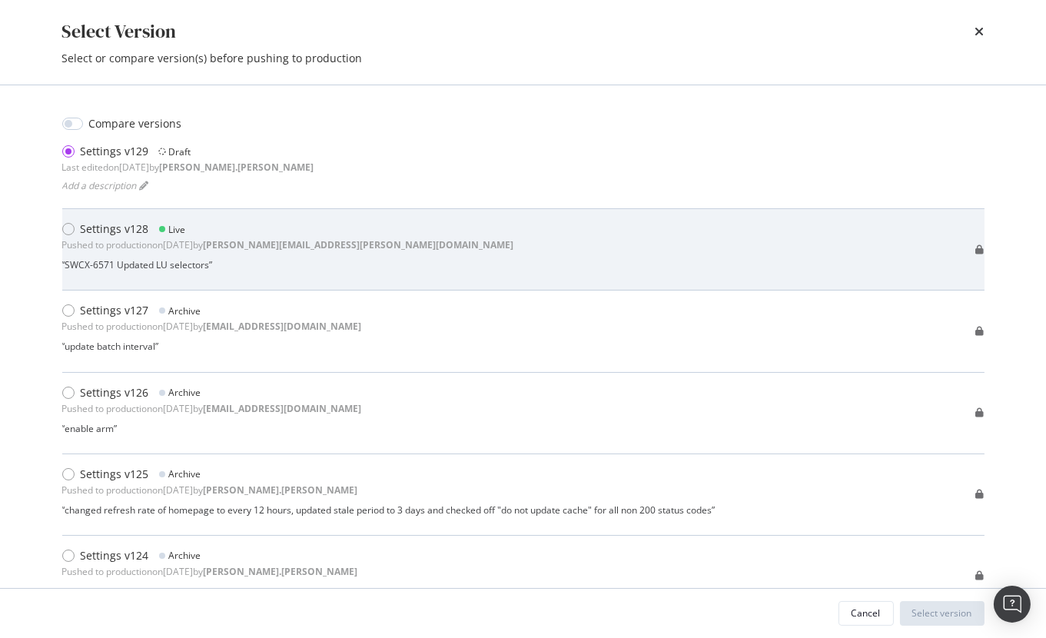
click at [270, 254] on div "Settings v128 Live Pushed to production on 2025 Oct 10th by jason.schwab@botify…" at bounding box center [288, 249] width 452 height 56
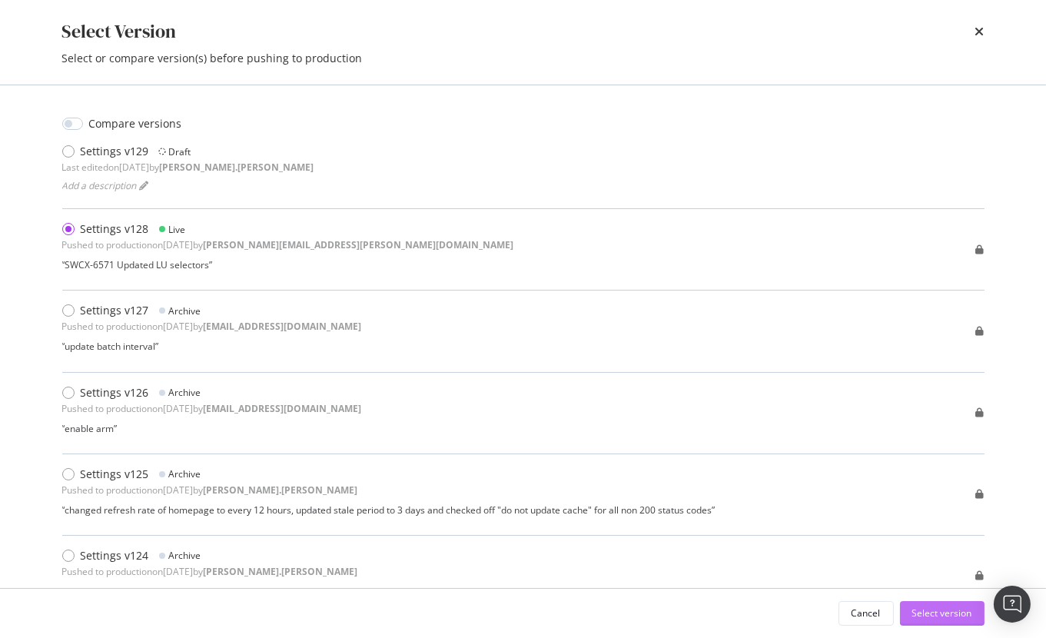
click at [938, 616] on div "Select version" at bounding box center [942, 612] width 60 height 13
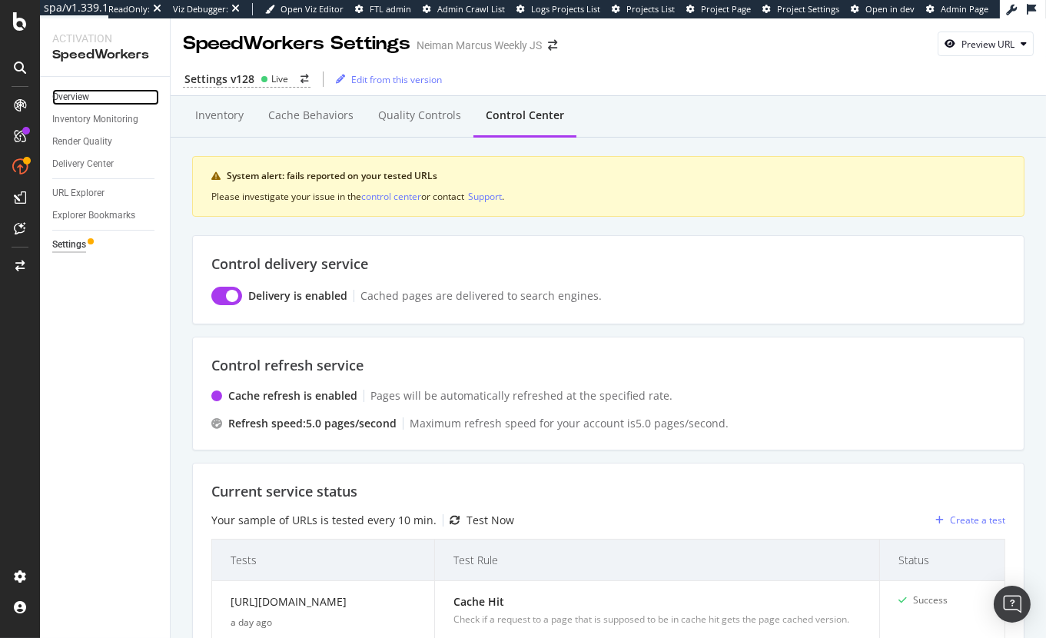
click at [108, 97] on link "Overview" at bounding box center [105, 97] width 107 height 16
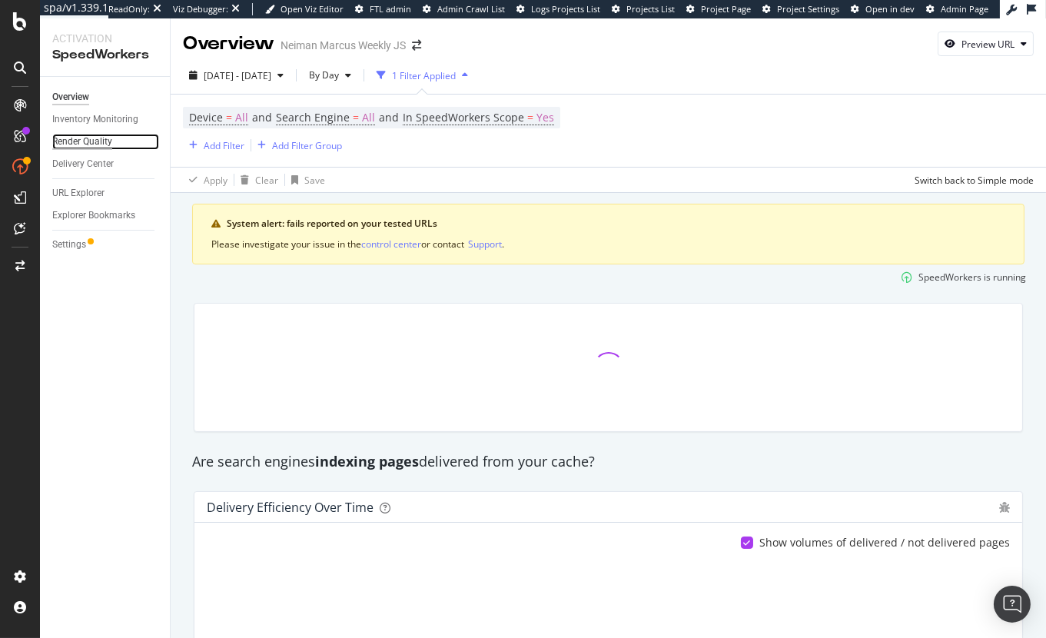
click at [108, 141] on div "Render Quality" at bounding box center [82, 142] width 60 height 16
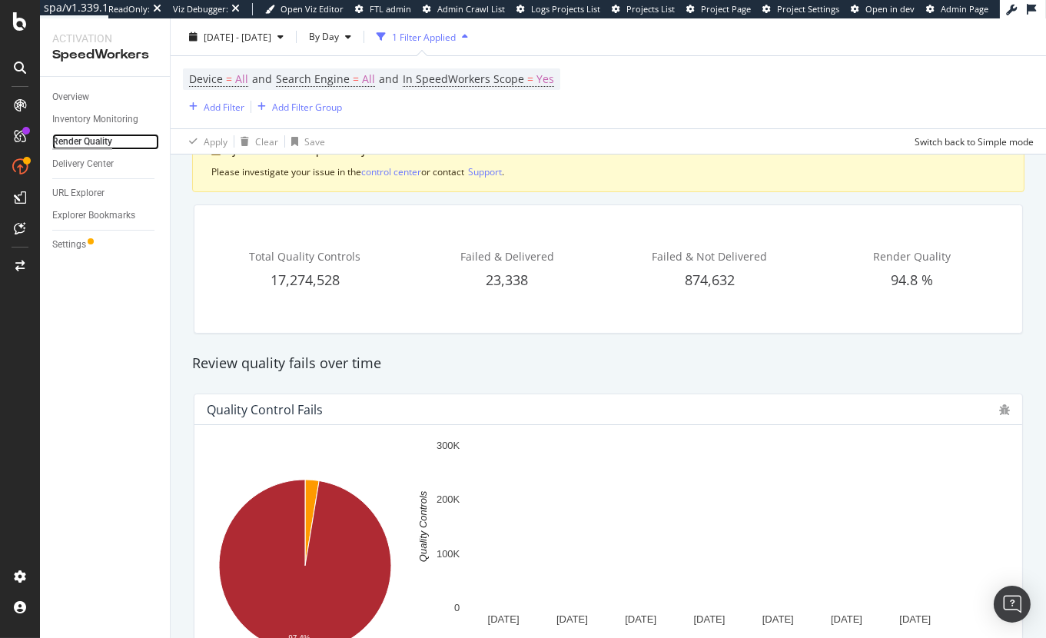
scroll to position [68, 0]
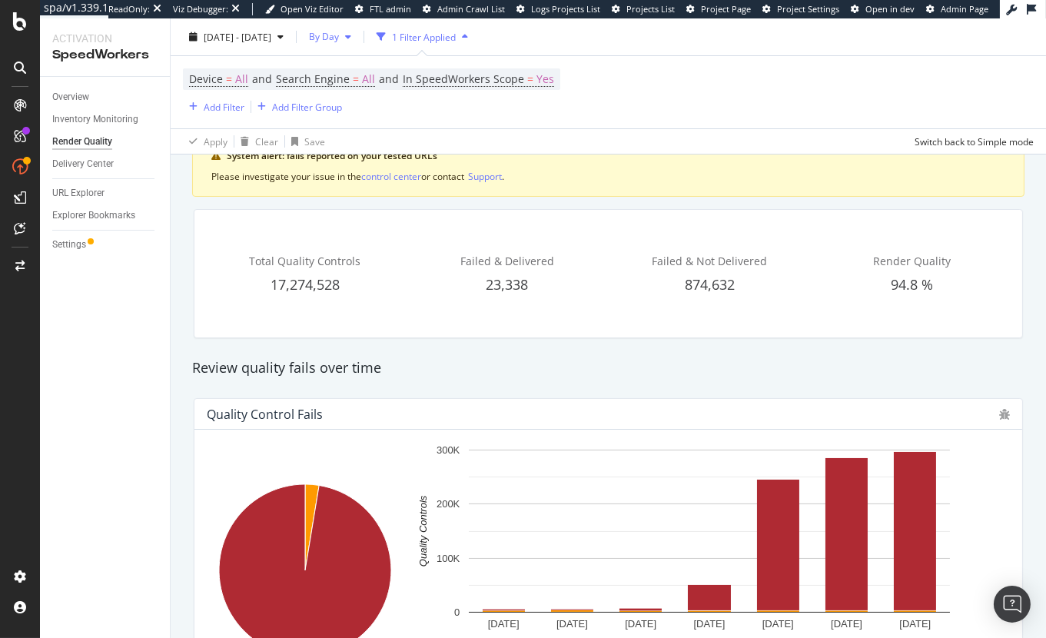
click at [339, 38] on span "By Day" at bounding box center [321, 36] width 36 height 13
click at [370, 68] on span "By Hour" at bounding box center [359, 68] width 41 height 14
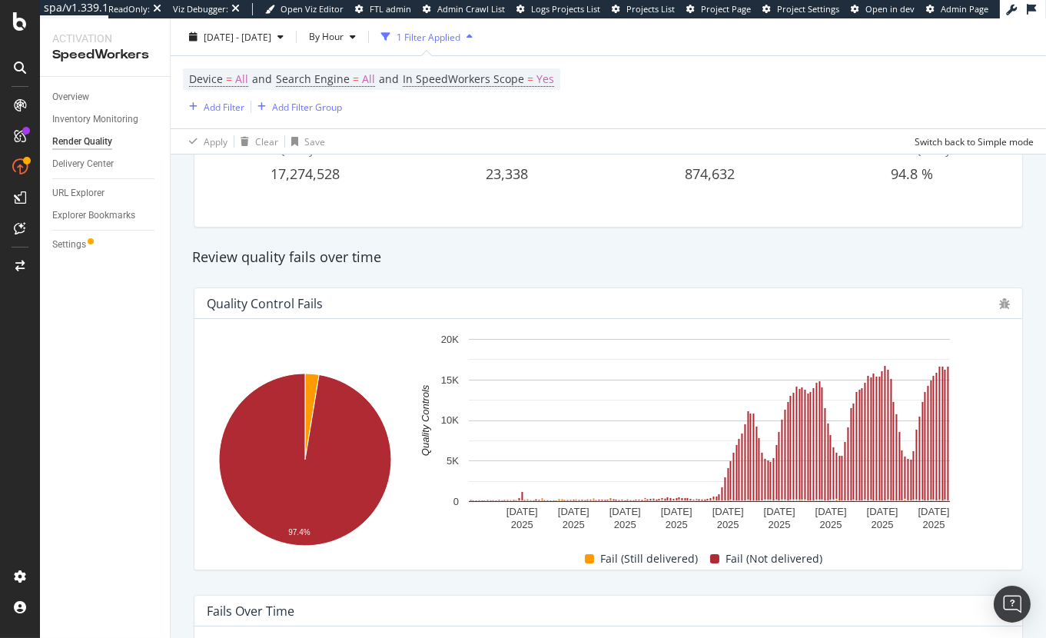
scroll to position [290, 0]
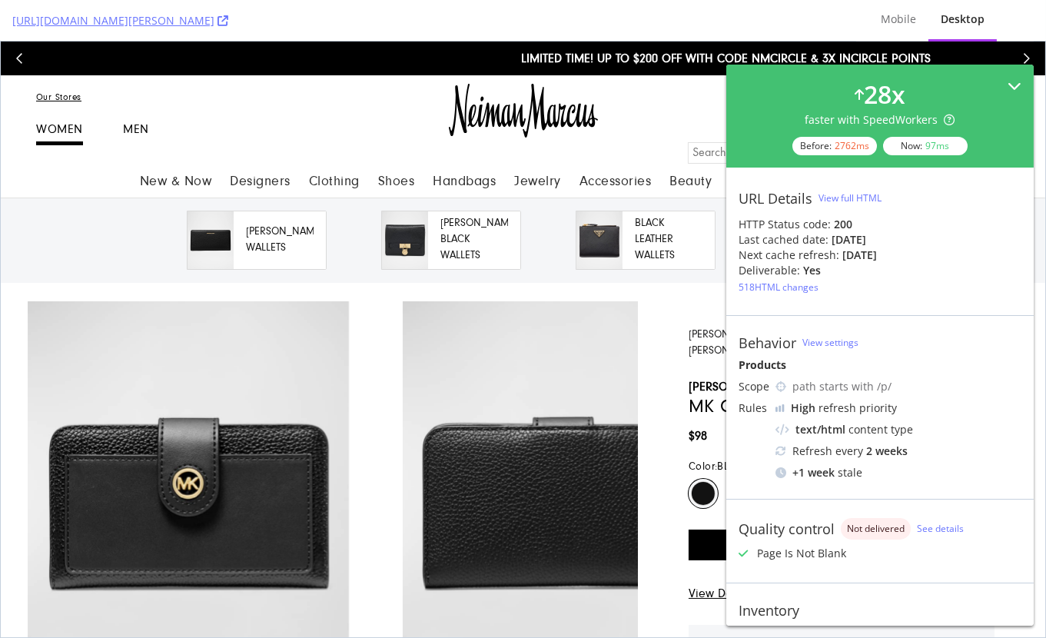
click at [935, 82] on div "28 x faster with SpeedWorkers Before: 2762 ms Now: 97 ms" at bounding box center [879, 116] width 283 height 78
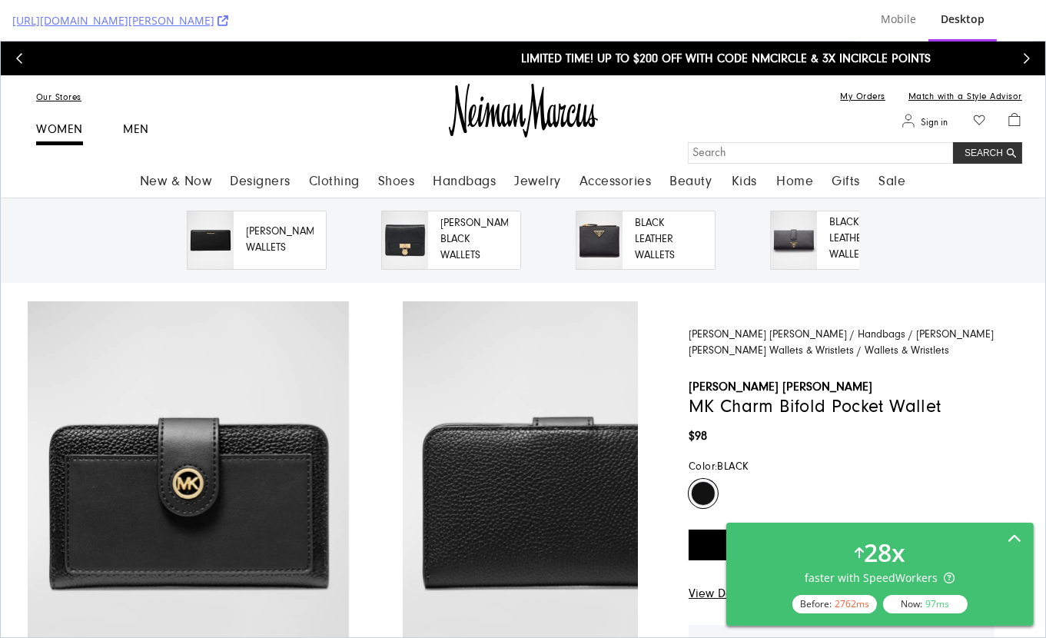
click at [1005, 534] on div "28 x faster with SpeedWorkers Before: 2762 ms Now: 97 ms" at bounding box center [879, 573] width 307 height 103
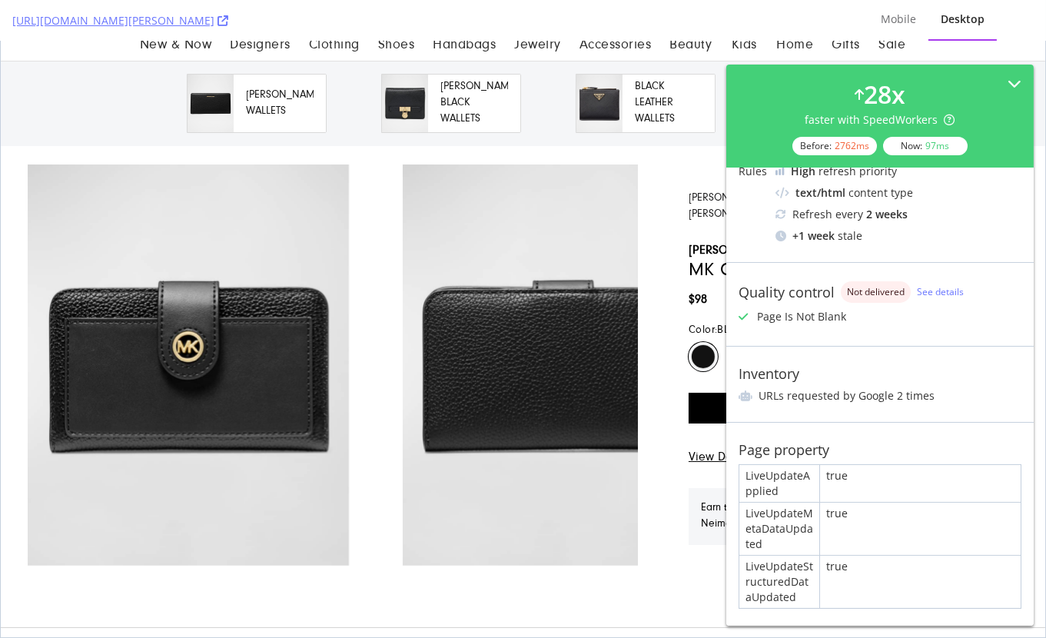
scroll to position [144, 0]
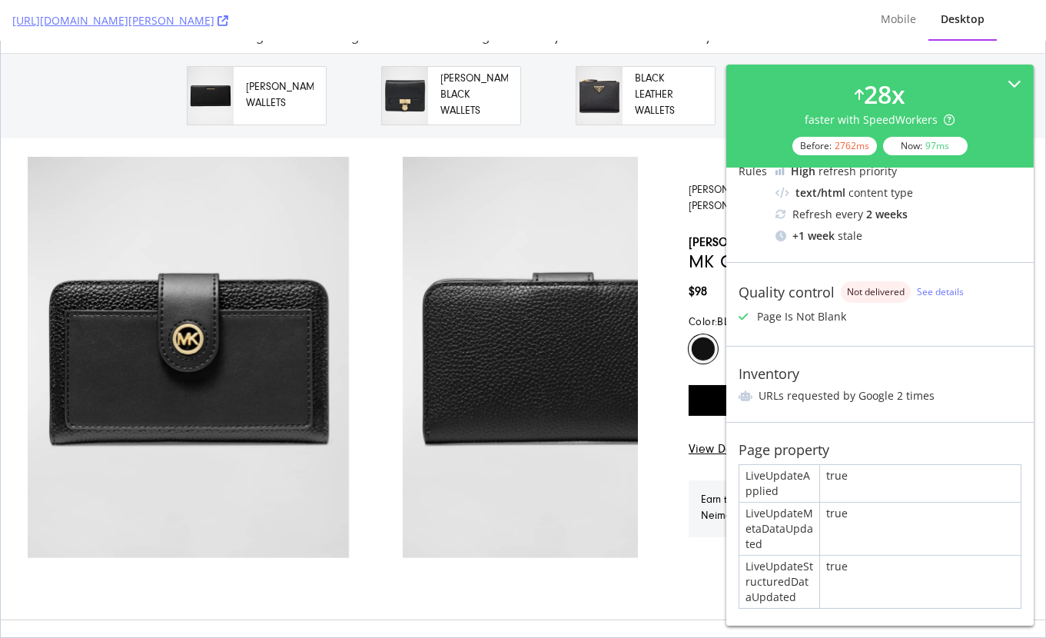
click at [873, 289] on span "Not delivered" at bounding box center [876, 291] width 58 height 9
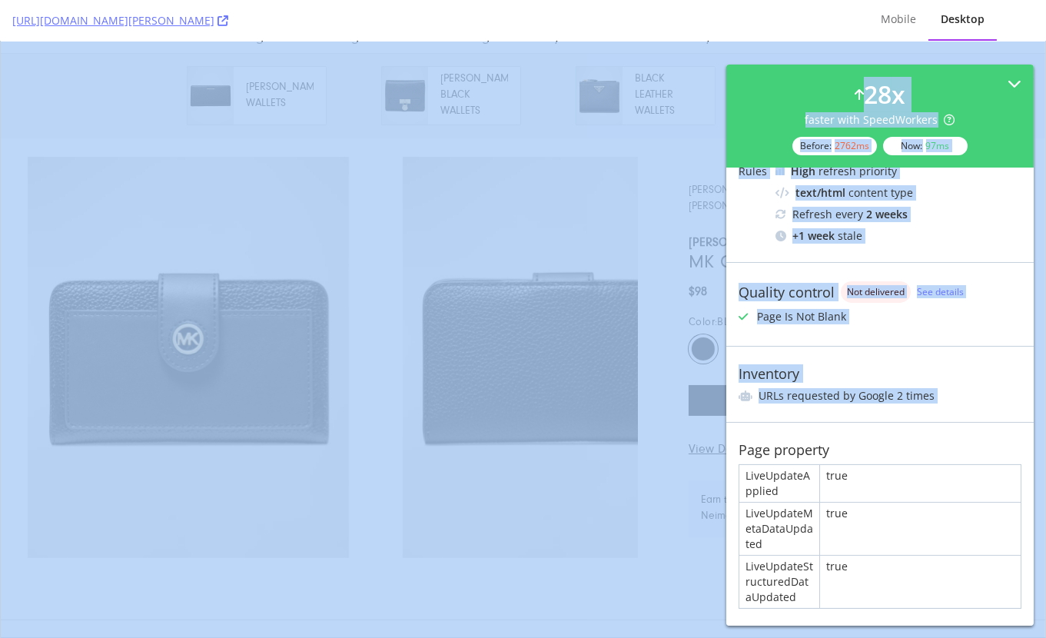
scroll to position [238, 0]
drag, startPoint x: 817, startPoint y: 420, endPoint x: 837, endPoint y: 658, distance: 238.3
click at [837, 637] on html "https://www.neimanmarcus.com/p/michael-michael-kors-mk-charm-bifold-pocket-wall…" at bounding box center [523, 319] width 1046 height 638
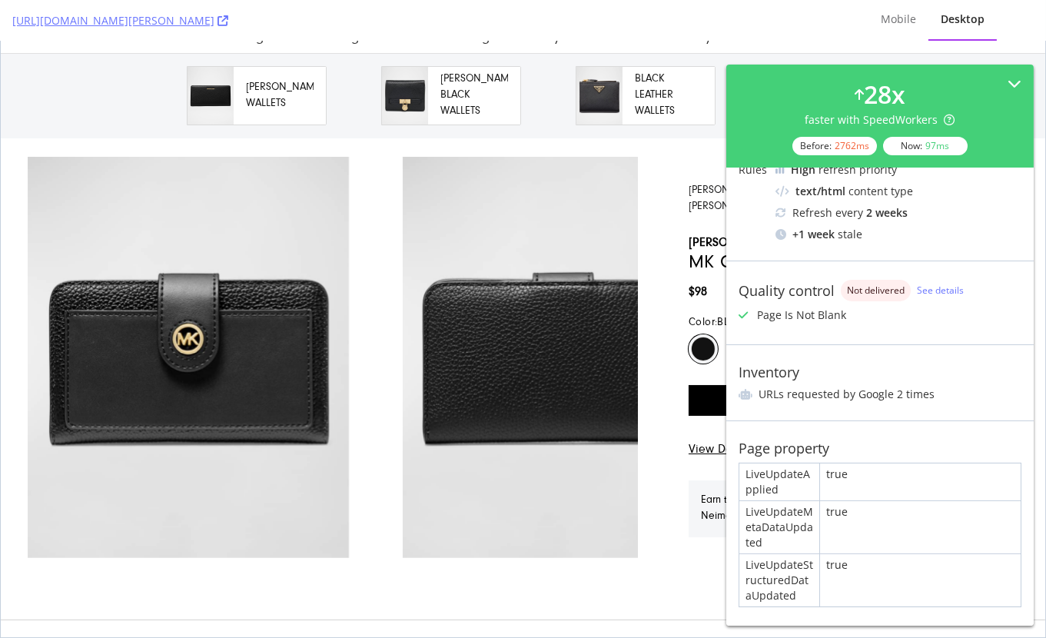
click at [842, 582] on div "true" at bounding box center [920, 580] width 201 height 52
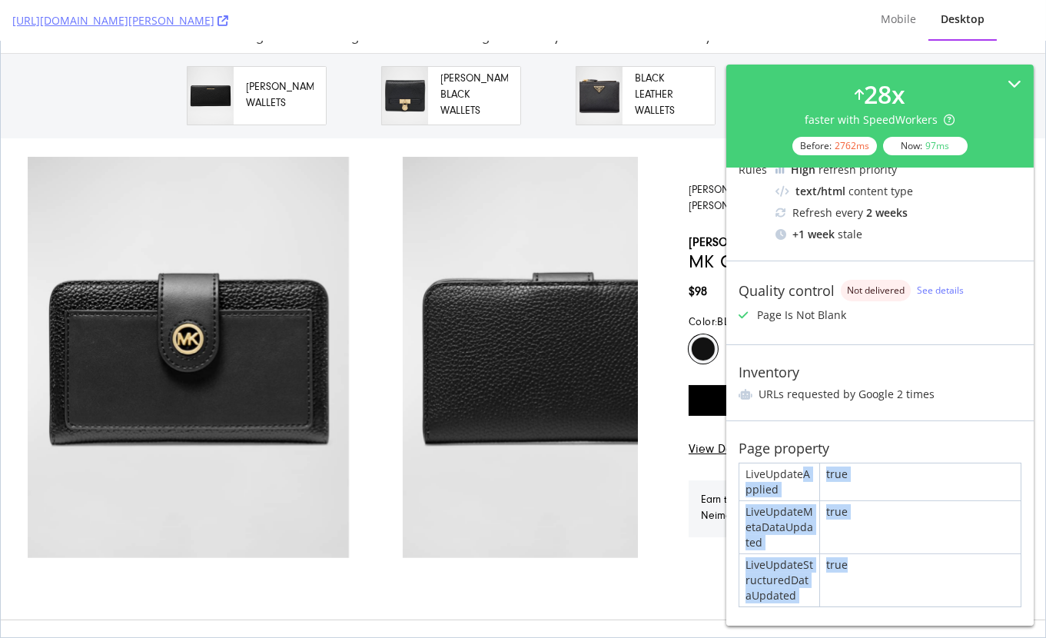
drag, startPoint x: 837, startPoint y: 579, endPoint x: 801, endPoint y: 471, distance: 114.0
click at [801, 471] on div "LiveUpdateApplied true LiveUpdateMetaDataUpdated true LiveUpdateStructuredDataU…" at bounding box center [879, 535] width 283 height 144
click at [782, 512] on div "LiveUpdateMetaDataUpdated" at bounding box center [779, 527] width 80 height 52
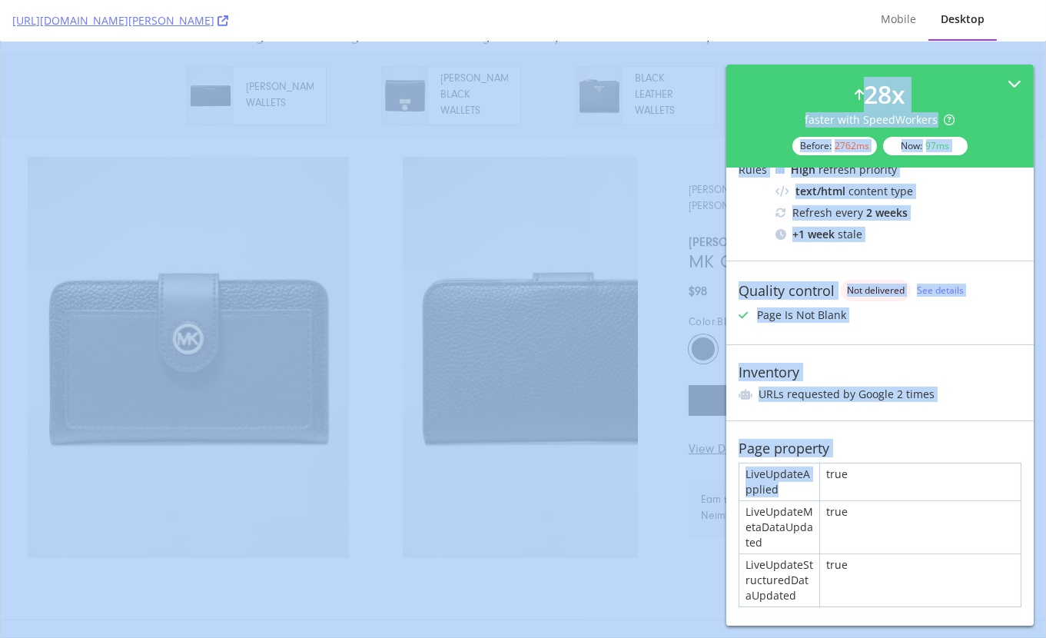
drag, startPoint x: 789, startPoint y: 494, endPoint x: 849, endPoint y: 651, distance: 167.8
click at [849, 637] on html "https://www.neimanmarcus.com/p/michael-michael-kors-mk-charm-bifold-pocket-wall…" at bounding box center [523, 319] width 1046 height 638
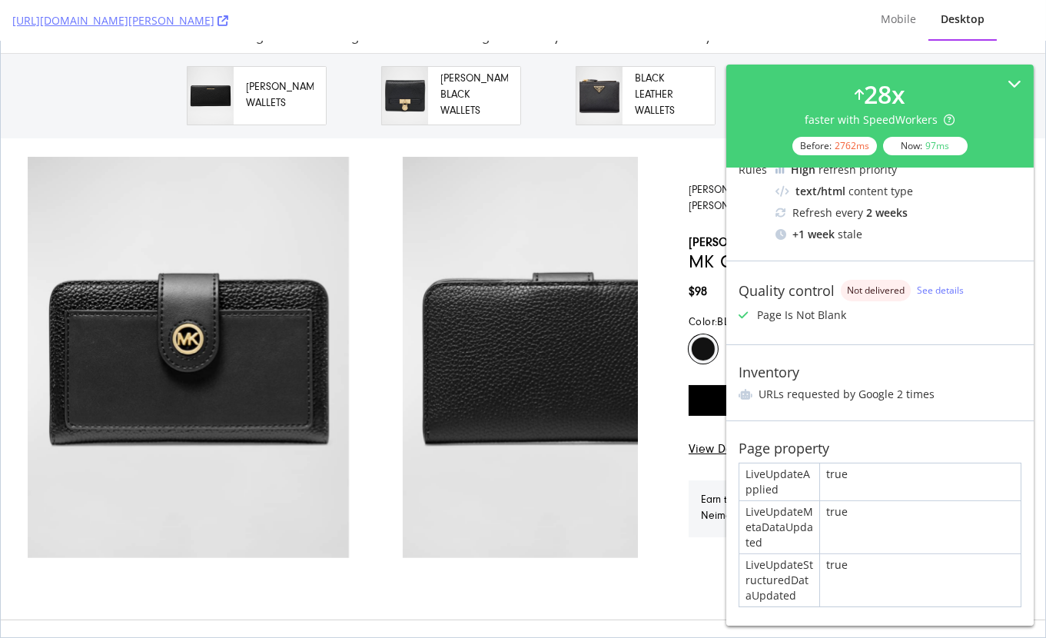
click at [863, 564] on div "true" at bounding box center [920, 580] width 201 height 52
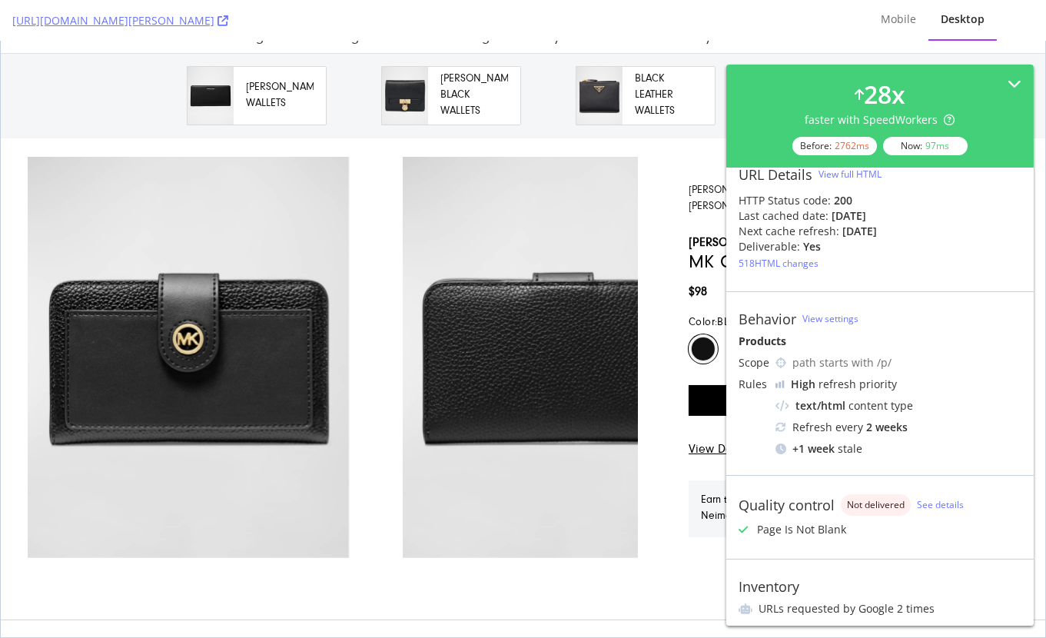
scroll to position [0, 0]
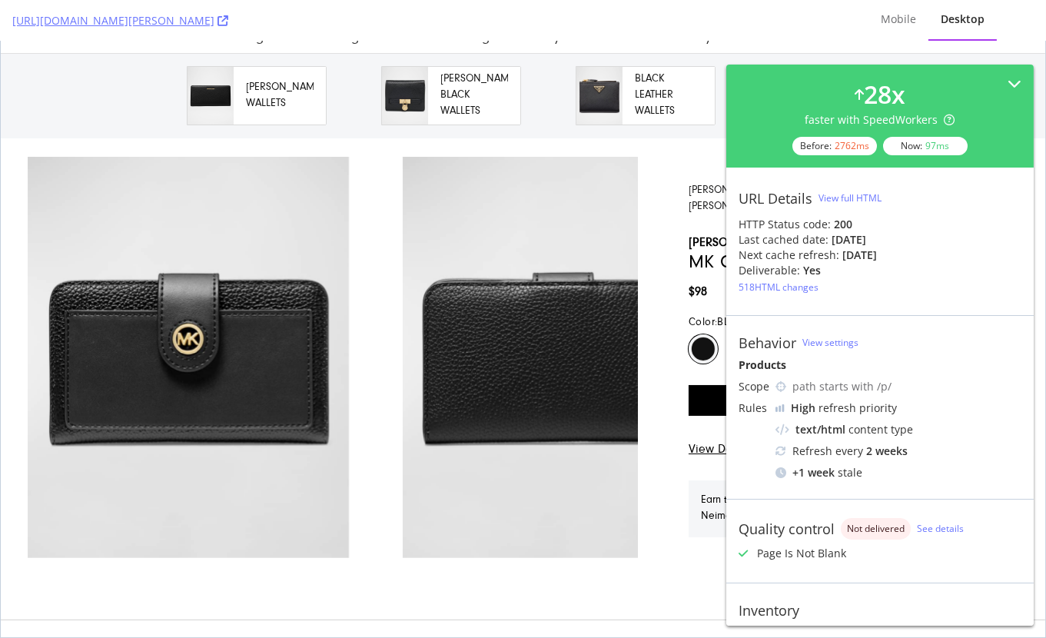
drag, startPoint x: 826, startPoint y: 231, endPoint x: 901, endPoint y: 240, distance: 75.8
click at [901, 239] on div "Last cached date: 3 days ago" at bounding box center [879, 239] width 283 height 15
drag, startPoint x: 897, startPoint y: 240, endPoint x: 790, endPoint y: 242, distance: 107.6
click at [790, 242] on div "Last cached date: 3 days ago" at bounding box center [879, 239] width 283 height 15
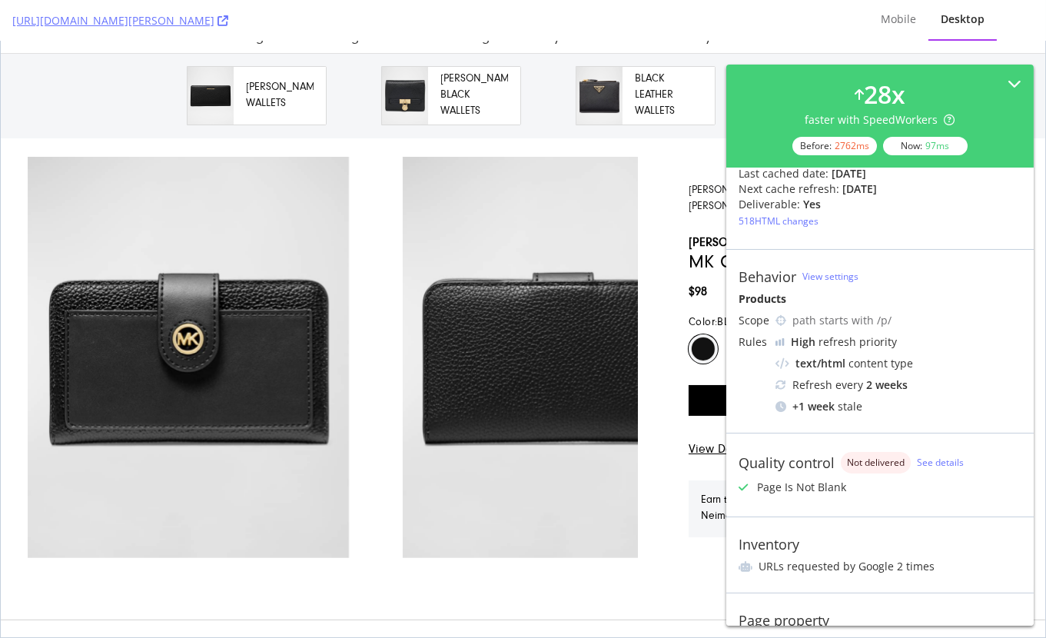
scroll to position [79, 0]
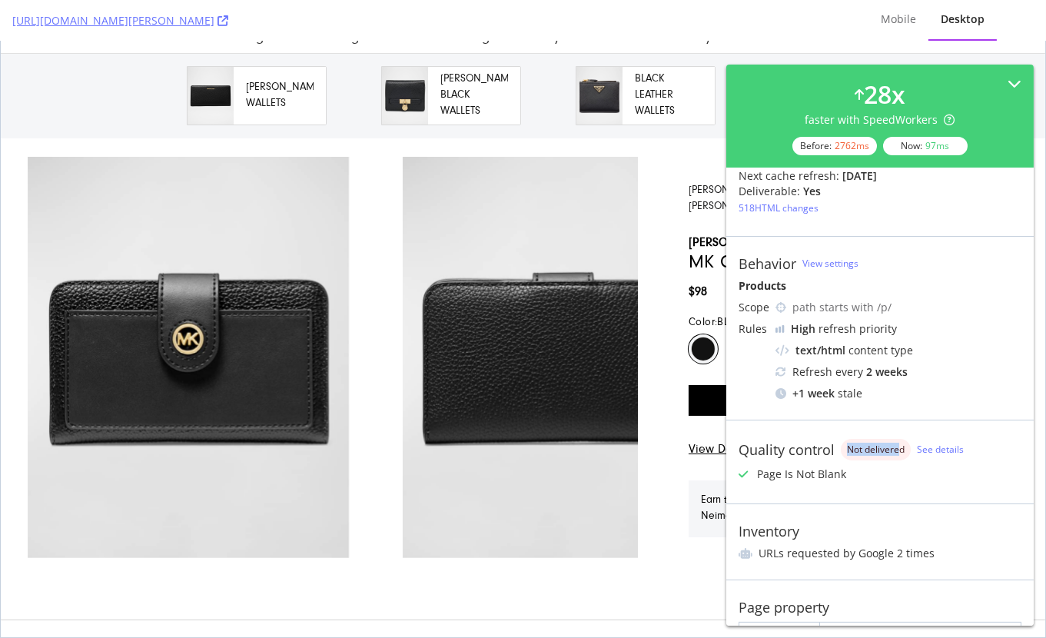
drag, startPoint x: 846, startPoint y: 446, endPoint x: 901, endPoint y: 446, distance: 55.3
click at [899, 446] on span "Not delivered" at bounding box center [876, 449] width 58 height 9
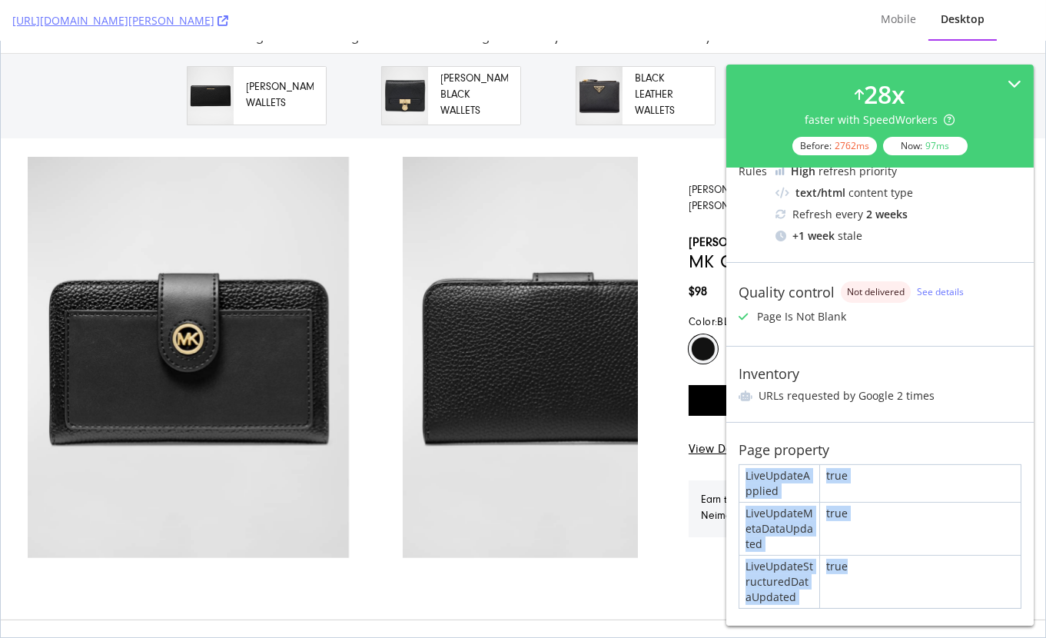
drag, startPoint x: 745, startPoint y: 473, endPoint x: 851, endPoint y: 590, distance: 157.7
click at [851, 590] on div "LiveUpdateApplied true LiveUpdateMetaDataUpdated true LiveUpdateStructuredDataU…" at bounding box center [879, 536] width 283 height 144
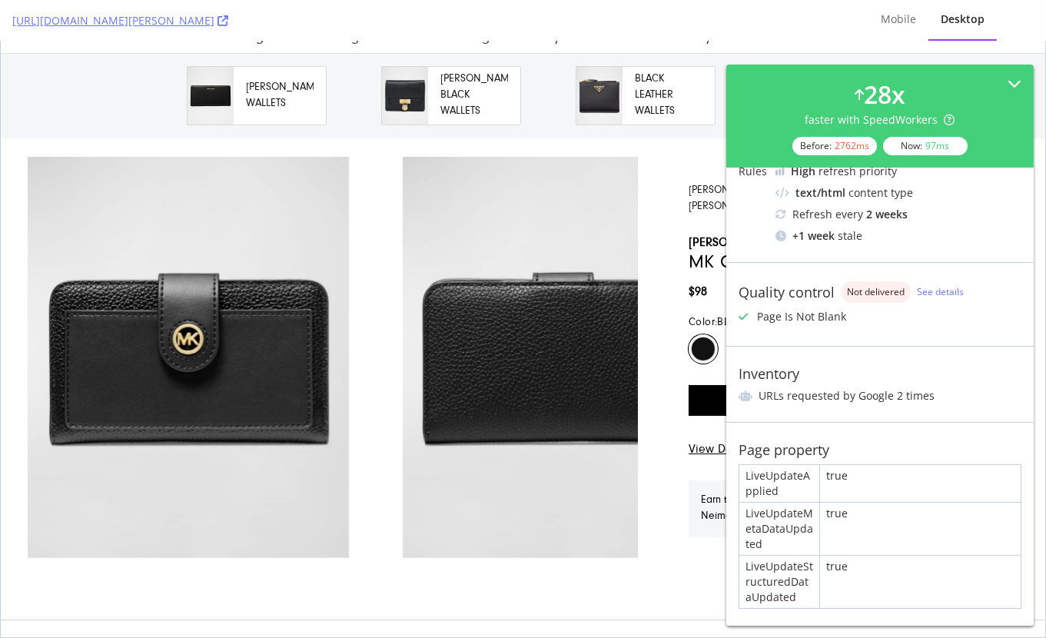
click at [894, 417] on div "Inventory URLs requested by Google 2 times" at bounding box center [879, 384] width 307 height 76
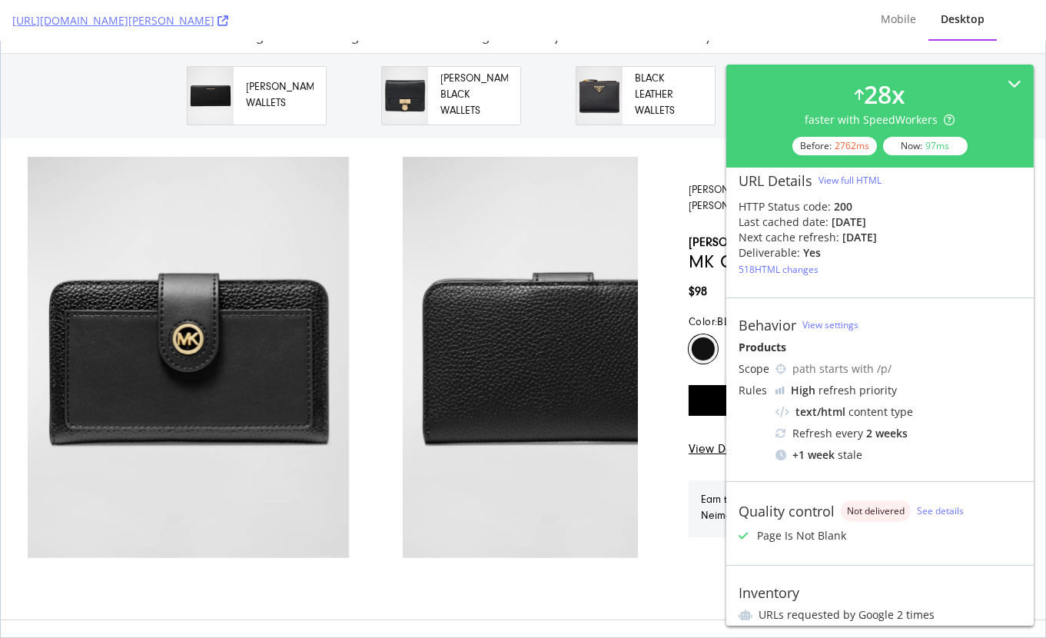
scroll to position [0, 0]
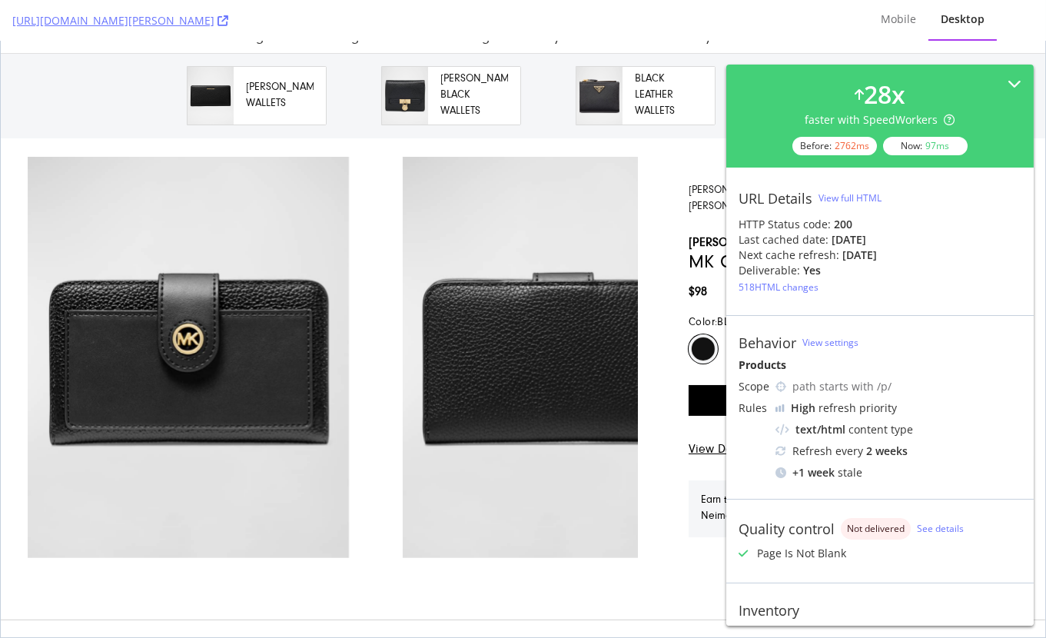
drag, startPoint x: 829, startPoint y: 244, endPoint x: 887, endPoint y: 241, distance: 57.7
click at [886, 241] on div "Last cached date: 3 days ago" at bounding box center [879, 239] width 283 height 15
click at [854, 247] on div "in 11 days" at bounding box center [859, 254] width 35 height 15
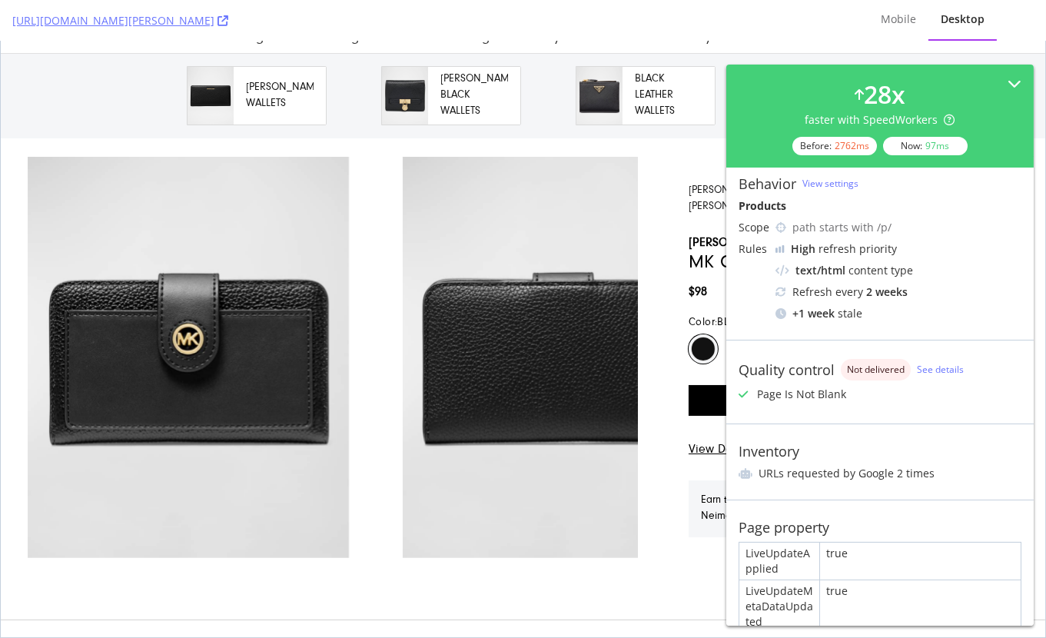
scroll to position [237, 0]
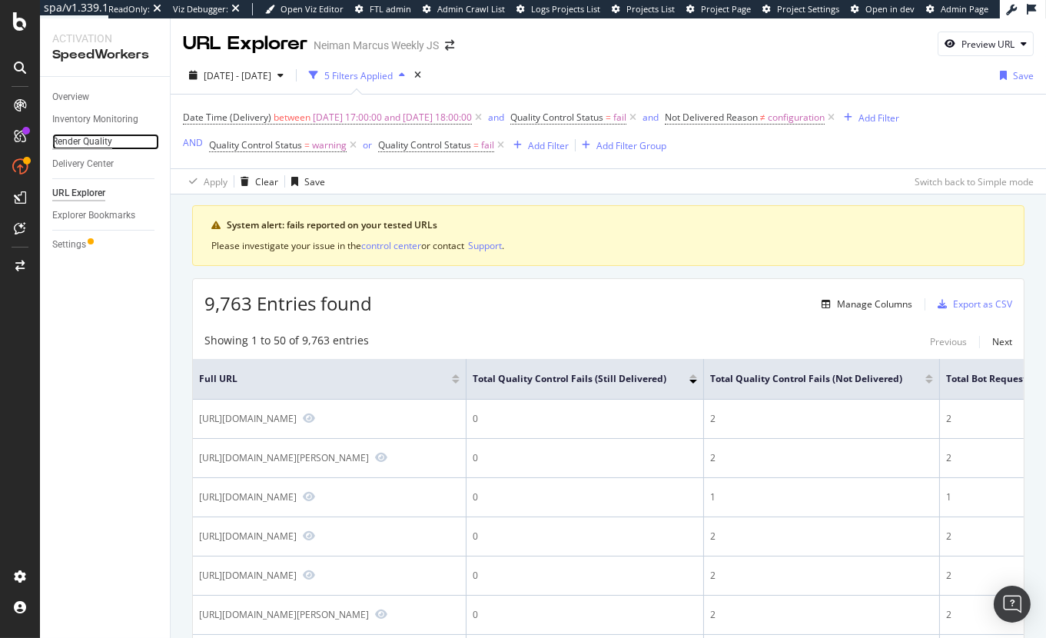
click at [90, 141] on div "Render Quality" at bounding box center [82, 142] width 60 height 16
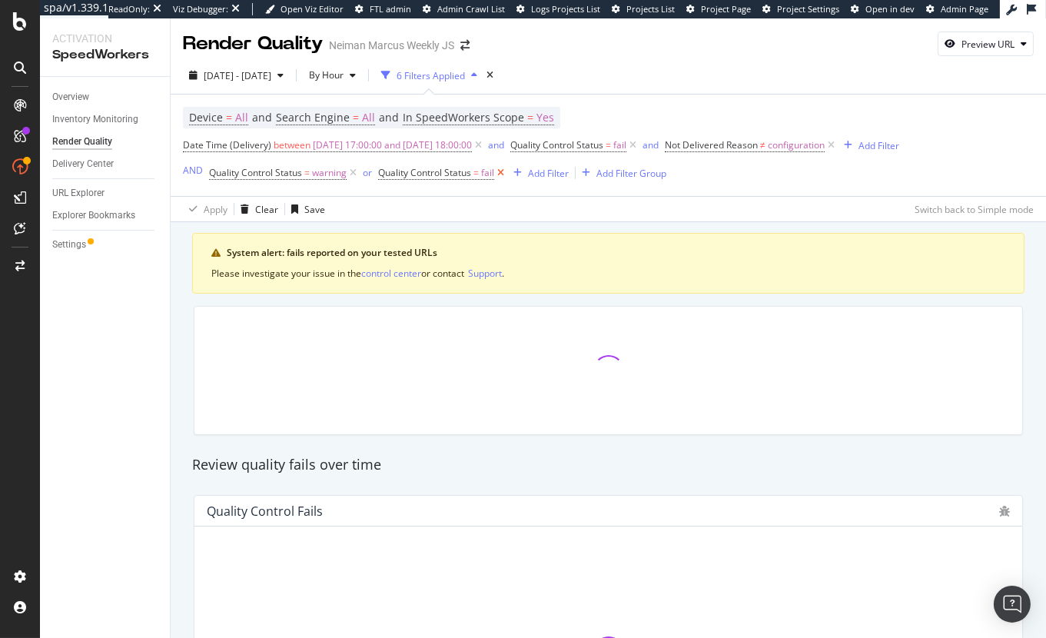
click at [505, 171] on icon at bounding box center [500, 172] width 13 height 15
click at [353, 177] on icon at bounding box center [353, 172] width 13 height 15
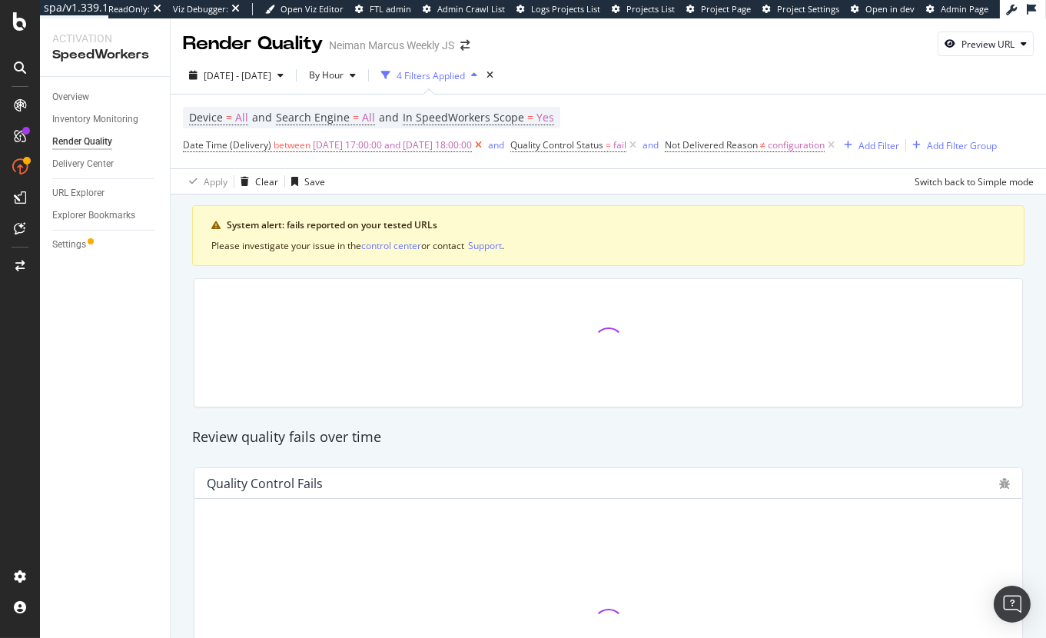
click at [485, 145] on icon at bounding box center [478, 145] width 13 height 15
click at [506, 149] on icon at bounding box center [503, 145] width 13 height 15
click at [303, 148] on icon at bounding box center [305, 145] width 13 height 15
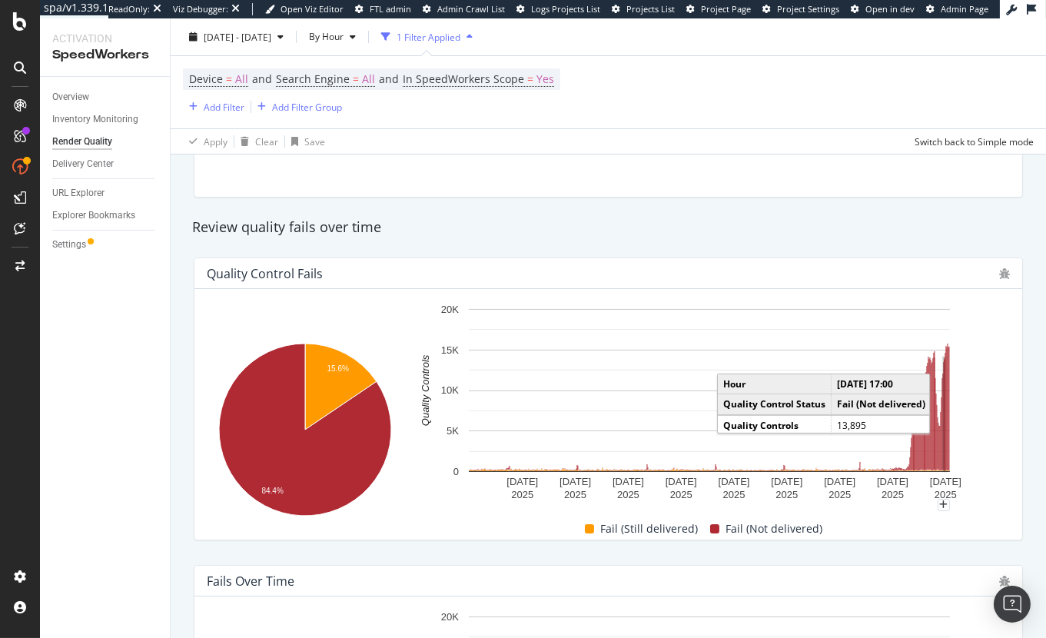
scroll to position [212, 0]
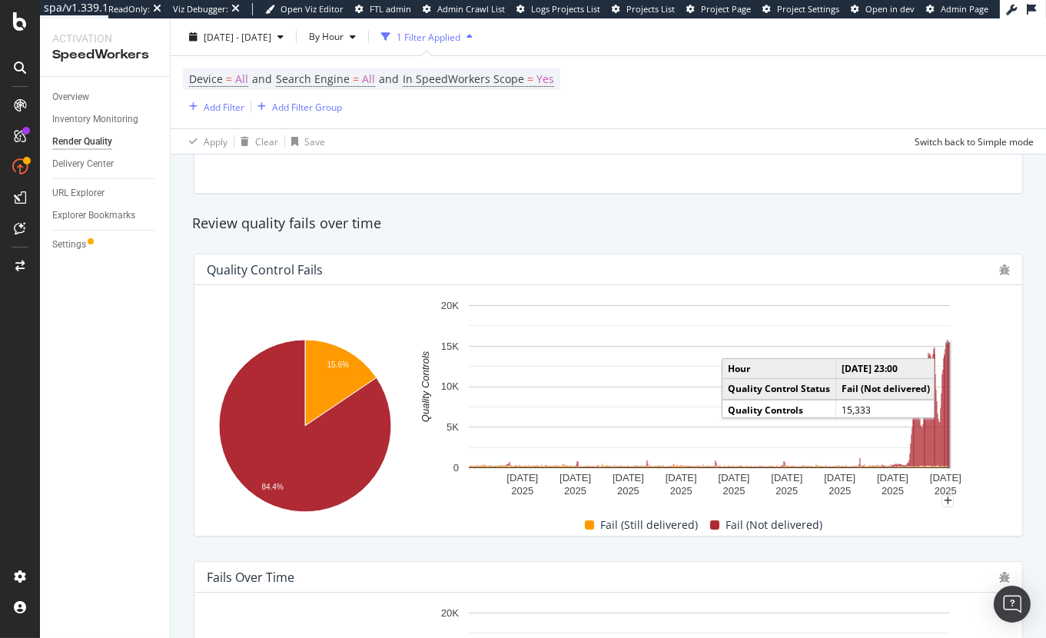
click at [949, 367] on rect "A chart." at bounding box center [949, 405] width 1 height 124
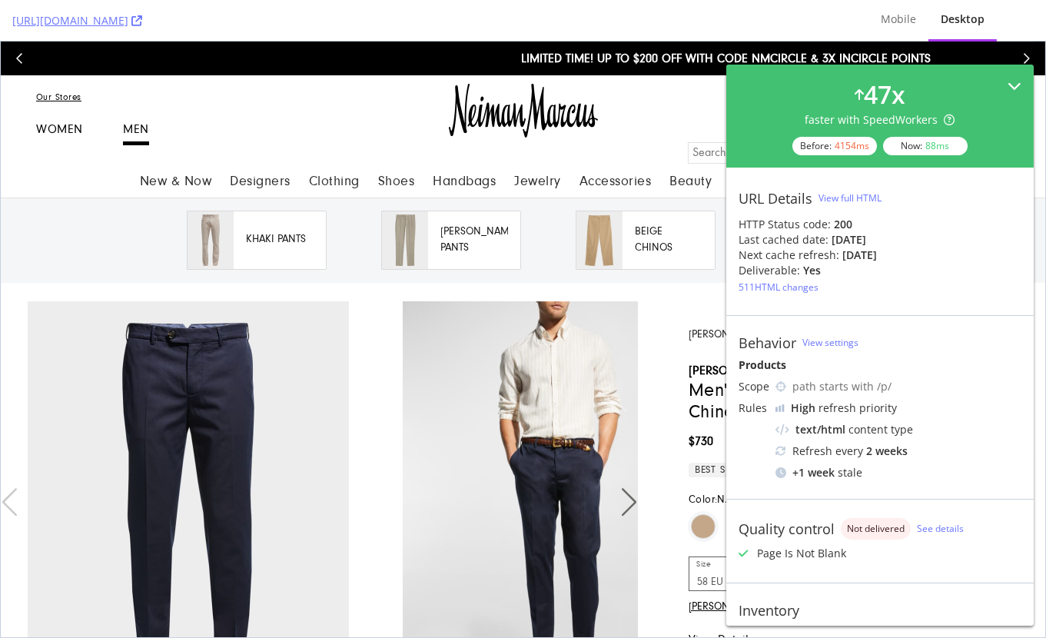
drag, startPoint x: 1017, startPoint y: 75, endPoint x: 939, endPoint y: 128, distance: 93.6
click at [1017, 75] on div "47 x faster with SpeedWorkers Before: 4154 ms Now: 88 ms" at bounding box center [879, 116] width 307 height 103
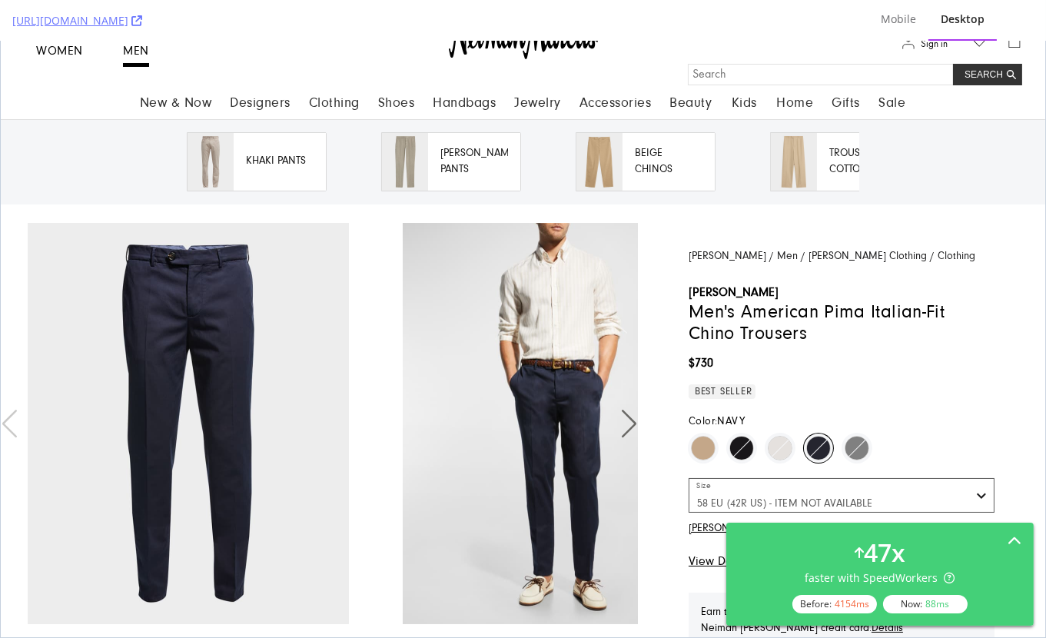
scroll to position [82, 0]
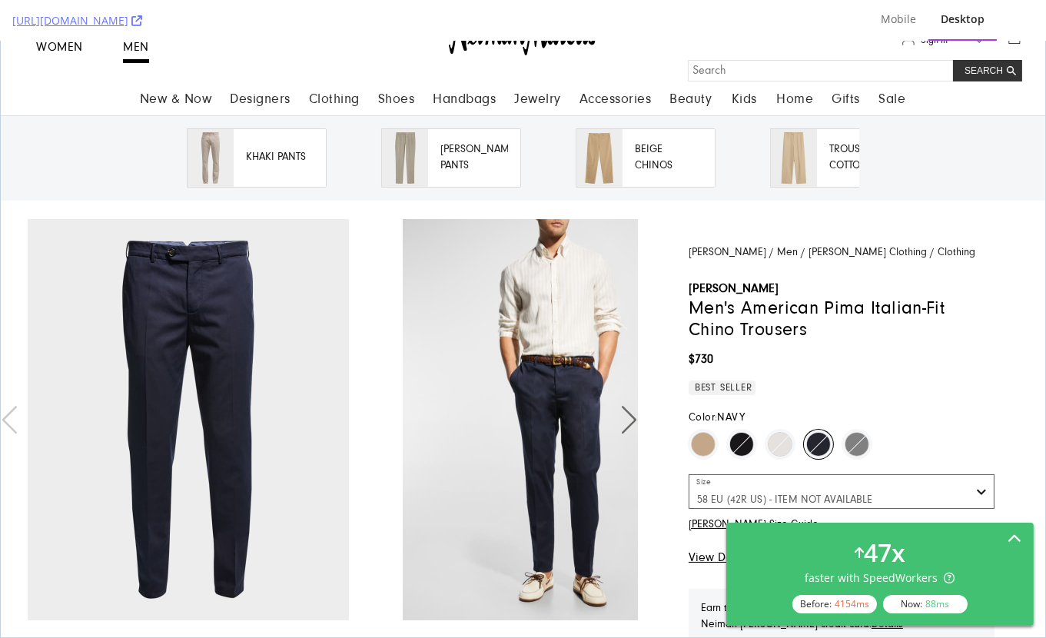
click at [930, 549] on div "47 x faster with SpeedWorkers Before: 4154 ms Now: 88 ms" at bounding box center [879, 574] width 283 height 78
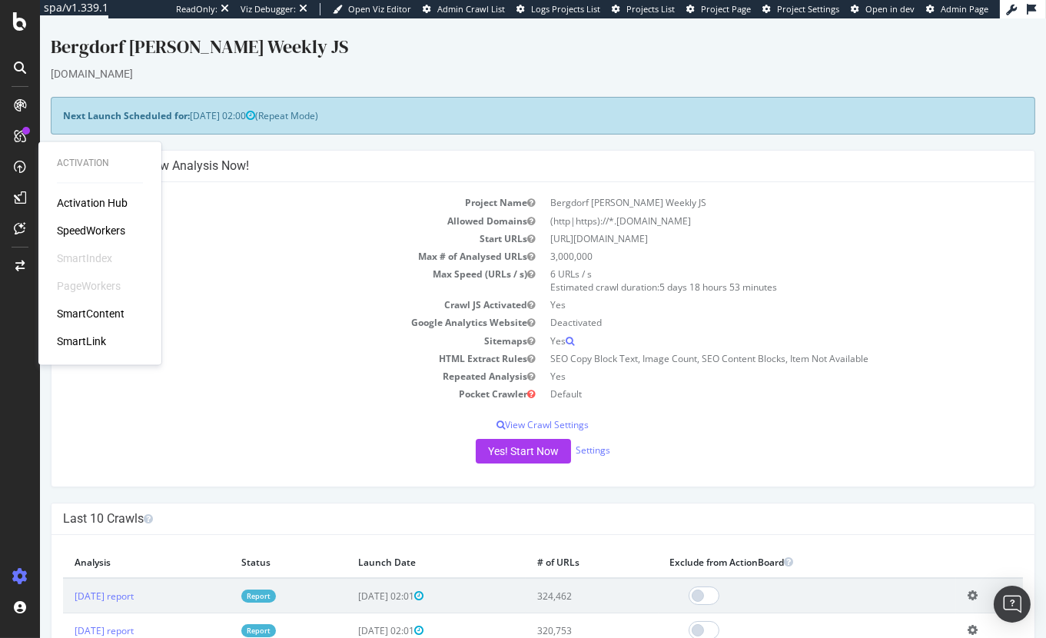
click at [102, 217] on div "Activation Hub SpeedWorkers SmartIndex PageWorkers SmartContent SmartLink" at bounding box center [100, 273] width 86 height 154
click at [102, 220] on div "Activation Hub SpeedWorkers SmartIndex PageWorkers SmartContent SmartLink" at bounding box center [100, 273] width 86 height 154
click at [103, 230] on div "SpeedWorkers" at bounding box center [91, 231] width 68 height 15
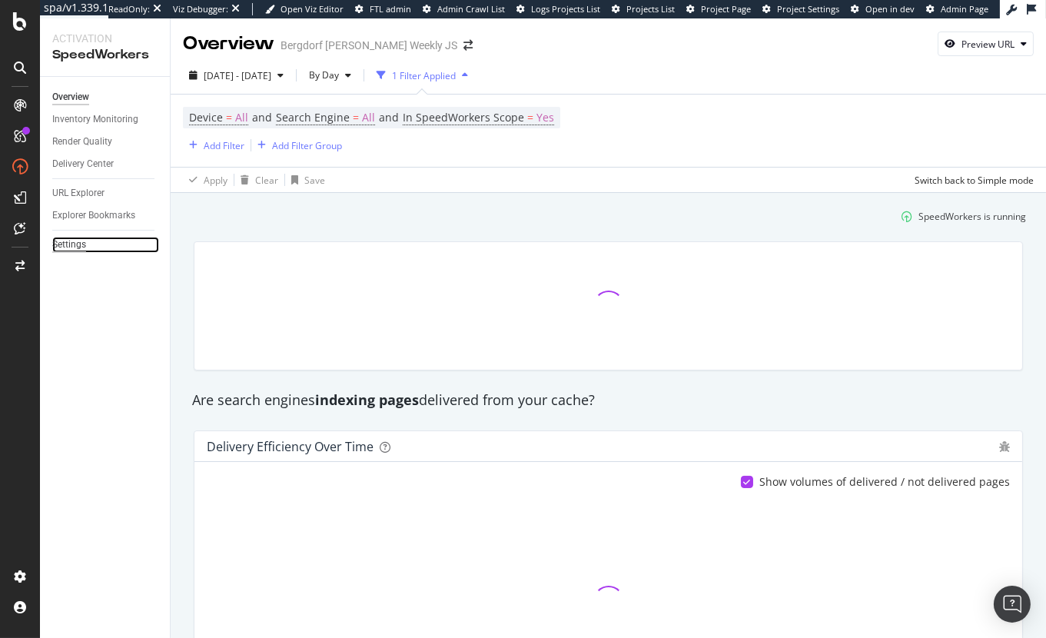
click at [77, 244] on div "Settings" at bounding box center [69, 245] width 34 height 16
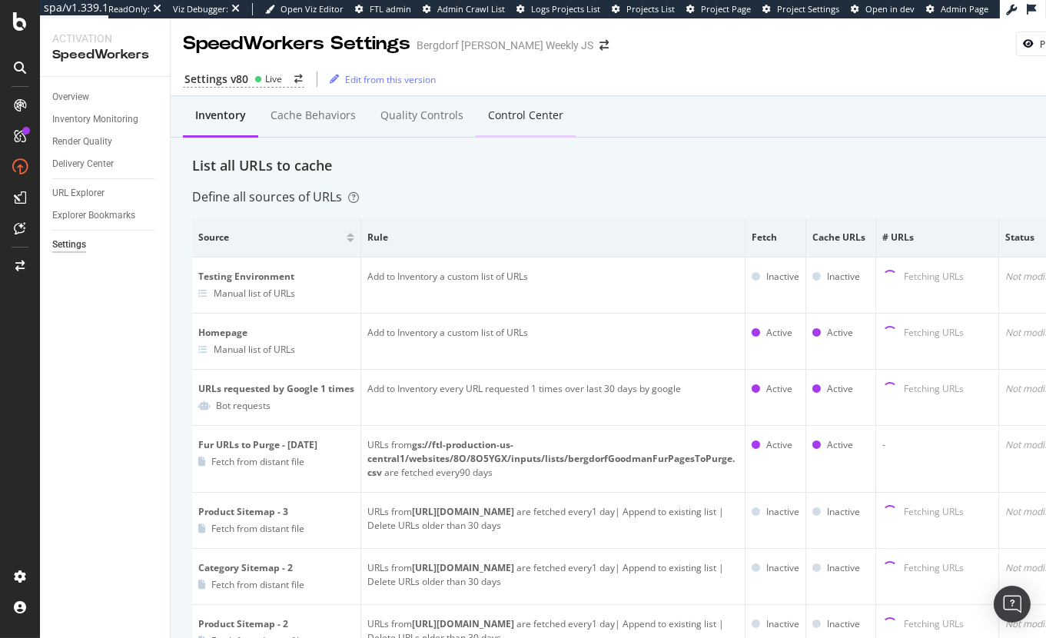
click at [508, 111] on div "Control Center" at bounding box center [525, 115] width 75 height 15
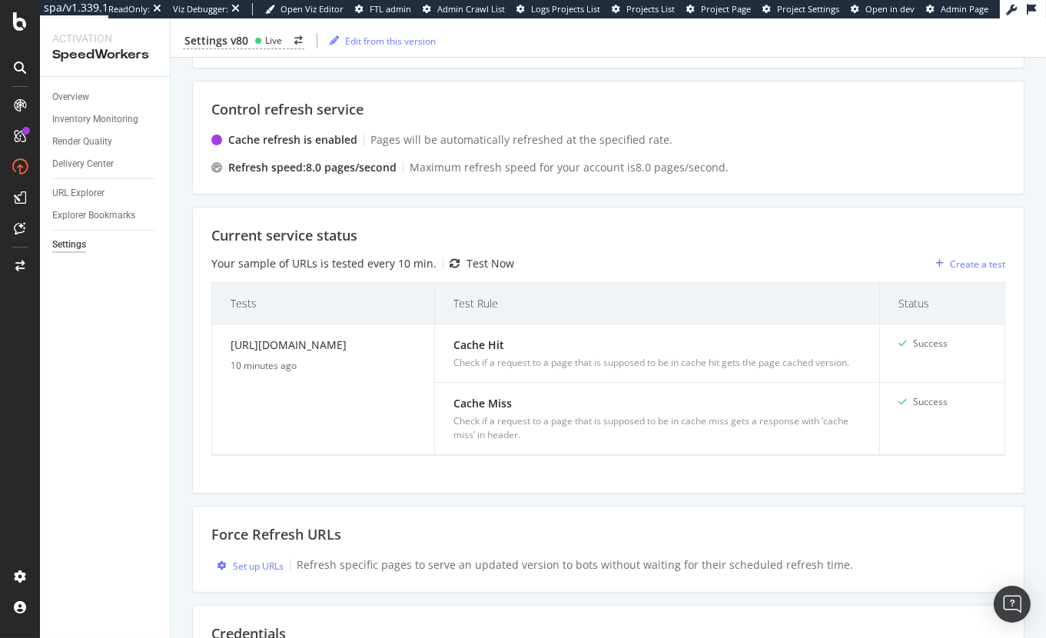
scroll to position [178, 0]
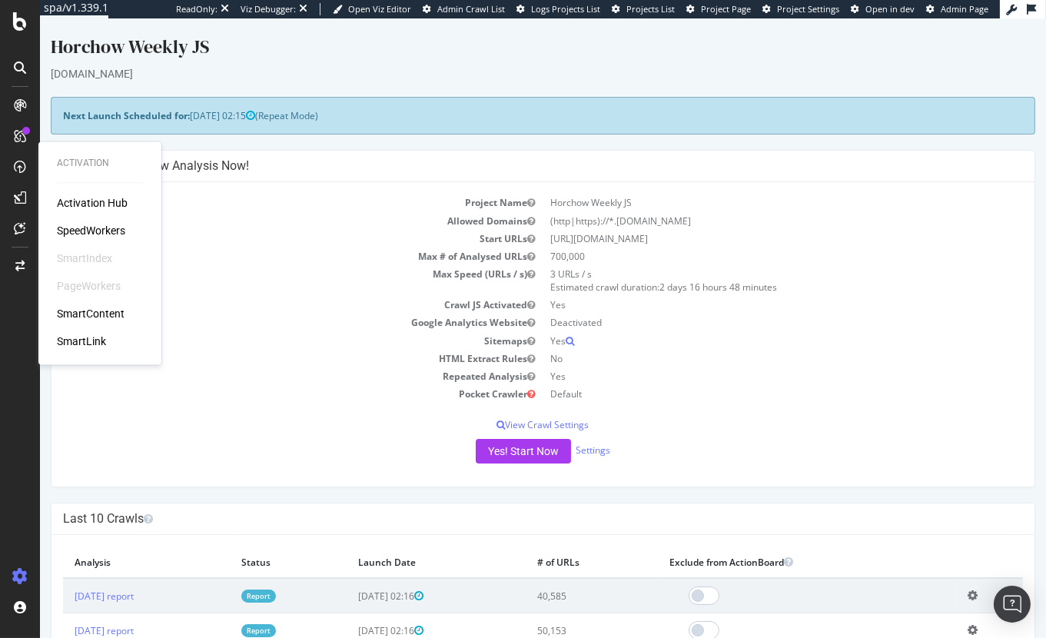
click at [118, 242] on div "Activation Hub SpeedWorkers SmartIndex PageWorkers SmartContent SmartLink" at bounding box center [100, 273] width 86 height 154
click at [118, 231] on div "SpeedWorkers" at bounding box center [91, 231] width 68 height 15
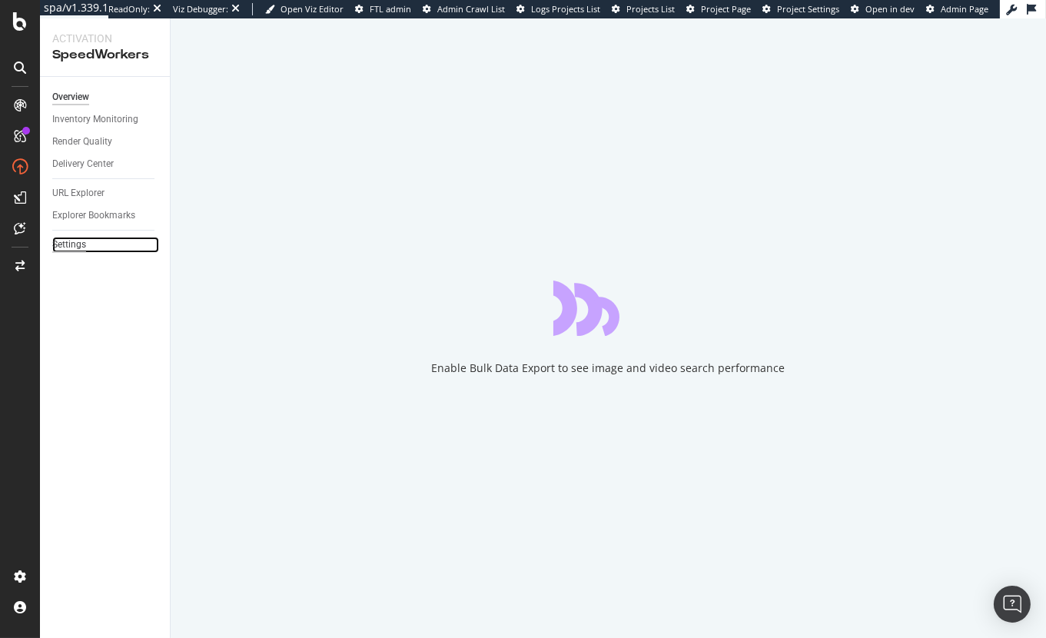
click at [79, 246] on div "Settings" at bounding box center [69, 245] width 34 height 16
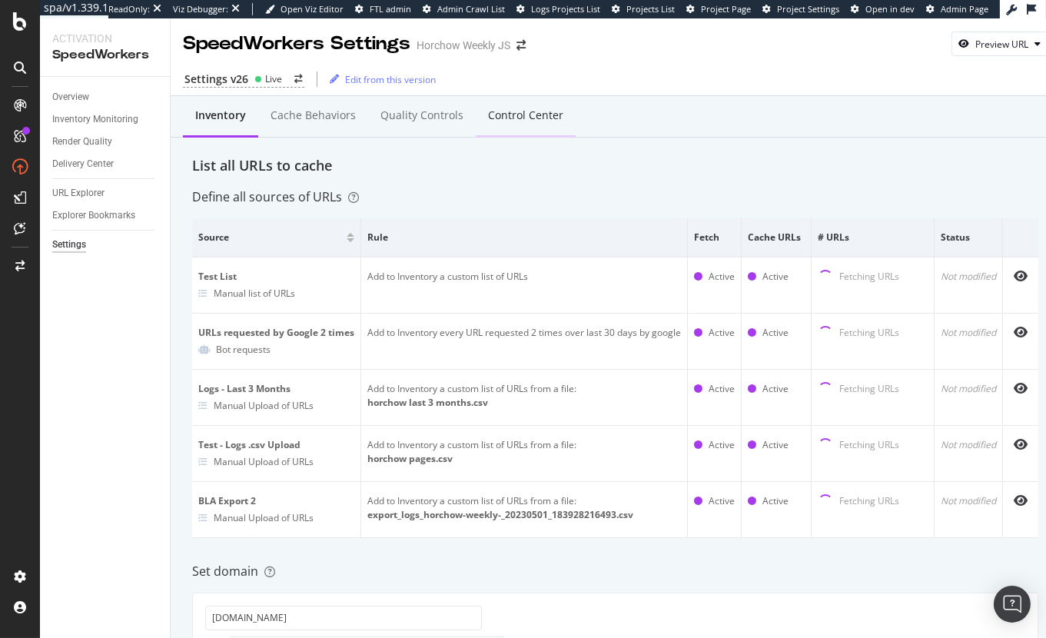
click at [554, 128] on div "Control Center" at bounding box center [526, 116] width 100 height 42
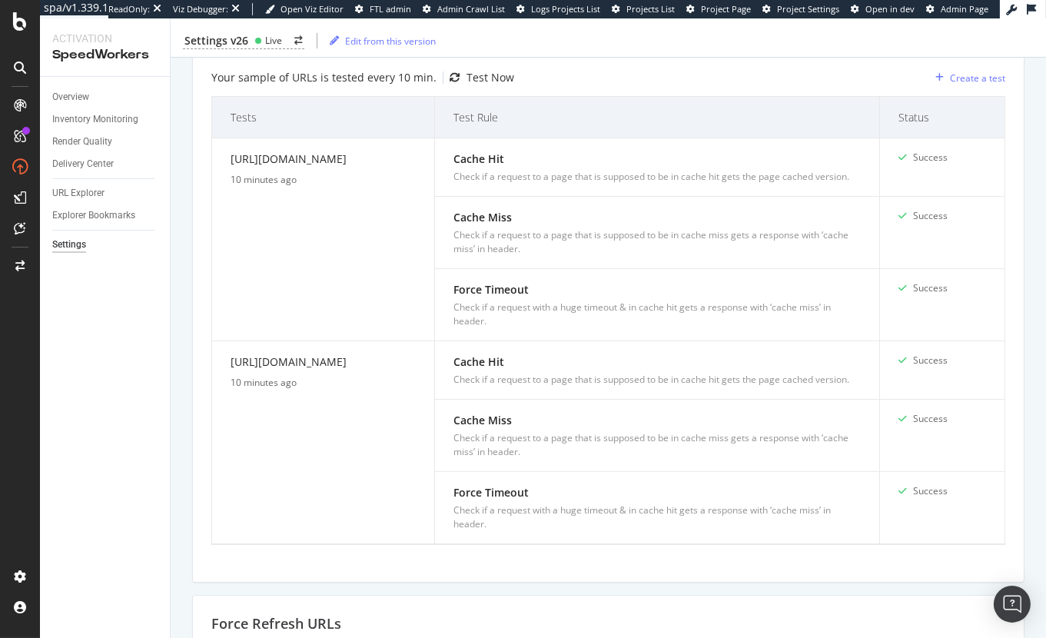
scroll to position [356, 0]
